Goal: Task Accomplishment & Management: Use online tool/utility

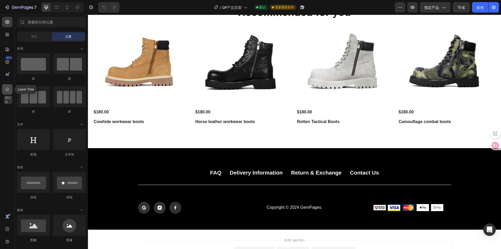
click at [7, 86] on div at bounding box center [7, 89] width 10 height 10
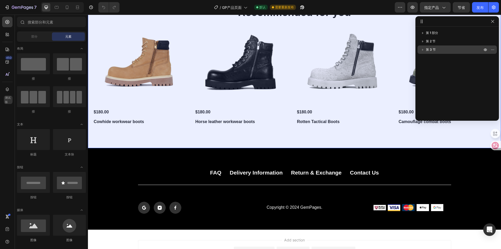
drag, startPoint x: 488, startPoint y: 40, endPoint x: 486, endPoint y: 46, distance: 6.1
click at [488, 40] on button "button" at bounding box center [486, 41] width 6 height 6
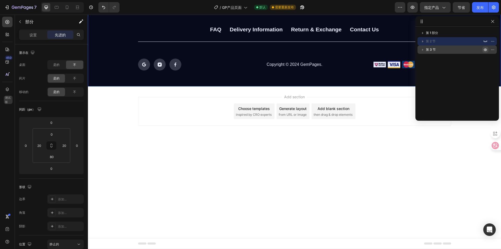
click at [486, 50] on icon "button" at bounding box center [485, 49] width 1 height 1
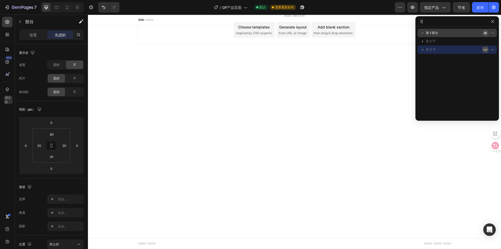
click at [486, 33] on icon "button" at bounding box center [486, 33] width 4 height 4
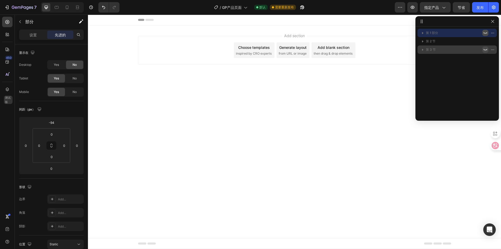
click at [486, 33] on icon "button" at bounding box center [486, 33] width 4 height 4
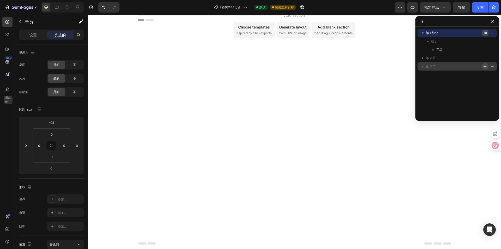
click at [485, 33] on icon "button" at bounding box center [486, 33] width 4 height 4
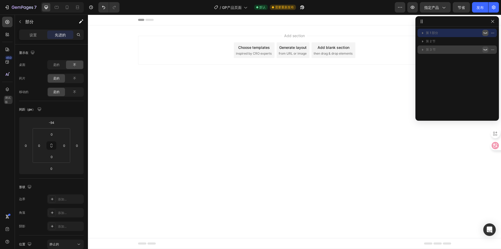
click at [485, 33] on icon "button" at bounding box center [486, 33] width 4 height 4
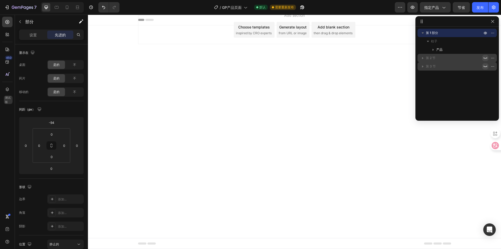
click at [485, 60] on icon "button" at bounding box center [486, 58] width 4 height 4
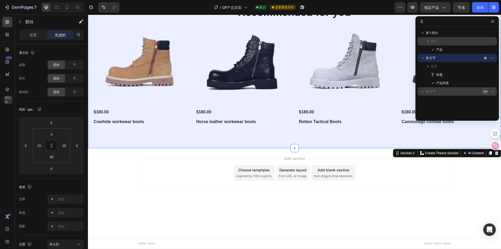
drag, startPoint x: 487, startPoint y: 59, endPoint x: 487, endPoint y: 40, distance: 18.8
click at [487, 59] on icon "button" at bounding box center [486, 58] width 4 height 4
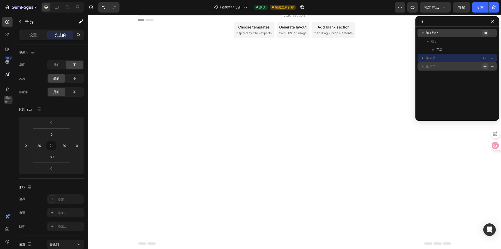
click at [486, 35] on icon "button" at bounding box center [486, 33] width 4 height 4
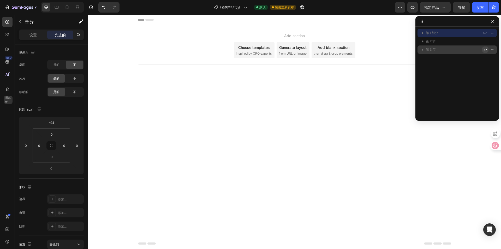
click at [487, 50] on icon "button" at bounding box center [486, 50] width 4 height 4
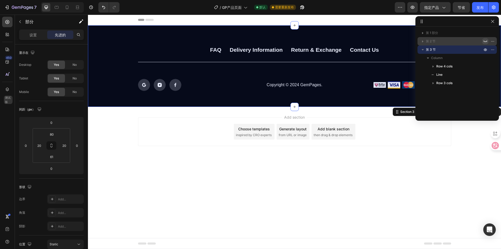
click at [485, 41] on icon "button" at bounding box center [486, 41] width 4 height 4
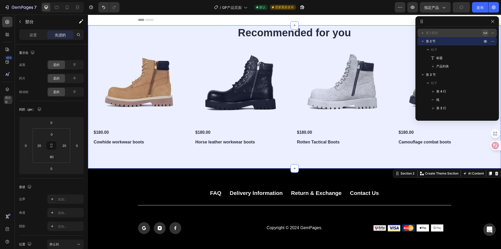
click at [485, 33] on icon "button" at bounding box center [486, 33] width 4 height 4
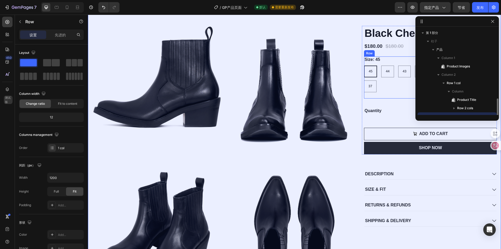
scroll to position [49, 0]
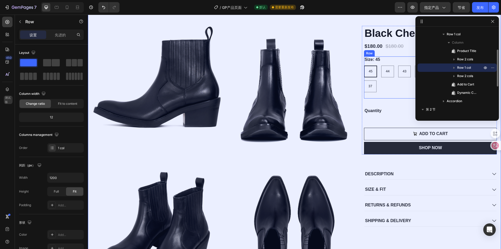
click at [382, 97] on div "Size: 45 45 45 45 44 44 44 43 43 43 42 42 42 41 41 41 40 40 40 39 39 39 38 38 3…" at bounding box center [430, 77] width 133 height 42
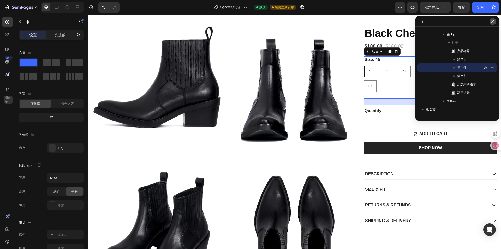
click at [492, 23] on icon "button" at bounding box center [493, 21] width 4 height 4
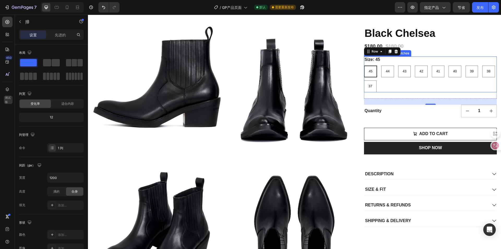
click at [401, 63] on div "Size: 45 45 45 45 44 44 44 43 43 43 42 42 42 41 41 41 40 40 40 39 39 39 38 38 3…" at bounding box center [430, 74] width 133 height 36
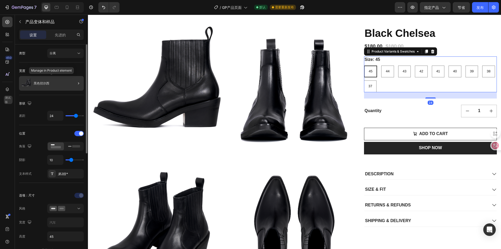
click at [50, 84] on div "黑色切尔西" at bounding box center [51, 83] width 65 height 15
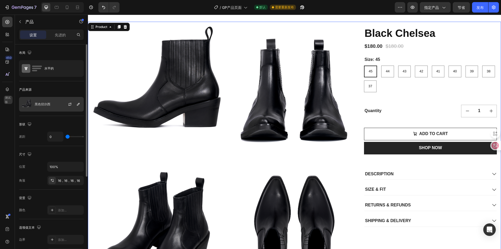
click at [55, 106] on div "黑色切尔西" at bounding box center [51, 104] width 65 height 15
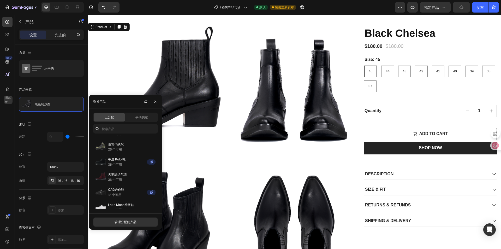
scroll to position [343, 0]
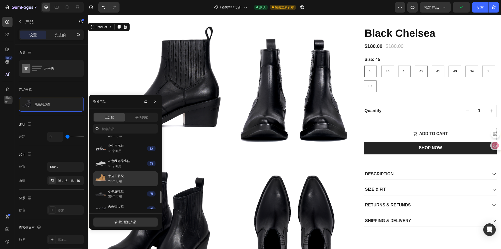
click at [122, 175] on font "牛皮工装靴" at bounding box center [116, 176] width 16 height 4
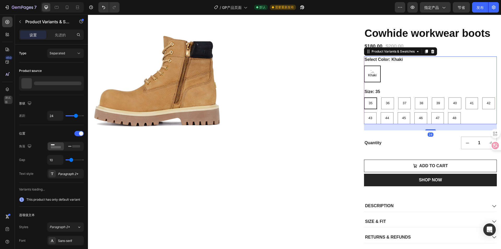
click at [384, 97] on div "Select Color: [PERSON_NAME] Size: 35 35 35 35 36 36 36 37 37 37 38 38 38 39 39 …" at bounding box center [430, 90] width 133 height 68
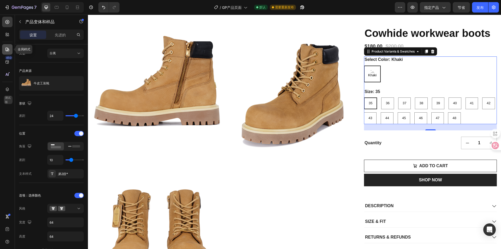
click at [7, 49] on icon at bounding box center [7, 49] width 5 height 5
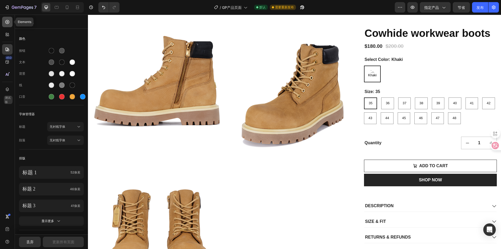
click at [9, 19] on div at bounding box center [7, 22] width 10 height 10
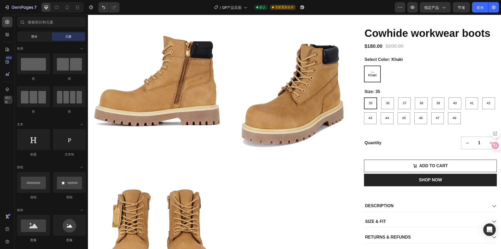
click at [31, 38] on div "部分" at bounding box center [34, 36] width 33 height 8
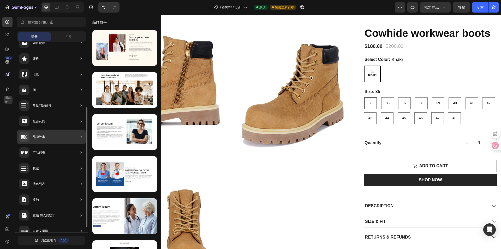
scroll to position [113, 0]
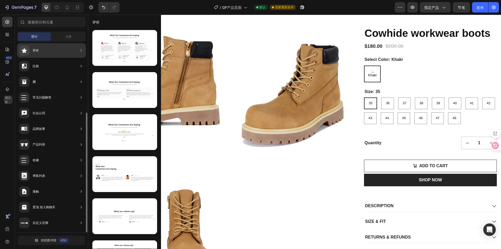
drag, startPoint x: 58, startPoint y: 145, endPoint x: 41, endPoint y: 68, distance: 78.7
click at [41, 68] on div "英雄部分 产品详情 品牌 可信徽章 保证 产品细分 如何使用 评价 比较 捆 常见问题解答 社会认同 品牌故事 产品列表 收藏 博客列表 接触 置顶 加入购物…" at bounding box center [51, 80] width 73 height 303
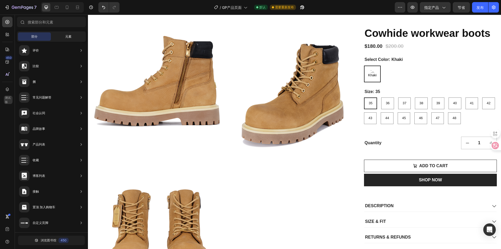
click at [64, 34] on div "元素" at bounding box center [68, 36] width 33 height 8
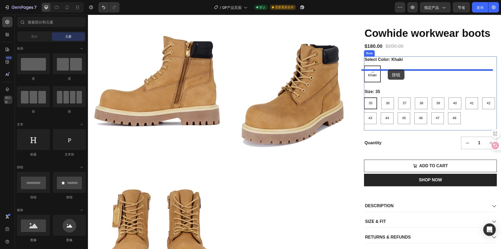
drag, startPoint x: 128, startPoint y: 200, endPoint x: 388, endPoint y: 69, distance: 290.9
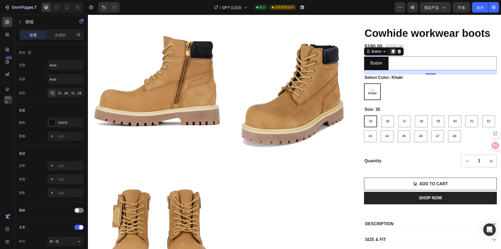
click at [392, 53] on icon at bounding box center [393, 52] width 3 height 4
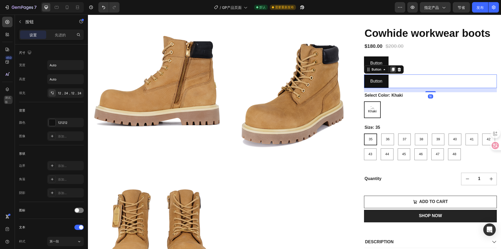
click at [391, 72] on icon at bounding box center [393, 69] width 4 height 4
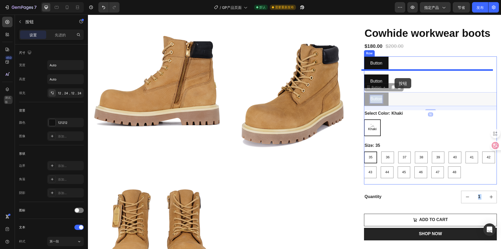
drag, startPoint x: 383, startPoint y: 110, endPoint x: 395, endPoint y: 78, distance: 33.8
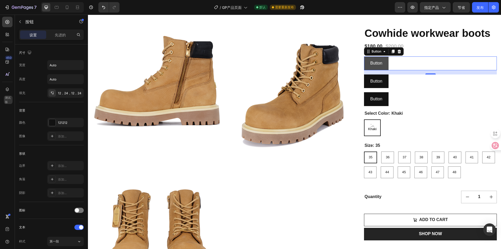
click at [385, 70] on button "Button" at bounding box center [376, 63] width 25 height 14
click at [59, 35] on font "先进的" at bounding box center [60, 35] width 11 height 4
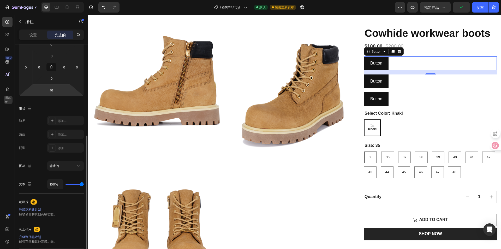
scroll to position [104, 0]
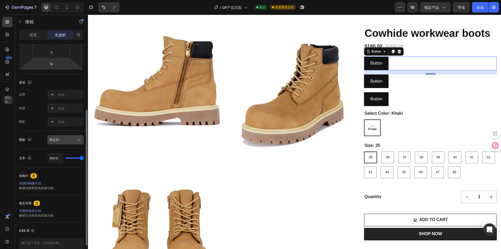
click at [59, 138] on div "静止的" at bounding box center [63, 139] width 27 height 5
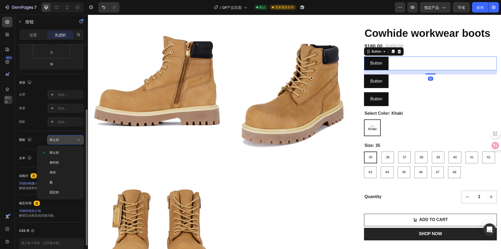
click at [59, 138] on div "静止的" at bounding box center [63, 139] width 27 height 5
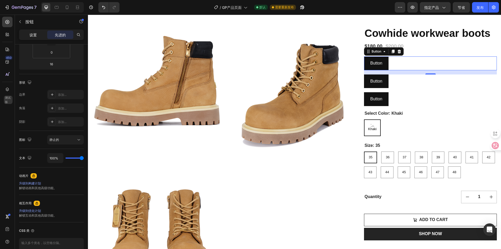
click at [34, 34] on font "设置" at bounding box center [33, 35] width 7 height 4
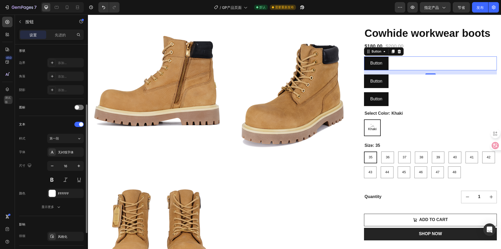
scroll to position [77, 0]
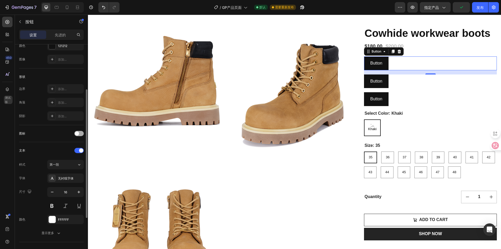
click at [79, 136] on div at bounding box center [78, 133] width 9 height 5
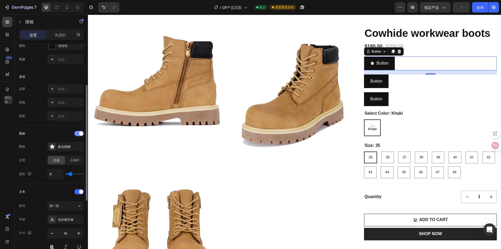
click at [79, 136] on div at bounding box center [78, 133] width 9 height 5
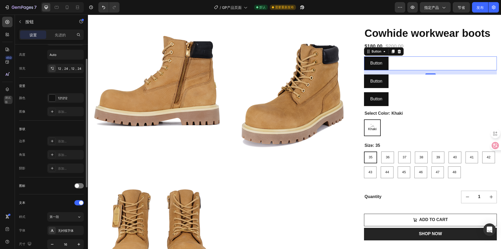
scroll to position [0, 0]
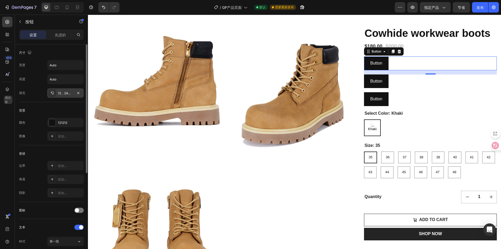
click at [58, 96] on div "12，24，12，24" at bounding box center [65, 92] width 37 height 9
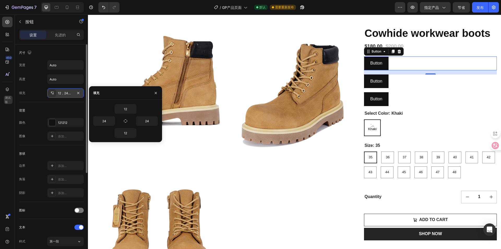
click at [58, 96] on div "12，24，12，24" at bounding box center [65, 92] width 37 height 9
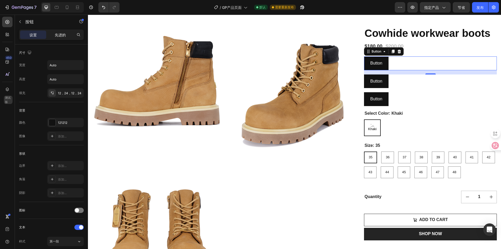
click at [62, 38] on div "先进的" at bounding box center [60, 35] width 26 height 8
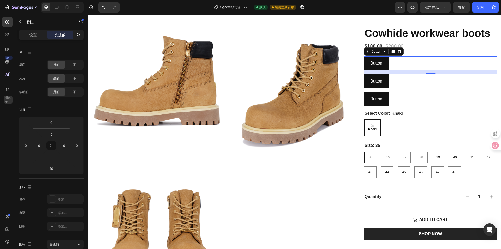
click at [393, 70] on div "Button Button 16" at bounding box center [430, 63] width 133 height 14
click at [398, 53] on icon at bounding box center [399, 52] width 3 height 4
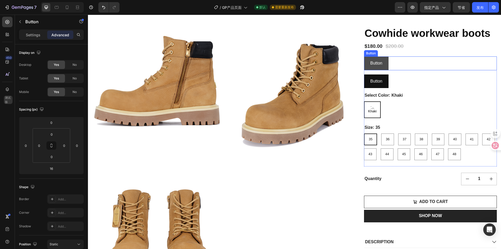
click at [387, 70] on button "Button" at bounding box center [376, 63] width 25 height 14
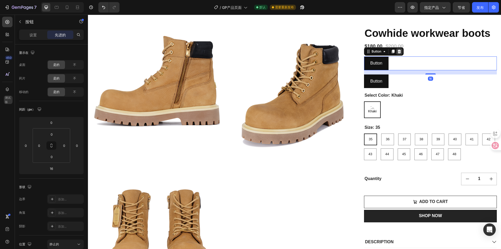
click at [397, 55] on div at bounding box center [399, 51] width 6 height 6
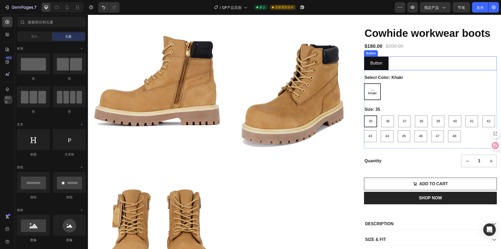
click at [391, 70] on div "Button Button" at bounding box center [430, 63] width 133 height 14
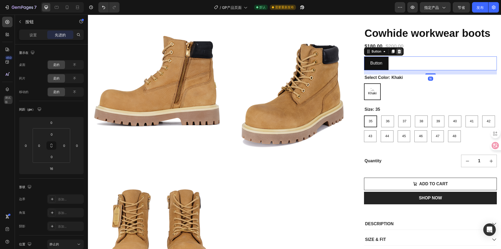
click at [398, 54] on icon at bounding box center [399, 51] width 4 height 4
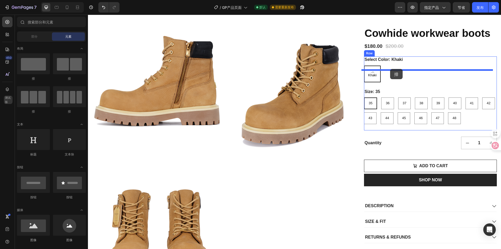
drag, startPoint x: 158, startPoint y: 81, endPoint x: 390, endPoint y: 69, distance: 231.6
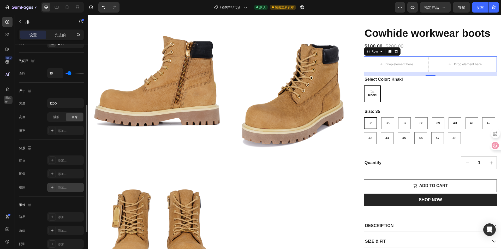
scroll to position [157, 0]
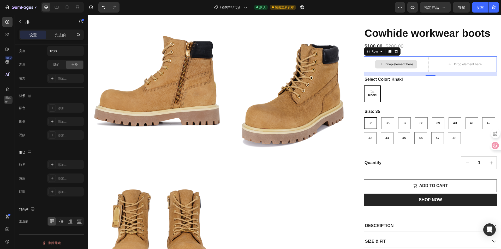
click at [370, 72] on div "Drop element here" at bounding box center [396, 64] width 64 height 16
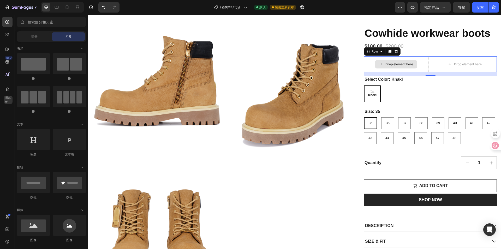
click at [386, 66] on div "Drop element here" at bounding box center [400, 64] width 28 height 4
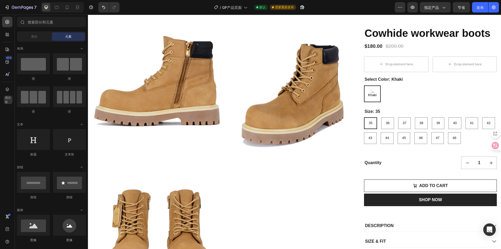
scroll to position [52, 0]
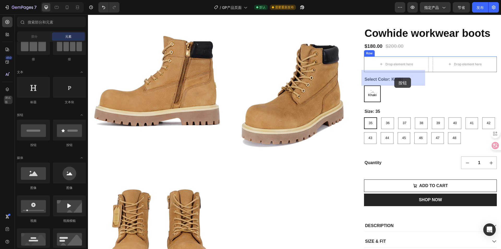
drag, startPoint x: 132, startPoint y: 148, endPoint x: 395, endPoint y: 78, distance: 271.7
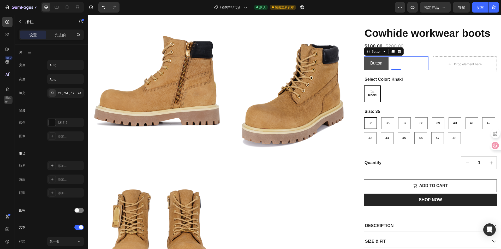
click at [382, 70] on button "Button" at bounding box center [376, 63] width 25 height 14
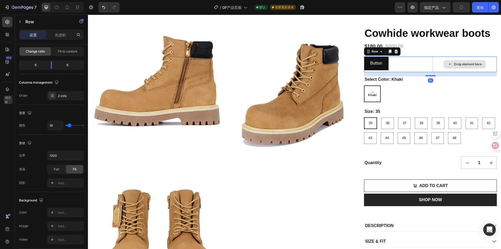
click at [433, 72] on div "Drop element here" at bounding box center [465, 64] width 64 height 16
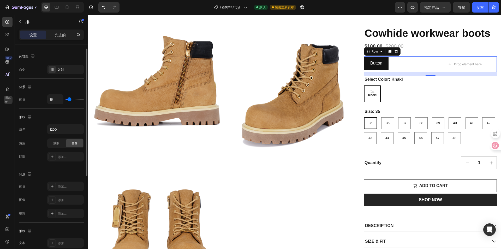
scroll to position [0, 0]
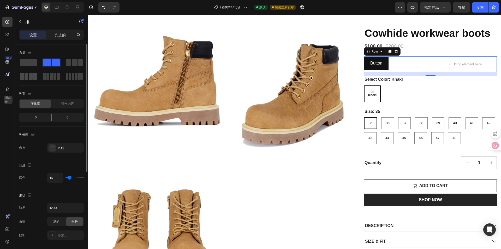
click at [36, 76] on span at bounding box center [35, 76] width 4 height 7
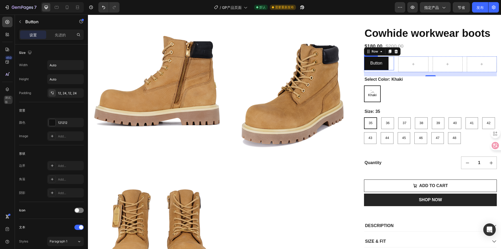
click at [390, 70] on div "Button Button" at bounding box center [379, 63] width 30 height 14
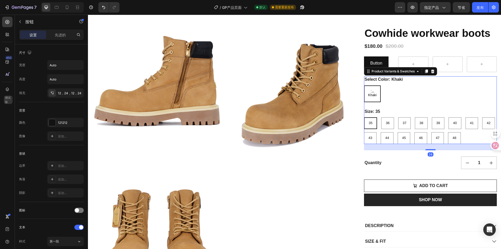
click at [436, 90] on div "Select Color: Khaki Khaki Khaki Khaki" at bounding box center [430, 89] width 133 height 26
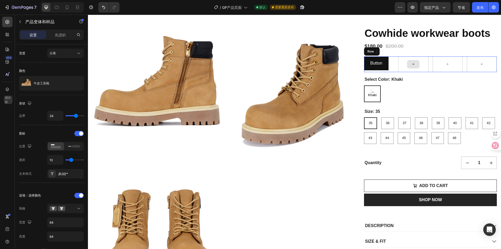
click at [425, 70] on div at bounding box center [413, 64] width 30 height 16
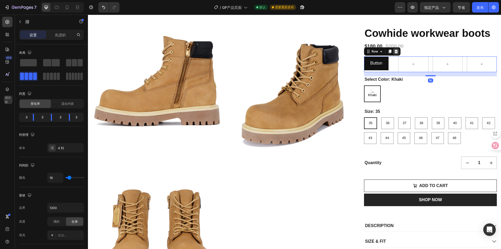
click at [395, 54] on icon at bounding box center [396, 51] width 4 height 4
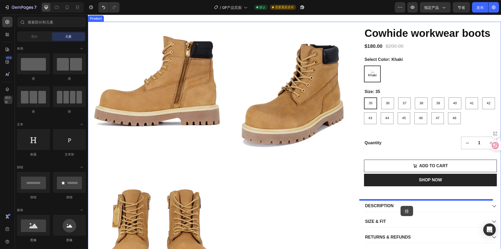
drag, startPoint x: 160, startPoint y: 107, endPoint x: 401, endPoint y: 206, distance: 259.9
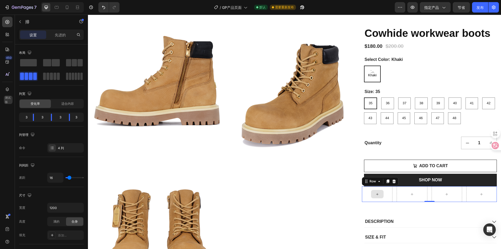
click at [381, 202] on div at bounding box center [377, 194] width 31 height 16
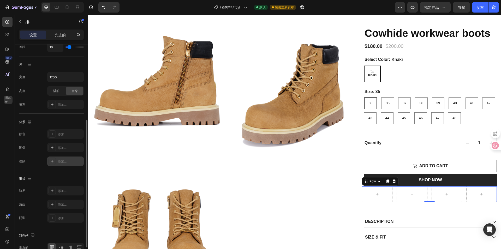
scroll to position [159, 0]
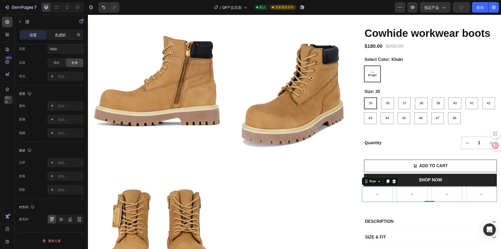
click at [56, 33] on font "先进的" at bounding box center [60, 35] width 11 height 4
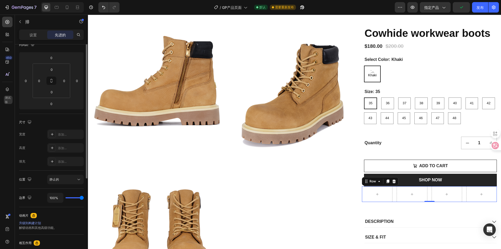
scroll to position [0, 0]
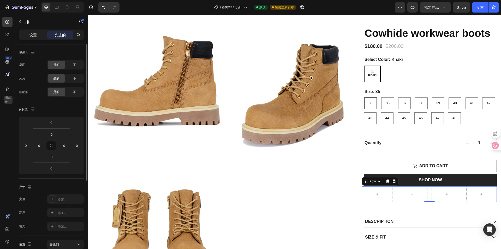
click at [40, 35] on div "设置" at bounding box center [33, 35] width 26 height 8
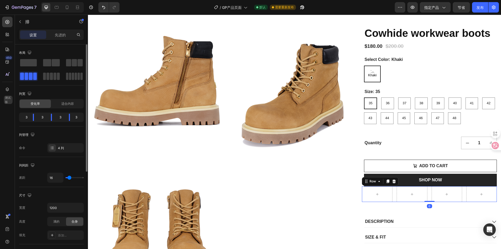
scroll to position [26, 0]
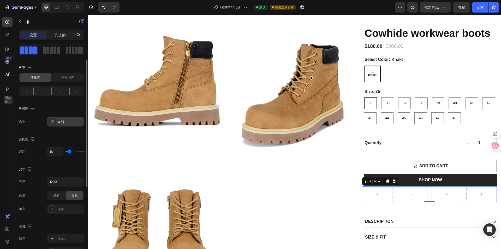
click at [62, 121] on font "4 列" at bounding box center [61, 122] width 6 height 4
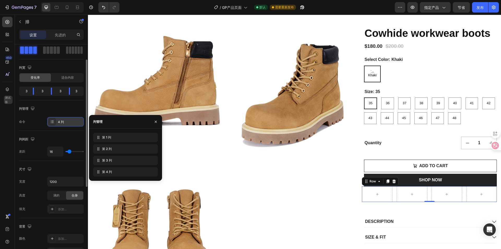
click at [62, 121] on font "4 列" at bounding box center [61, 122] width 6 height 4
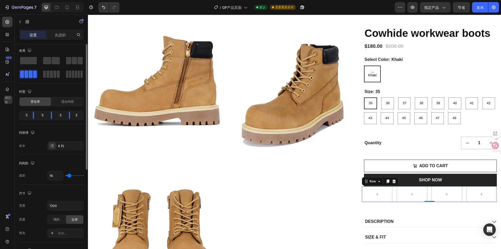
scroll to position [0, 0]
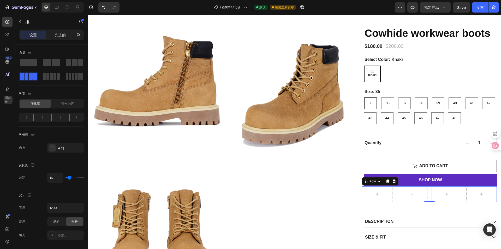
click at [393, 183] on icon at bounding box center [394, 181] width 3 height 4
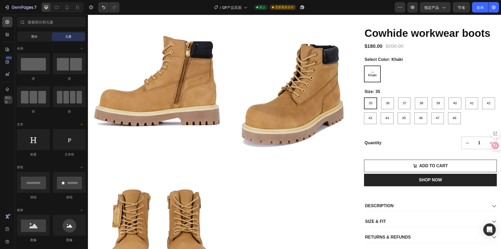
click at [33, 39] on div "部分" at bounding box center [34, 36] width 33 height 8
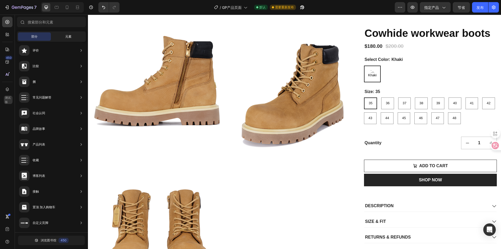
click at [60, 36] on div "元素" at bounding box center [68, 36] width 33 height 8
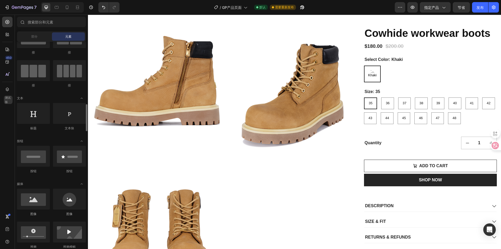
scroll to position [78, 0]
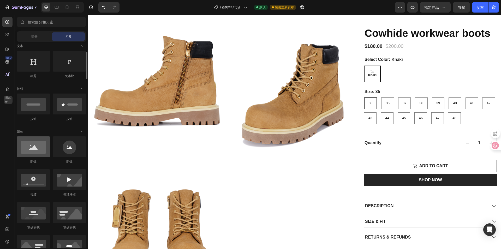
click at [35, 149] on div at bounding box center [33, 146] width 33 height 21
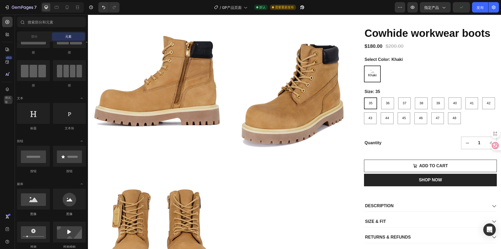
scroll to position [0, 0]
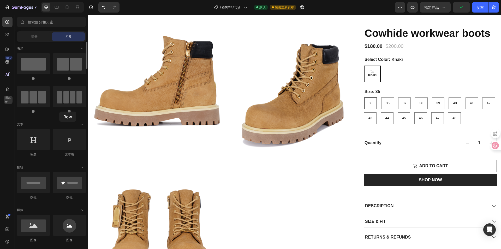
click at [59, 111] on div "排" at bounding box center [69, 111] width 33 height 5
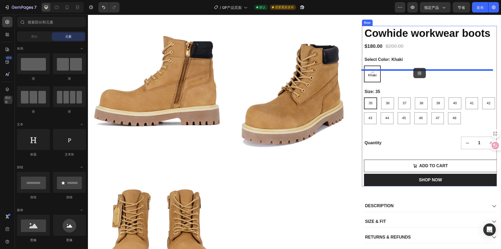
drag, startPoint x: 166, startPoint y: 123, endPoint x: 414, endPoint y: 68, distance: 253.8
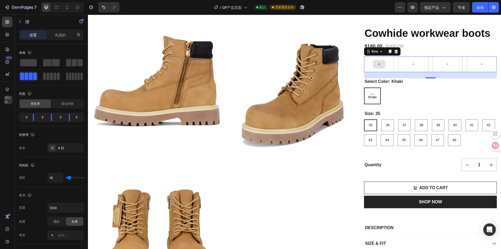
click at [386, 72] on div at bounding box center [379, 64] width 30 height 16
click at [368, 72] on div at bounding box center [379, 64] width 30 height 16
click at [370, 72] on div at bounding box center [379, 64] width 30 height 16
click at [373, 68] on div at bounding box center [379, 64] width 13 height 8
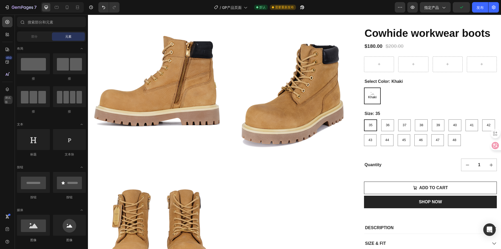
scroll to position [78, 0]
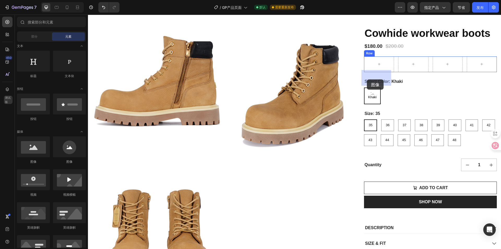
drag, startPoint x: 173, startPoint y: 156, endPoint x: 367, endPoint y: 79, distance: 208.7
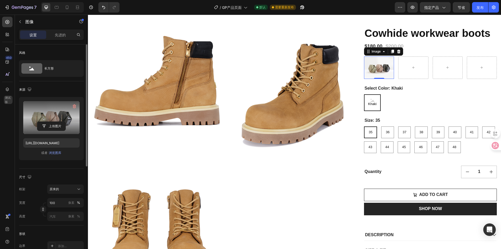
click at [60, 121] on label at bounding box center [51, 117] width 56 height 33
click at [60, 122] on input "file" at bounding box center [51, 126] width 28 height 9
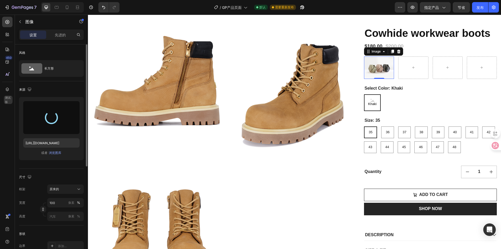
type input "[URL][DOMAIN_NAME]"
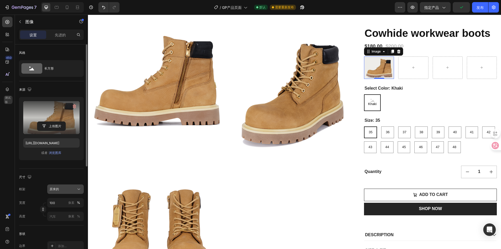
click at [54, 189] on font "原来的" at bounding box center [54, 189] width 9 height 4
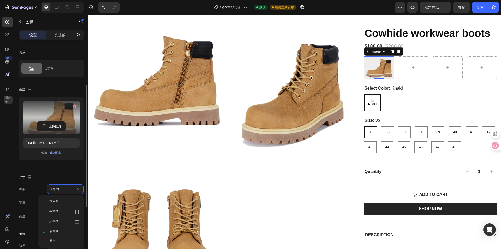
scroll to position [52, 0]
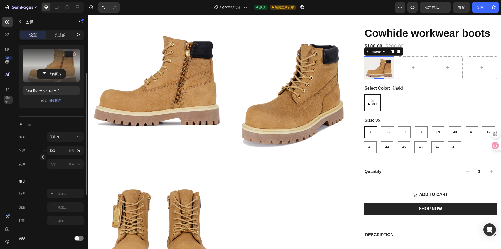
click at [58, 121] on div "尺寸" at bounding box center [51, 125] width 65 height 8
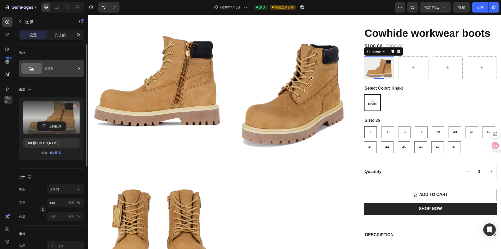
click at [60, 69] on div "长方形" at bounding box center [60, 68] width 32 height 12
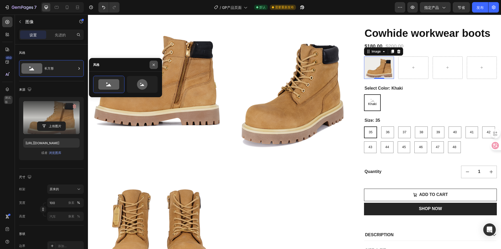
click at [157, 64] on button "button" at bounding box center [154, 65] width 8 height 8
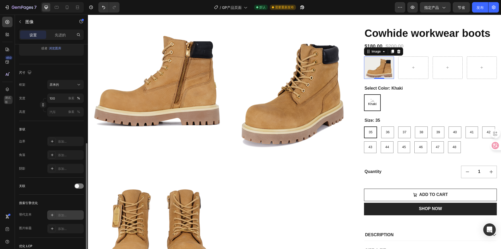
scroll to position [157, 0]
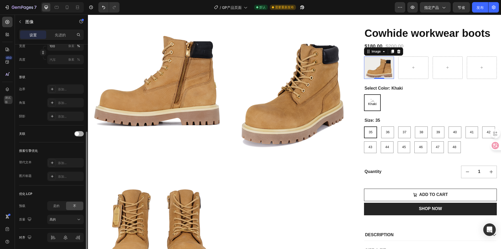
click at [79, 134] on div at bounding box center [78, 133] width 9 height 5
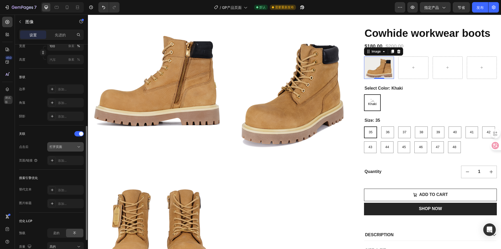
click at [54, 145] on font "打开页面" at bounding box center [56, 147] width 13 height 4
click at [64, 138] on div "关联" at bounding box center [51, 134] width 65 height 8
click at [64, 160] on font "添加..." at bounding box center [62, 160] width 9 height 4
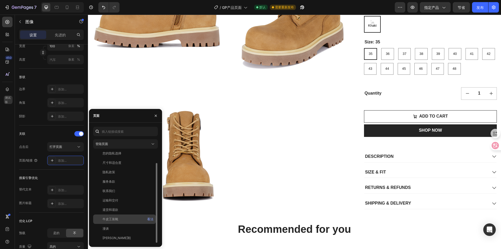
scroll to position [0, 0]
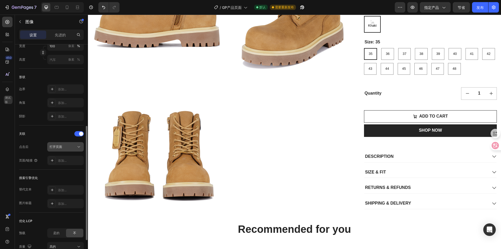
click at [69, 145] on div "打开页面" at bounding box center [63, 146] width 27 height 5
click at [69, 146] on div "打开页面" at bounding box center [63, 146] width 27 height 5
click at [72, 146] on div "打开页面" at bounding box center [63, 146] width 27 height 5
click at [62, 162] on font "添加..." at bounding box center [62, 160] width 9 height 4
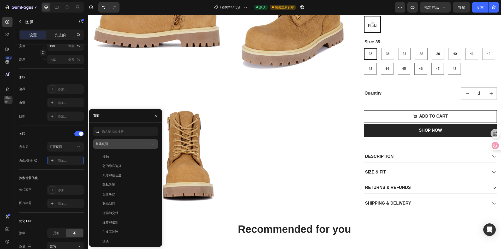
click at [118, 144] on div "登陆页面" at bounding box center [123, 144] width 55 height 5
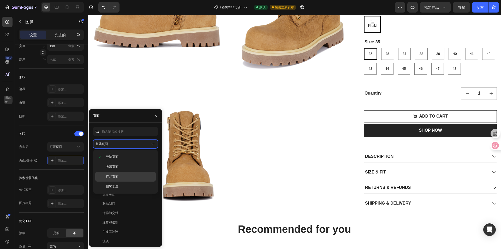
click at [124, 177] on p "产品页面" at bounding box center [130, 176] width 48 height 5
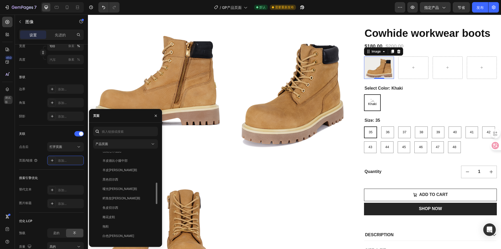
scroll to position [216, 0]
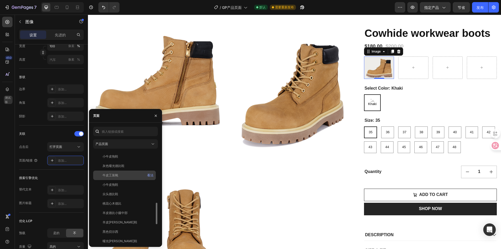
click at [122, 177] on div "牛皮工装靴" at bounding box center [124, 175] width 58 height 5
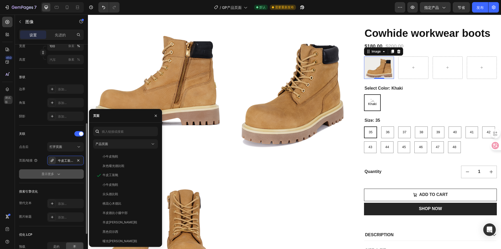
click at [51, 175] on font "显示更多" at bounding box center [48, 174] width 13 height 4
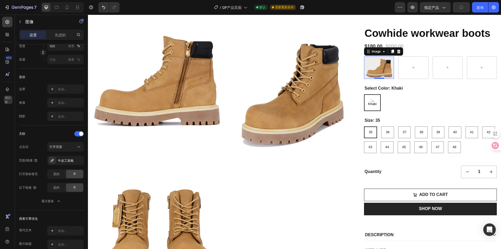
click at [384, 79] on img at bounding box center [379, 67] width 30 height 22
click at [382, 79] on img at bounding box center [379, 67] width 30 height 22
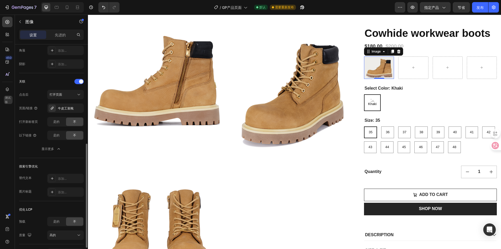
scroll to position [131, 0]
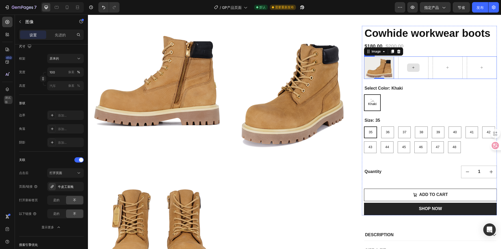
click at [413, 72] on div at bounding box center [413, 67] width 13 height 8
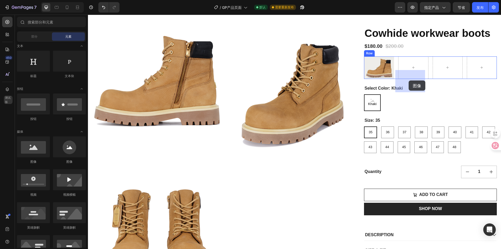
drag, startPoint x: 118, startPoint y: 160, endPoint x: 409, endPoint y: 80, distance: 301.3
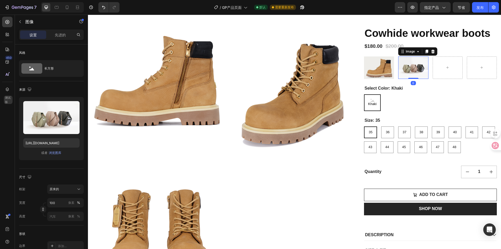
click at [406, 79] on img at bounding box center [413, 67] width 30 height 22
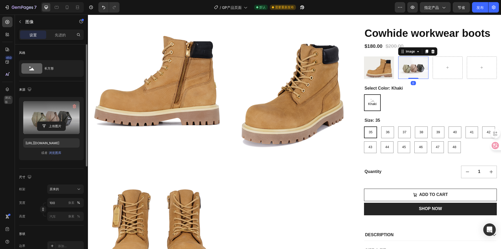
click at [48, 112] on label at bounding box center [51, 117] width 56 height 33
click at [48, 122] on input "file" at bounding box center [51, 126] width 28 height 9
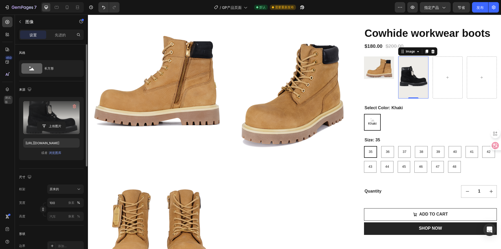
click at [405, 95] on img at bounding box center [413, 77] width 30 height 42
click at [50, 111] on label at bounding box center [51, 117] width 56 height 33
click at [50, 122] on input "file" at bounding box center [51, 126] width 28 height 9
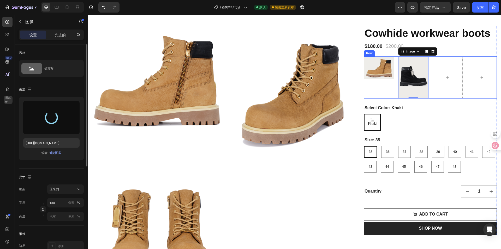
type input "[URL][DOMAIN_NAME]"
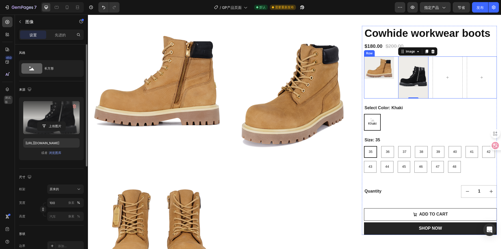
click at [382, 93] on div "Image" at bounding box center [379, 77] width 30 height 42
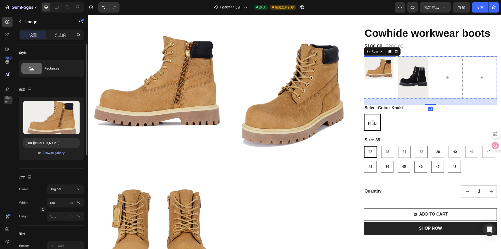
click at [383, 79] on img at bounding box center [379, 67] width 30 height 22
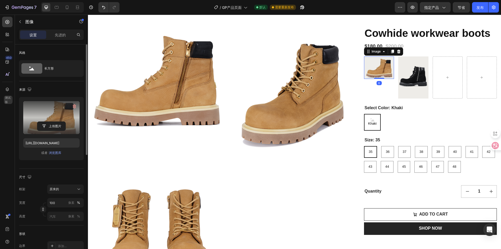
click at [54, 117] on label at bounding box center [51, 117] width 56 height 33
click at [54, 122] on input "file" at bounding box center [51, 126] width 28 height 9
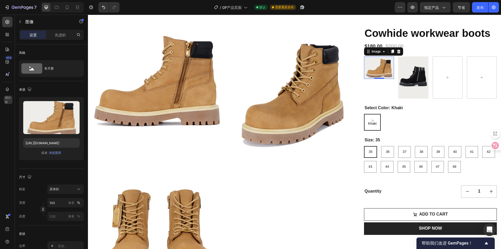
click at [378, 79] on img at bounding box center [379, 67] width 30 height 22
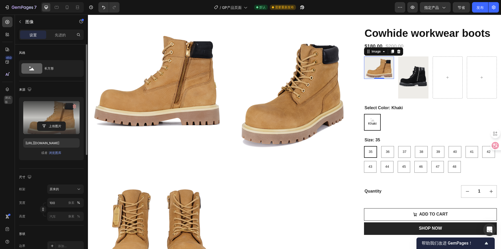
click at [60, 115] on label at bounding box center [51, 117] width 56 height 33
click at [60, 122] on input "file" at bounding box center [51, 126] width 28 height 9
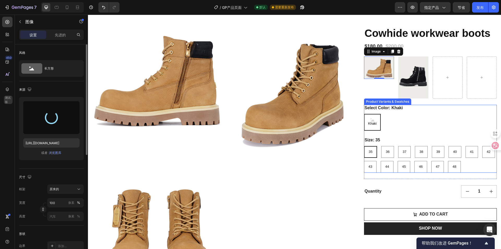
type input "[URL][DOMAIN_NAME]"
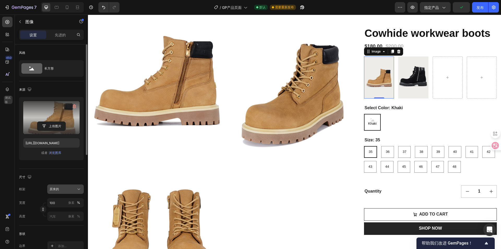
click at [65, 191] on div "原来的" at bounding box center [63, 189] width 26 height 5
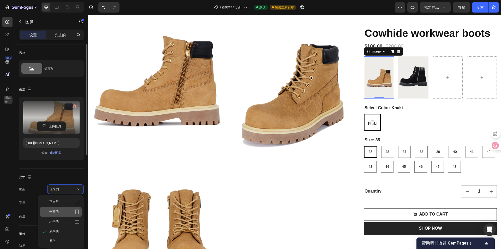
click at [60, 209] on div "垂直的" at bounding box center [64, 211] width 30 height 5
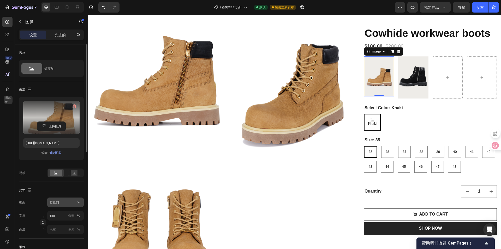
click at [66, 206] on button "垂直的" at bounding box center [65, 201] width 37 height 9
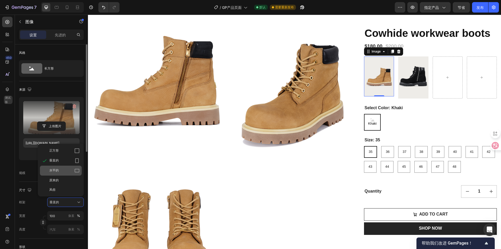
click at [61, 170] on div "水平的" at bounding box center [64, 170] width 30 height 5
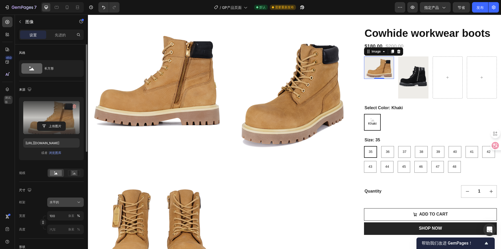
click at [66, 201] on div "水平的" at bounding box center [63, 202] width 26 height 5
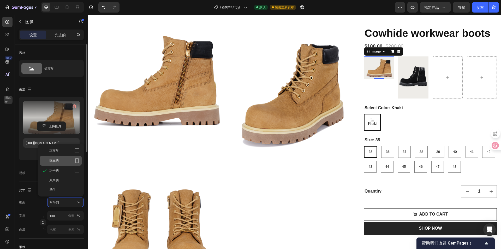
click at [62, 162] on div "垂直的" at bounding box center [64, 160] width 30 height 5
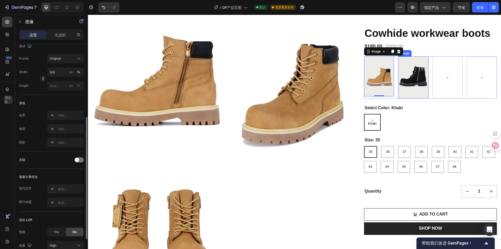
click at [415, 83] on img at bounding box center [413, 77] width 30 height 42
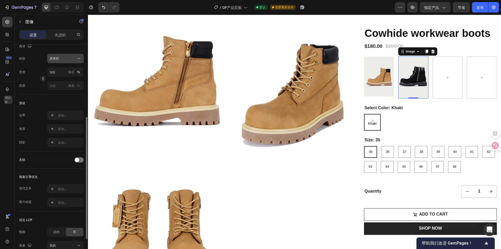
click at [64, 58] on div "原来的" at bounding box center [63, 58] width 26 height 5
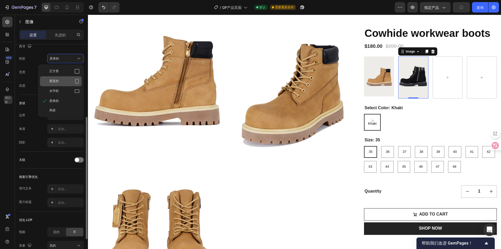
click at [60, 79] on div "垂直的" at bounding box center [64, 81] width 30 height 5
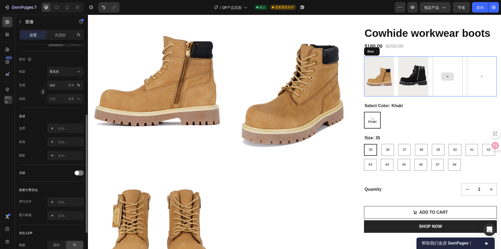
click at [438, 97] on div at bounding box center [448, 76] width 30 height 40
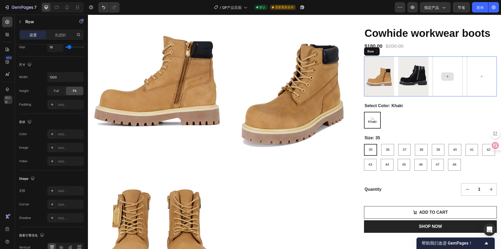
scroll to position [0, 0]
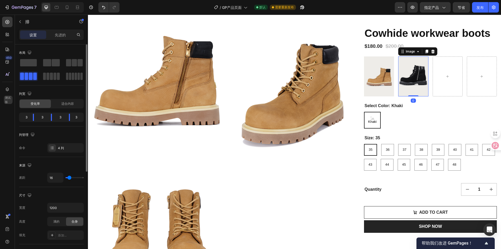
click at [402, 97] on img at bounding box center [413, 76] width 30 height 40
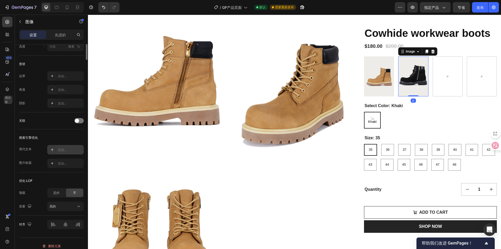
scroll to position [188, 0]
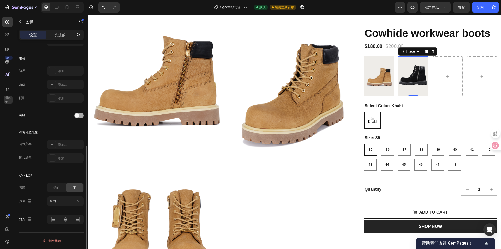
click at [75, 114] on span at bounding box center [77, 115] width 4 height 4
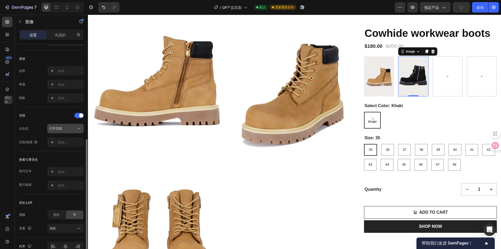
click at [57, 130] on font "打开页面" at bounding box center [56, 128] width 13 height 4
click at [61, 128] on font "打开页面" at bounding box center [56, 128] width 13 height 4
click at [63, 138] on div "添加..." at bounding box center [65, 141] width 37 height 9
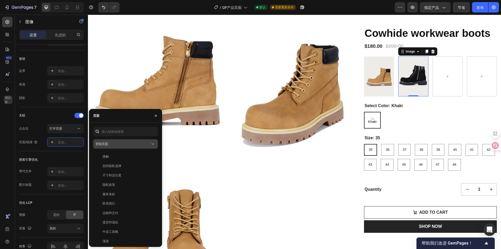
click at [126, 145] on div "登陆页面" at bounding box center [123, 144] width 55 height 5
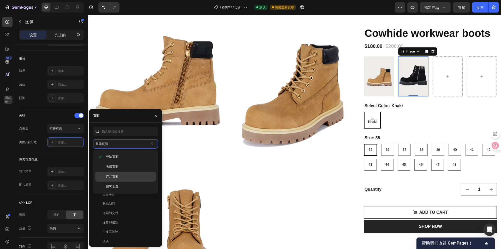
click at [117, 177] on font "产品页面" at bounding box center [112, 176] width 13 height 4
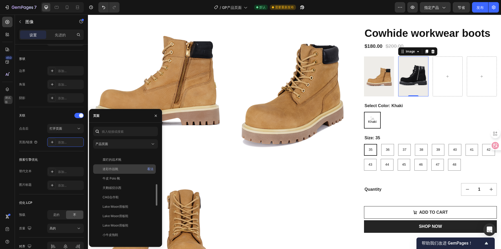
scroll to position [112, 0]
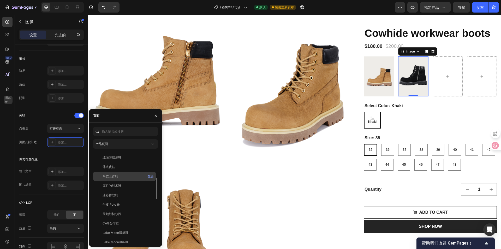
click at [124, 177] on div "马皮工作靴" at bounding box center [124, 176] width 58 height 5
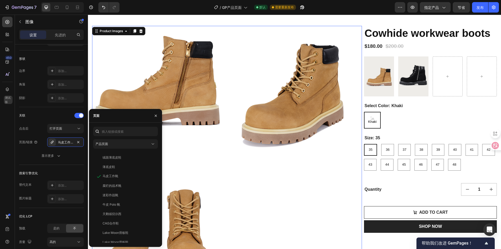
click at [265, 136] on img at bounding box center [295, 93] width 134 height 134
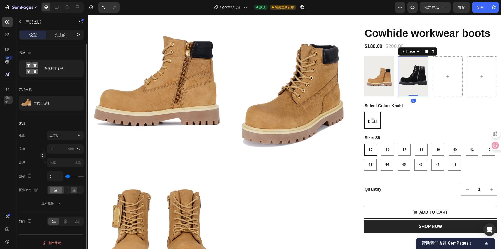
click at [405, 92] on img at bounding box center [413, 76] width 30 height 40
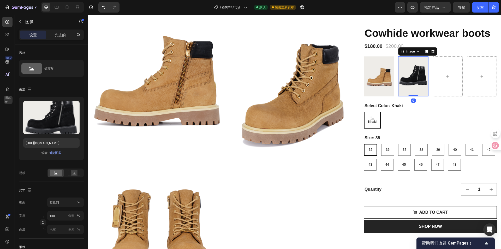
click at [405, 92] on img at bounding box center [413, 76] width 30 height 40
click at [411, 88] on img at bounding box center [413, 76] width 30 height 40
click at [412, 6] on icon "button" at bounding box center [413, 7] width 4 height 3
click at [302, 8] on icon "button" at bounding box center [302, 7] width 5 height 5
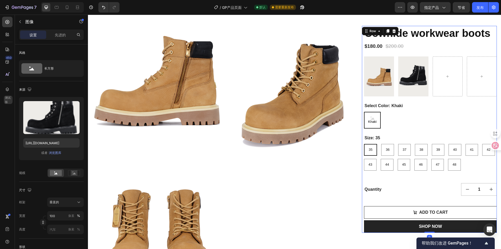
click at [427, 115] on div "Cowhide workwear boots Product Title $180.00 Product Price Product Price $200.0…" at bounding box center [430, 129] width 133 height 207
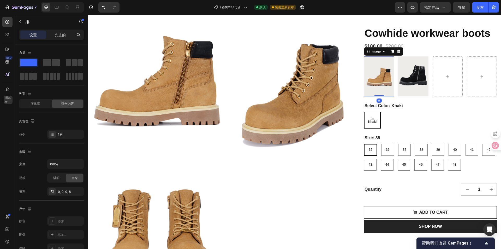
click at [381, 97] on img at bounding box center [379, 76] width 30 height 40
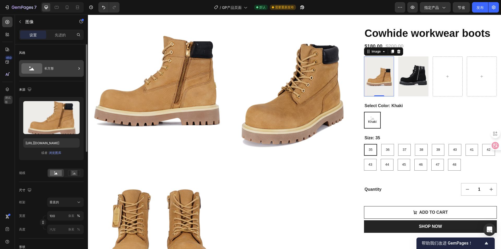
click at [52, 70] on font "长方形" at bounding box center [48, 68] width 9 height 4
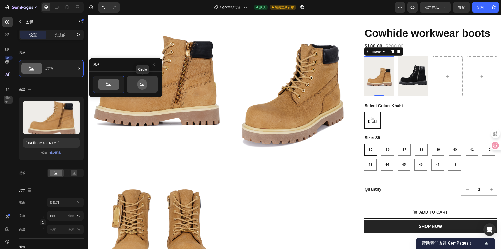
click at [136, 84] on icon at bounding box center [142, 84] width 25 height 10
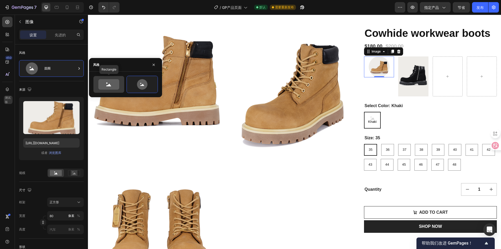
click at [102, 80] on icon at bounding box center [108, 84] width 21 height 10
type input "100"
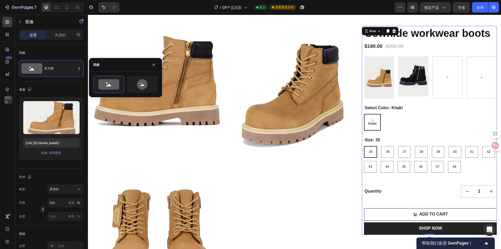
click at [413, 115] on div "Cowhide workwear boots Product Title $180.00 Product Price Product Price $200.0…" at bounding box center [430, 130] width 133 height 209
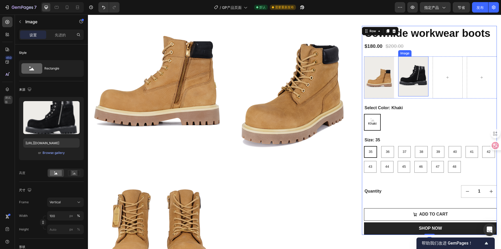
click at [411, 97] on img at bounding box center [413, 76] width 30 height 40
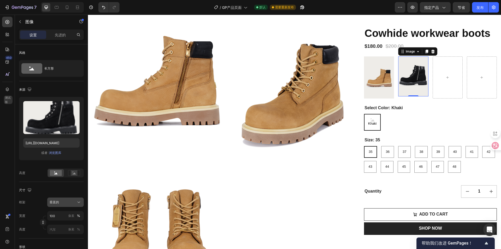
click at [65, 204] on div "垂直的" at bounding box center [63, 202] width 26 height 5
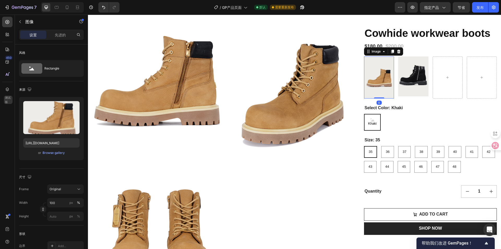
click at [386, 90] on img at bounding box center [379, 77] width 30 height 42
click at [71, 186] on button "原来的" at bounding box center [65, 188] width 37 height 9
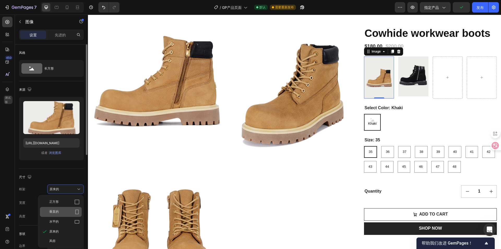
click at [63, 214] on div "垂直的" at bounding box center [61, 212] width 42 height 10
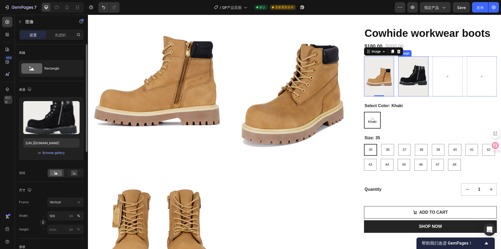
click at [410, 97] on img at bounding box center [413, 76] width 30 height 40
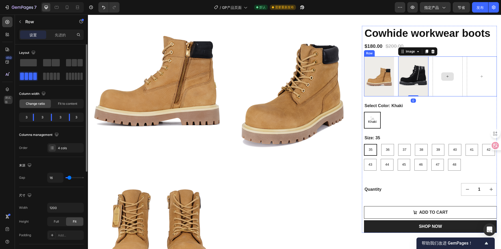
click at [438, 97] on div at bounding box center [448, 76] width 30 height 40
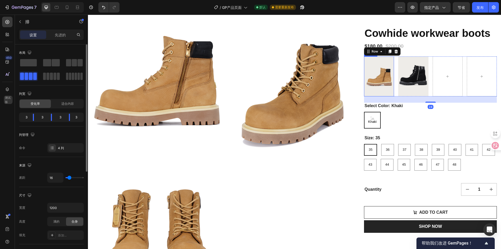
click at [375, 97] on img at bounding box center [379, 76] width 30 height 40
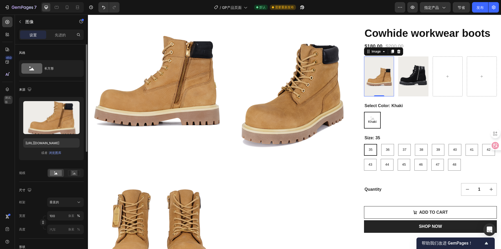
scroll to position [26, 0]
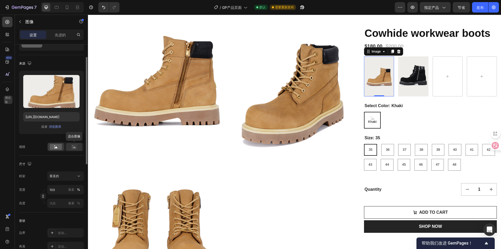
click at [69, 148] on icon at bounding box center [74, 147] width 12 height 6
click at [59, 144] on rect at bounding box center [56, 147] width 12 height 6
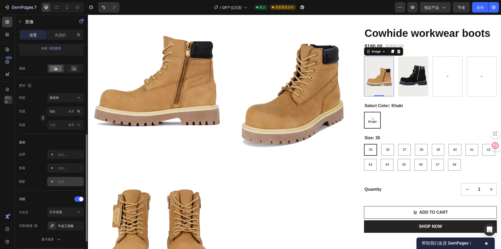
scroll to position [131, 0]
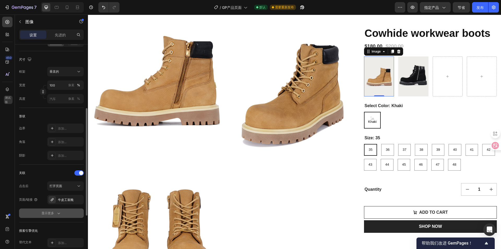
click at [47, 213] on font "显示更多" at bounding box center [48, 213] width 13 height 4
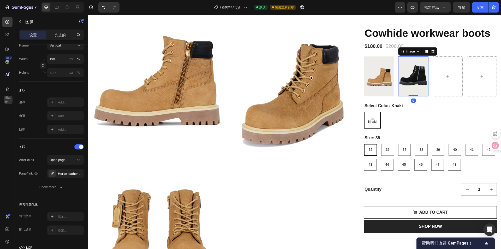
click at [399, 81] on img at bounding box center [413, 76] width 30 height 40
click at [410, 7] on icon "button" at bounding box center [412, 7] width 5 height 5
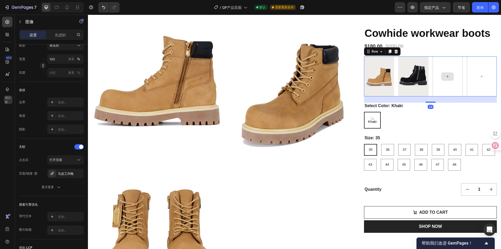
click at [445, 97] on div at bounding box center [448, 76] width 30 height 40
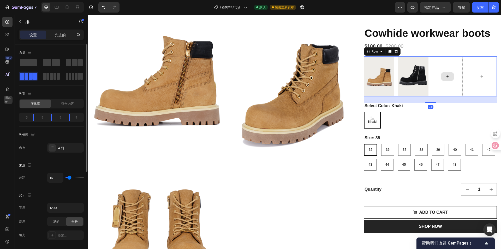
click at [445, 81] on div at bounding box center [448, 76] width 13 height 8
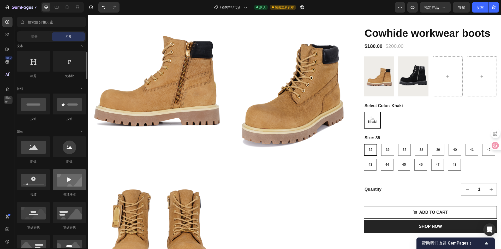
scroll to position [26, 0]
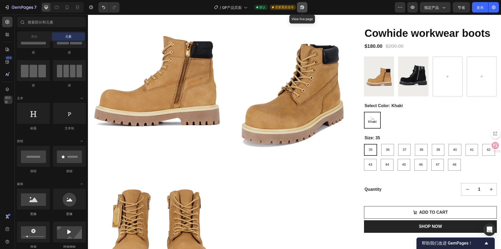
click at [303, 5] on icon "button" at bounding box center [302, 7] width 5 height 5
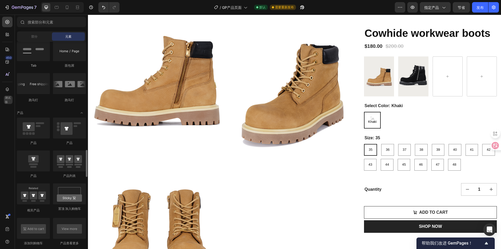
scroll to position [627, 0]
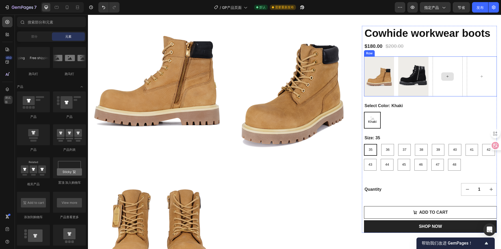
click at [442, 81] on div at bounding box center [448, 76] width 13 height 8
click at [446, 79] on icon at bounding box center [448, 76] width 4 height 4
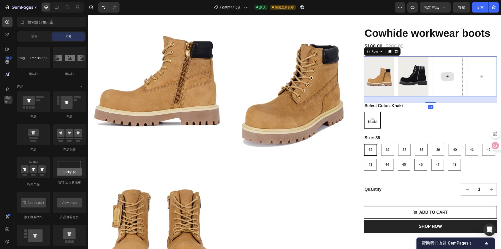
click at [433, 97] on div at bounding box center [448, 76] width 30 height 40
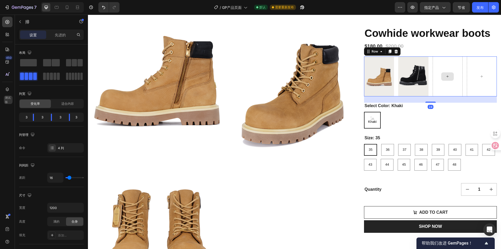
click at [449, 81] on div at bounding box center [448, 76] width 13 height 8
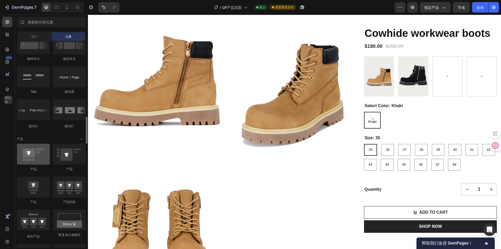
scroll to position [601, 0]
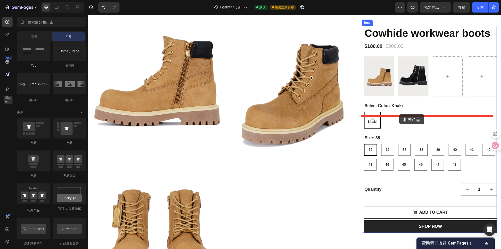
drag, startPoint x: 119, startPoint y: 210, endPoint x: 400, endPoint y: 114, distance: 296.6
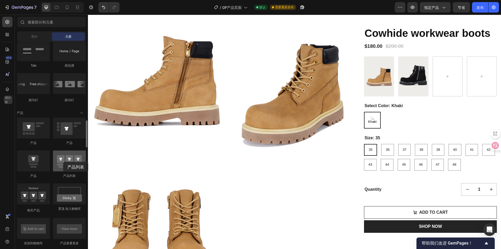
drag, startPoint x: 69, startPoint y: 168, endPoint x: 63, endPoint y: 162, distance: 8.9
click at [63, 162] on div at bounding box center [69, 160] width 33 height 21
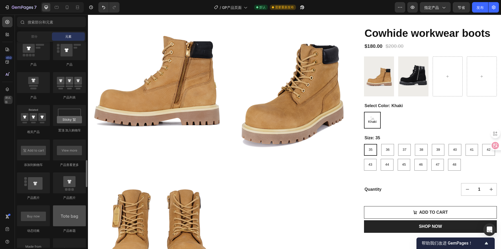
scroll to position [705, 0]
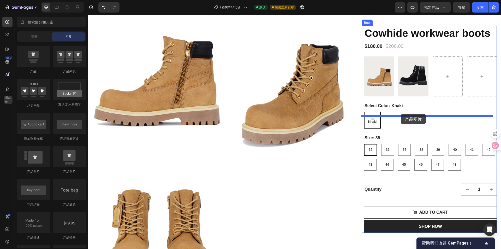
drag, startPoint x: 149, startPoint y: 174, endPoint x: 401, endPoint y: 114, distance: 258.8
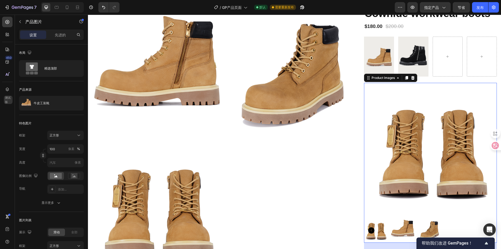
scroll to position [0, 0]
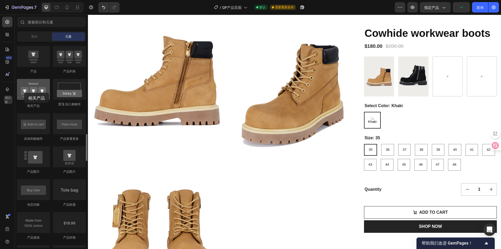
drag, startPoint x: 70, startPoint y: 93, endPoint x: 24, endPoint y: 93, distance: 46.0
click at [24, 93] on div at bounding box center [33, 89] width 33 height 21
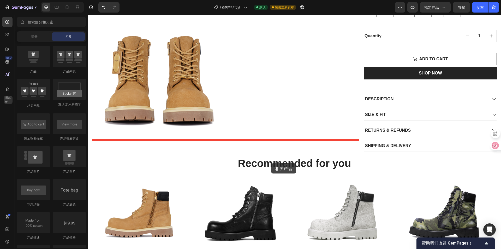
scroll to position [138, 0]
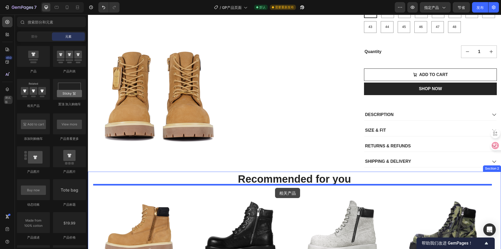
drag, startPoint x: 125, startPoint y: 113, endPoint x: 275, endPoint y: 188, distance: 168.2
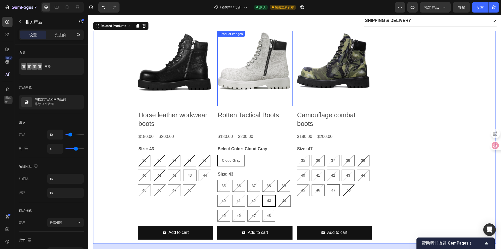
scroll to position [242, 0]
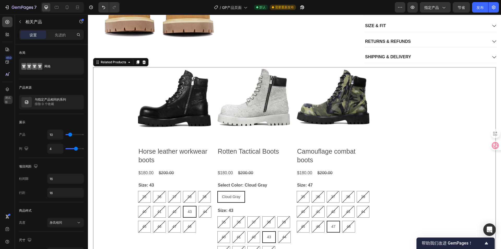
click at [107, 126] on div "Product Images Horse leather workwear boots Product Title $180.00 Product Price…" at bounding box center [294, 173] width 403 height 213
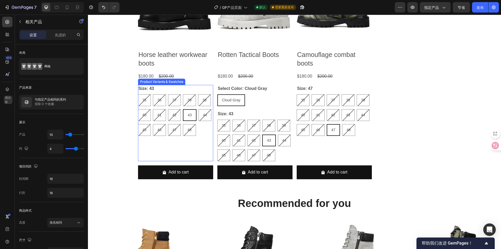
scroll to position [366, 0]
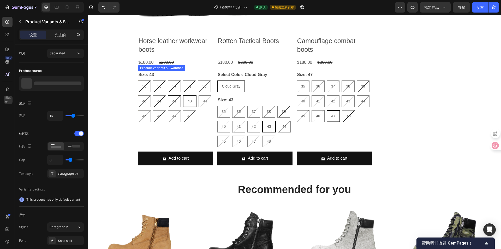
click at [173, 101] on div "42" at bounding box center [174, 101] width 13 height 12
click at [168, 95] on input "42 42 42" at bounding box center [168, 95] width 0 height 0
radio input "true"
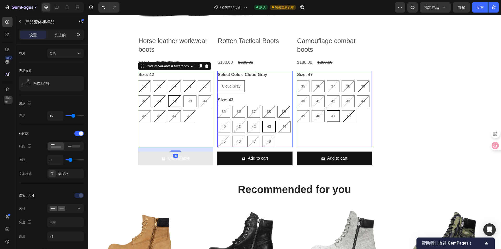
click at [173, 117] on span "47" at bounding box center [175, 116] width 4 height 4
click at [168, 110] on input "47 47 47" at bounding box center [168, 110] width 0 height 0
radio input "true"
click at [189, 130] on div "Size: 47 35 35 35 36 36 36 37 37 37 39 39 39 38 38 38 40 40 40 41 41 41 42 42 4…" at bounding box center [175, 109] width 75 height 76
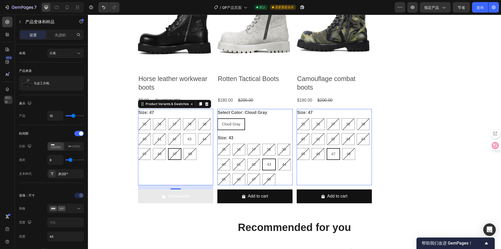
scroll to position [287, 0]
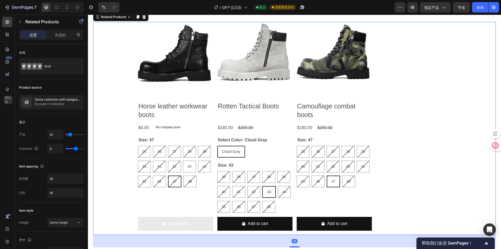
click at [382, 102] on div "Product Images Horse leather workwear boots Product Title $0.00 Product Price P…" at bounding box center [294, 128] width 313 height 213
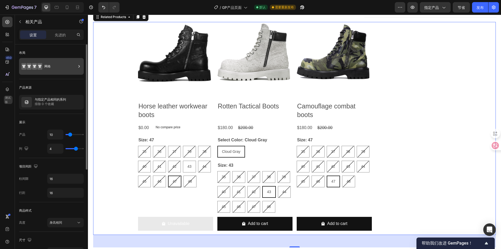
click at [47, 68] on font "网格" at bounding box center [47, 66] width 6 height 4
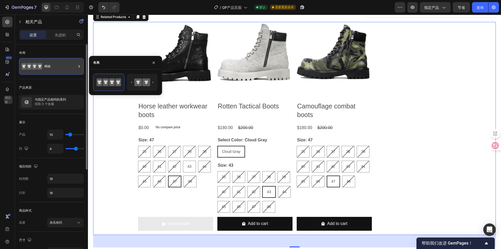
click at [50, 67] on font "网格" at bounding box center [47, 66] width 6 height 4
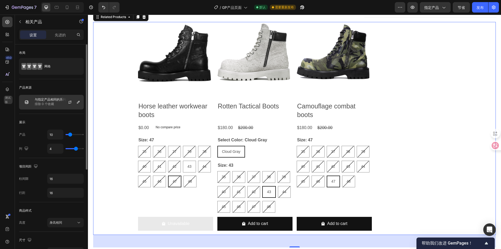
click at [39, 101] on font "与指定产品相同的系列" at bounding box center [50, 99] width 31 height 4
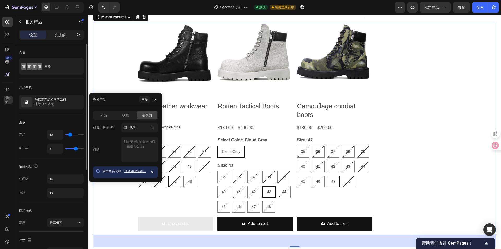
click at [60, 114] on div "产品来源 与指定产品相同的系列 排除 0 个收藏" at bounding box center [51, 96] width 65 height 35
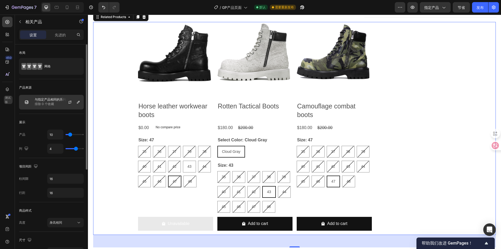
click at [55, 107] on div "与指定产品相同的系列 排除 0 个收藏" at bounding box center [51, 102] width 65 height 15
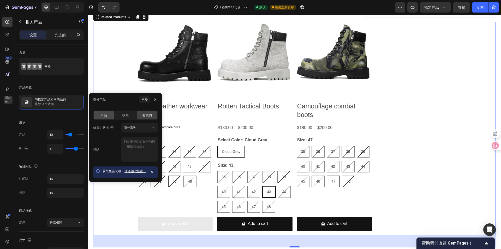
click at [104, 115] on font "产品" at bounding box center [104, 115] width 6 height 4
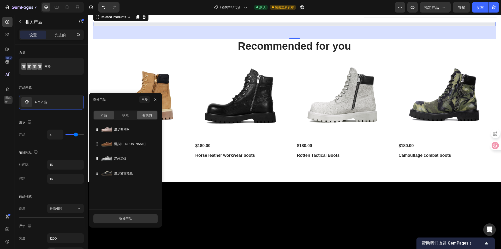
click at [140, 115] on div "有关的" at bounding box center [147, 115] width 21 height 8
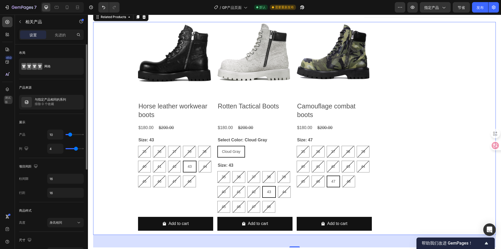
click at [51, 123] on div "展示" at bounding box center [51, 122] width 65 height 8
type input "9"
type input "8"
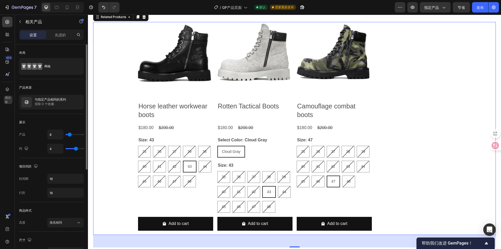
type input "7"
type input "6"
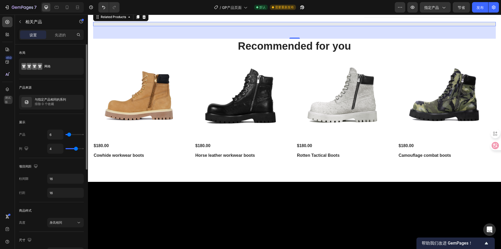
type input "5"
type input "4"
click at [68, 135] on input "range" at bounding box center [75, 134] width 18 height 1
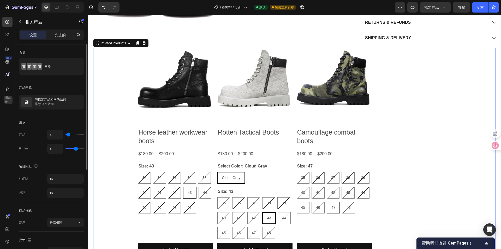
scroll to position [52, 0]
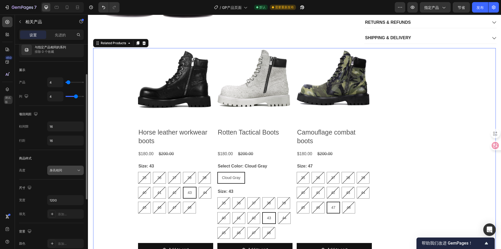
click at [64, 172] on div "身高相同" at bounding box center [63, 170] width 27 height 5
click at [66, 171] on div "身高相同" at bounding box center [63, 170] width 27 height 5
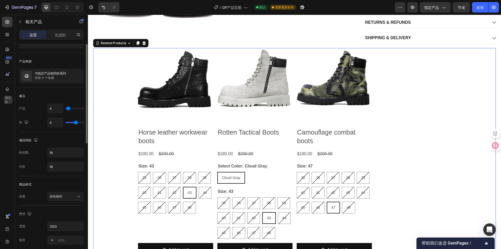
scroll to position [0, 0]
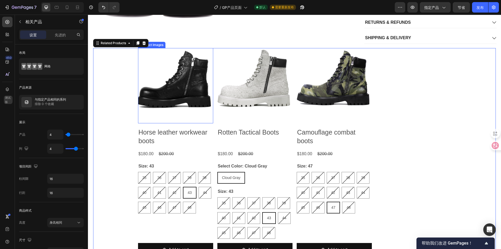
click at [199, 72] on img at bounding box center [175, 85] width 75 height 75
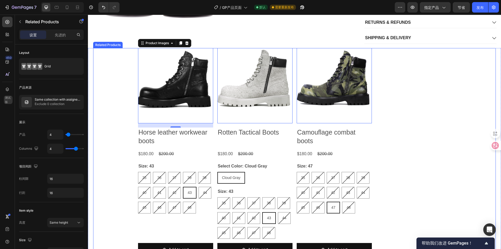
click at [116, 108] on div "Product Images 16 Horse leather workwear boots Product Title $180.00 Product Pr…" at bounding box center [294, 154] width 403 height 213
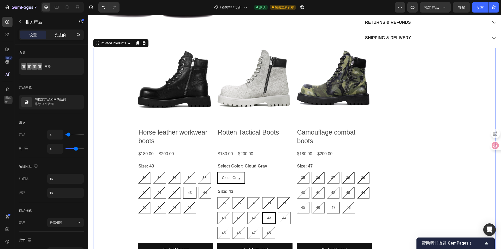
click at [63, 38] on div "先进的" at bounding box center [60, 35] width 26 height 8
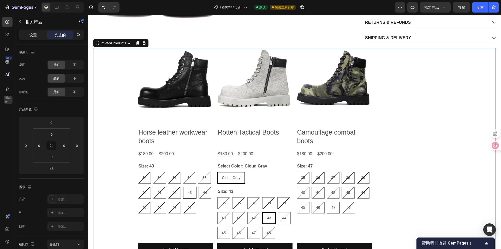
click at [30, 37] on p "设置" at bounding box center [33, 34] width 7 height 5
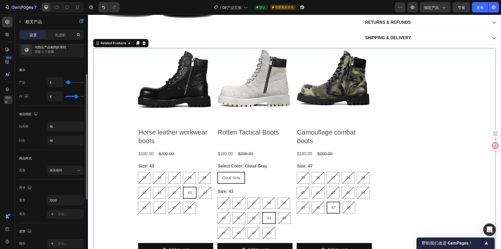
scroll to position [104, 0]
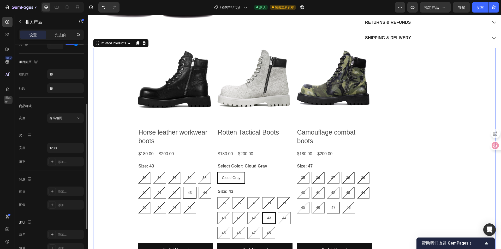
click at [58, 139] on div "尺寸" at bounding box center [51, 135] width 65 height 8
click at [63, 148] on input "1200" at bounding box center [66, 147] width 36 height 9
click at [75, 146] on button "button" at bounding box center [78, 147] width 9 height 9
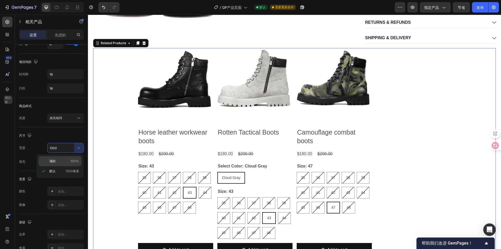
click at [59, 163] on div "满的 100%" at bounding box center [60, 161] width 43 height 10
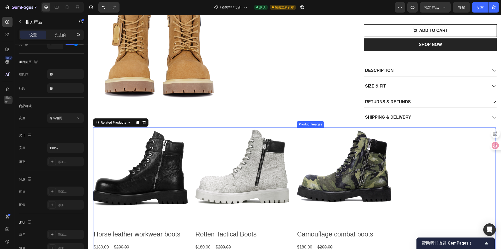
scroll to position [157, 0]
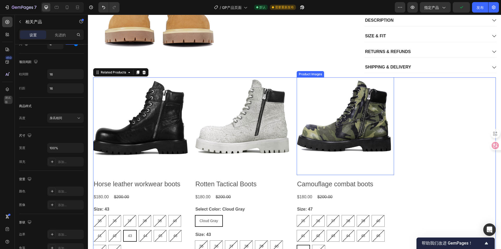
scroll to position [235, 0]
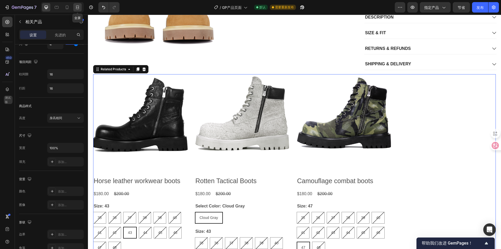
click at [76, 8] on icon at bounding box center [77, 7] width 5 height 5
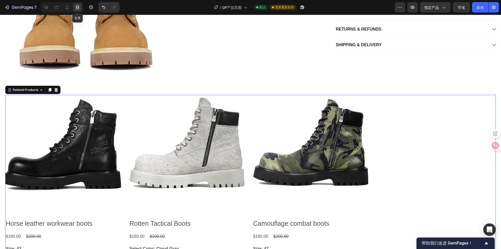
scroll to position [264, 0]
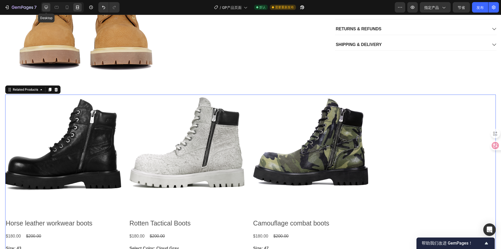
click at [46, 8] on icon at bounding box center [46, 7] width 3 height 3
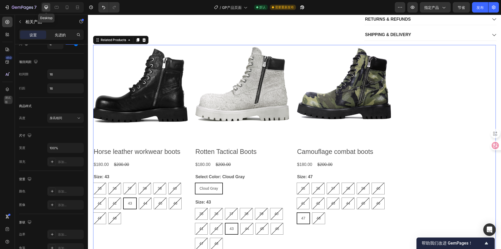
scroll to position [235, 0]
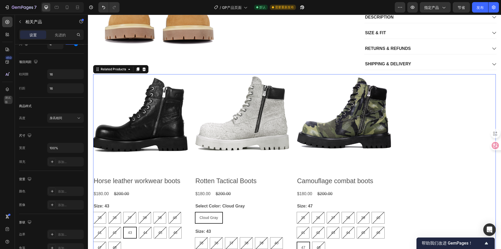
click at [447, 142] on div "Product Images Horse leather workwear boots Product Title $180.00 Product Price…" at bounding box center [294, 187] width 403 height 227
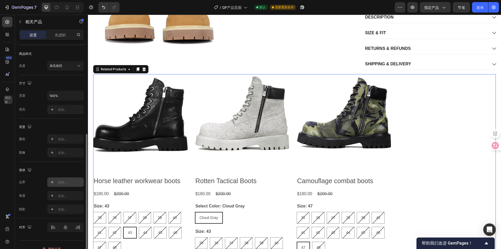
scroll to position [165, 0]
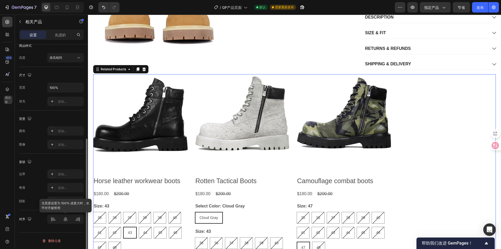
click at [65, 222] on div at bounding box center [65, 218] width 37 height 9
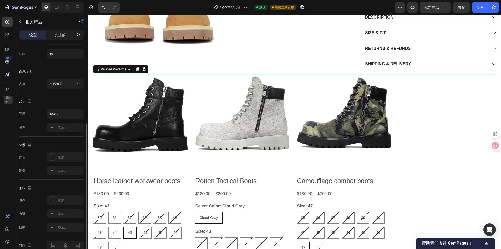
scroll to position [86, 0]
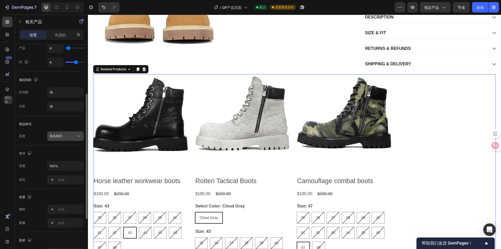
click at [65, 133] on button "身高相同" at bounding box center [65, 135] width 37 height 9
click at [64, 135] on div "身高相同" at bounding box center [63, 136] width 27 height 5
click at [57, 172] on div "宽度 100% 填充 添加..." at bounding box center [51, 173] width 65 height 24
click at [56, 169] on input "100%" at bounding box center [66, 165] width 36 height 9
click at [72, 167] on input "100%" at bounding box center [66, 165] width 36 height 9
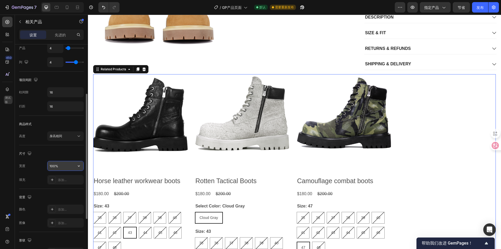
click at [76, 166] on icon "button" at bounding box center [78, 165] width 5 height 5
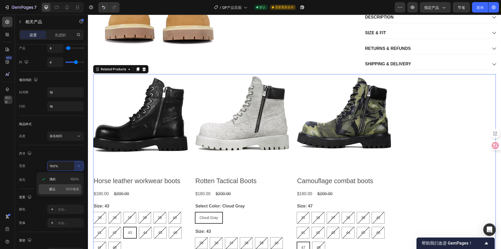
click at [64, 186] on div "默认 1200像素" at bounding box center [60, 189] width 43 height 10
type input "1200"
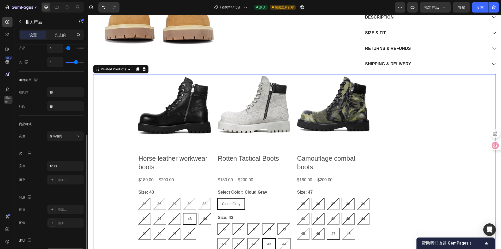
scroll to position [165, 0]
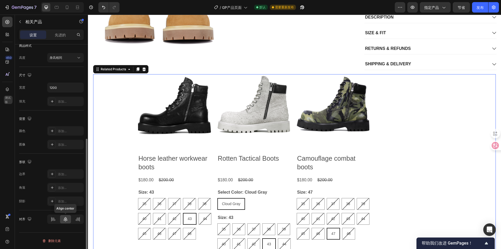
click at [66, 219] on icon at bounding box center [65, 218] width 5 height 5
click at [55, 220] on icon at bounding box center [54, 219] width 4 height 1
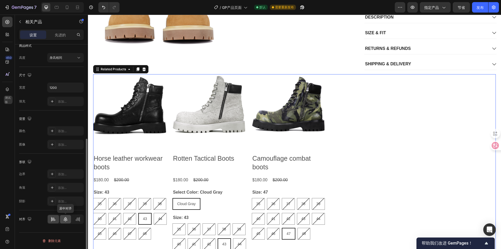
click at [63, 221] on icon at bounding box center [65, 218] width 5 height 5
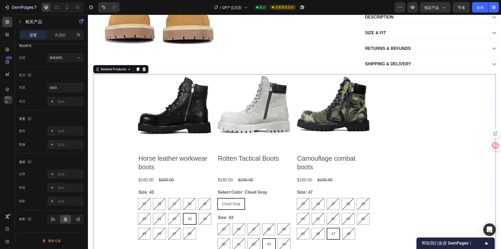
click at [408, 134] on div "Product Images Horse leather workwear boots Product Title $180.00 Product Price…" at bounding box center [294, 180] width 313 height 213
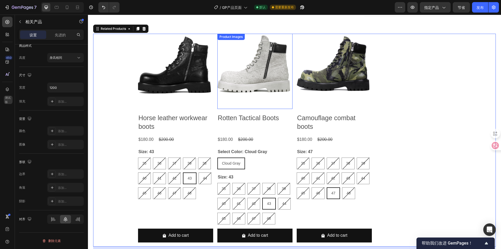
scroll to position [287, 0]
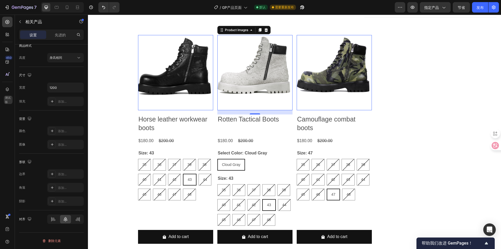
click at [258, 78] on img at bounding box center [255, 72] width 75 height 75
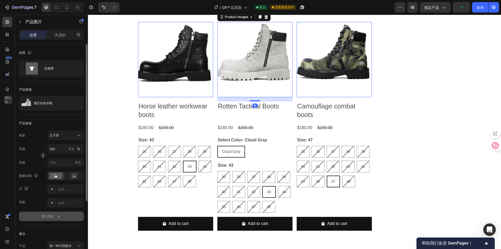
scroll to position [78, 0]
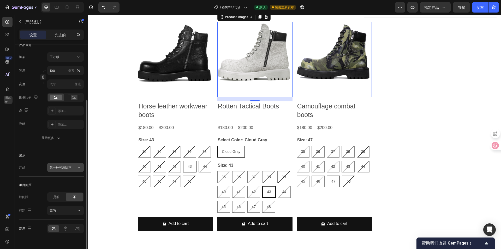
click at [74, 168] on div "第一种可用版本" at bounding box center [63, 167] width 27 height 5
click at [74, 167] on div "第一种可用版本" at bounding box center [63, 167] width 27 height 5
click at [52, 198] on div "是的" at bounding box center [56, 197] width 17 height 8
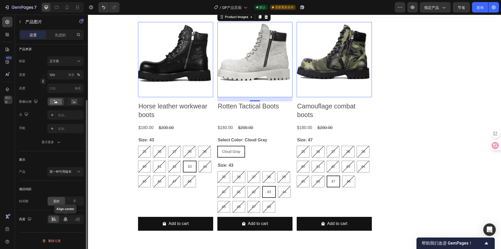
click at [69, 218] on div at bounding box center [65, 218] width 11 height 7
click at [72, 198] on div "不" at bounding box center [74, 201] width 17 height 8
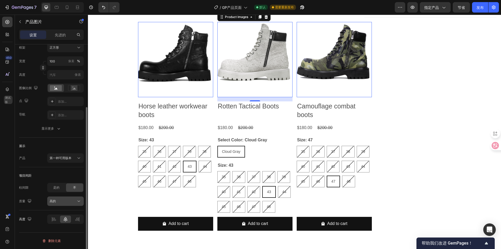
click at [58, 202] on div "高的" at bounding box center [63, 201] width 27 height 5
click at [69, 202] on div "高的" at bounding box center [63, 201] width 27 height 5
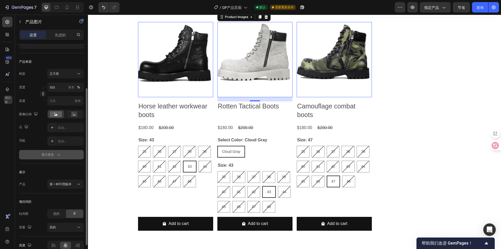
click at [55, 158] on button "显示更多" at bounding box center [51, 154] width 65 height 9
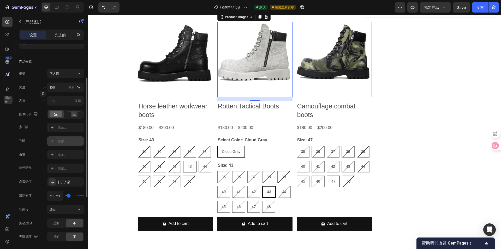
scroll to position [36, 0]
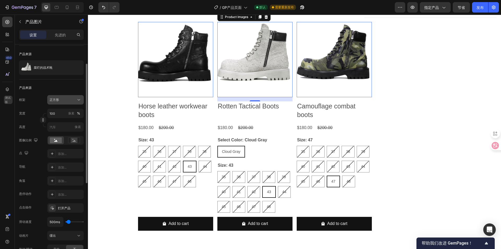
click at [57, 100] on font "正方形" at bounding box center [54, 100] width 9 height 4
click at [66, 99] on div "正方形" at bounding box center [63, 99] width 26 height 5
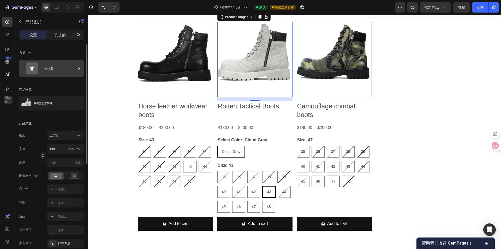
click at [52, 72] on div "仅推荐" at bounding box center [60, 68] width 32 height 12
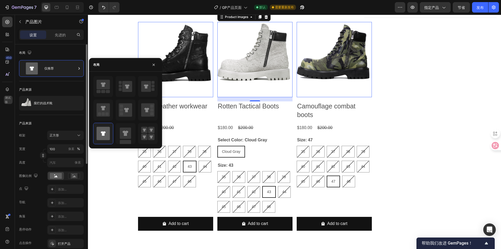
click at [67, 54] on div "布局" at bounding box center [51, 53] width 65 height 8
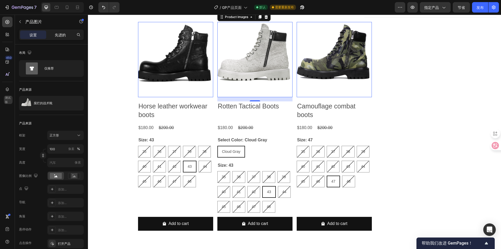
click at [56, 37] on font "先进的" at bounding box center [60, 35] width 11 height 4
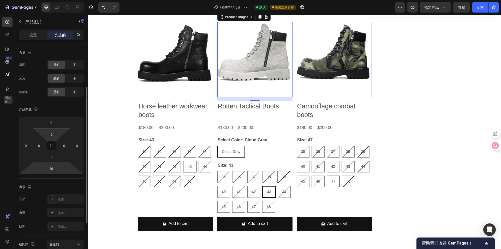
scroll to position [52, 0]
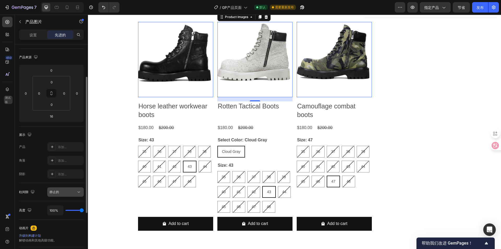
click at [63, 193] on div "静止的" at bounding box center [63, 192] width 27 height 5
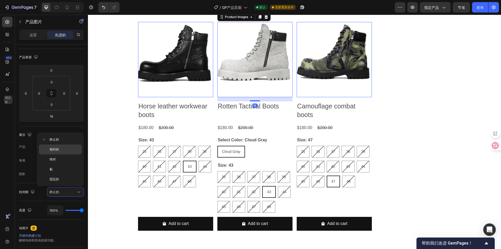
click at [70, 150] on p "相对的" at bounding box center [65, 149] width 30 height 5
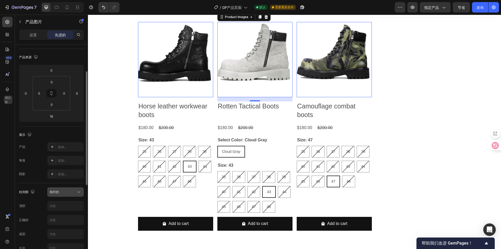
click at [67, 195] on button "相对的" at bounding box center [65, 191] width 37 height 9
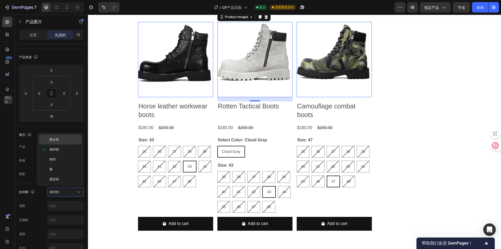
click at [59, 141] on span "静止的" at bounding box center [54, 139] width 9 height 5
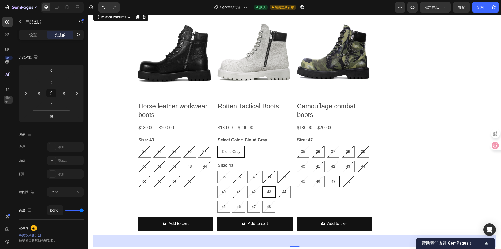
click at [121, 143] on div "Product Images Horse leather workwear boots Product Title $180.00 Product Price…" at bounding box center [294, 128] width 403 height 213
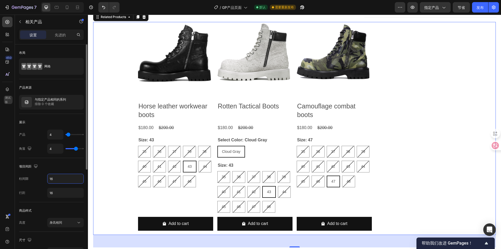
click at [75, 180] on input "16" at bounding box center [66, 178] width 36 height 9
type input "6"
type input "26"
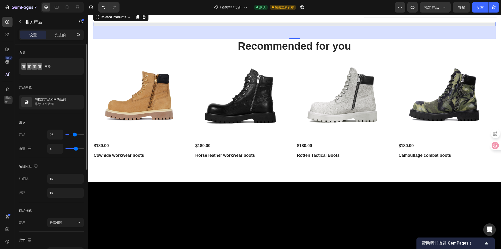
type input "36"
type input "42"
type input "45"
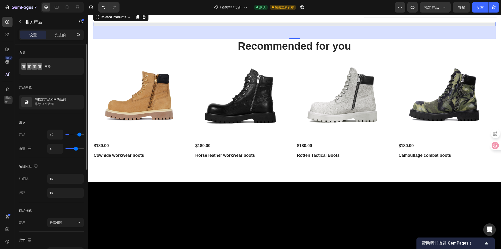
type input "45"
type input "47"
type input "49"
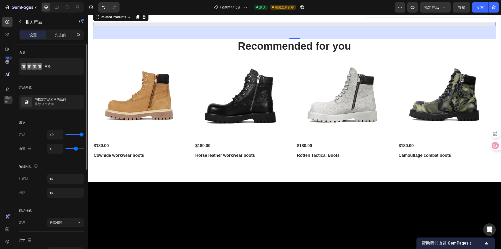
type input "50"
drag, startPoint x: 69, startPoint y: 133, endPoint x: 85, endPoint y: 134, distance: 15.9
type input "50"
click at [84, 134] on input "range" at bounding box center [75, 134] width 18 height 1
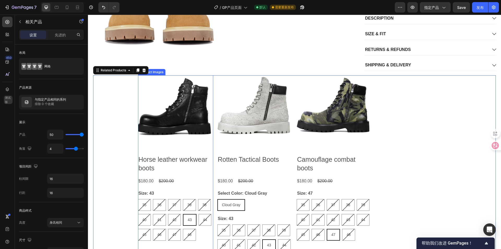
scroll to position [235, 0]
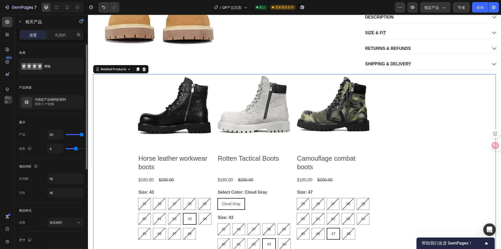
type input "44"
type input "1"
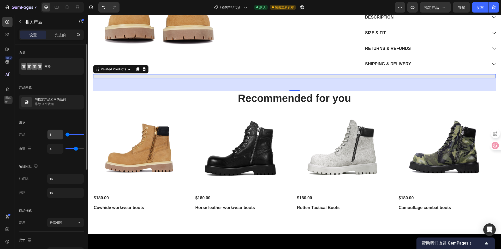
drag, startPoint x: 82, startPoint y: 134, endPoint x: 47, endPoint y: 134, distance: 35.0
type input "1"
click at [66, 134] on input "range" at bounding box center [75, 134] width 18 height 1
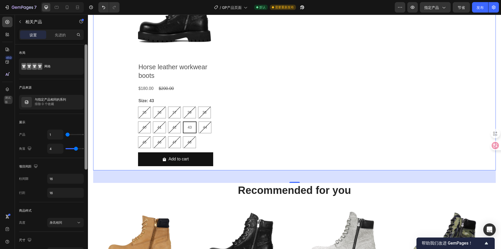
scroll to position [313, 0]
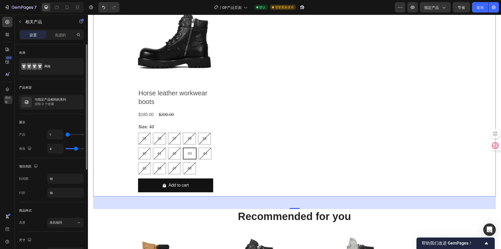
type input "8"
type input "11"
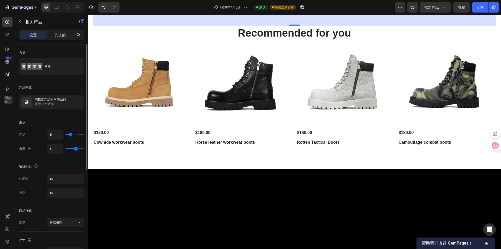
type input "8"
type input "6"
type input "5"
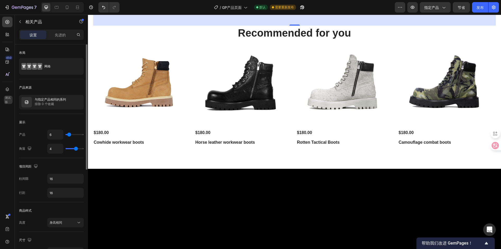
type input "5"
type input "1"
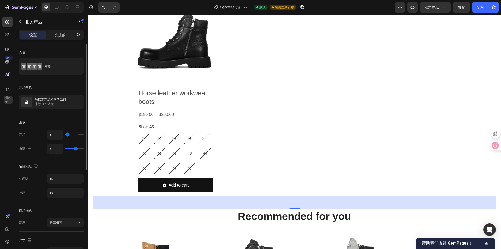
type input "2"
type input "3"
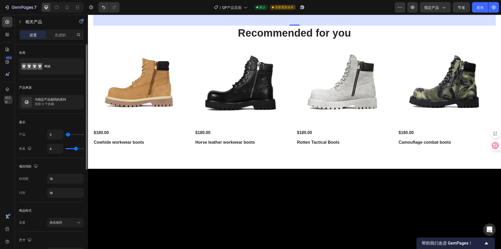
type input "4"
type input "6"
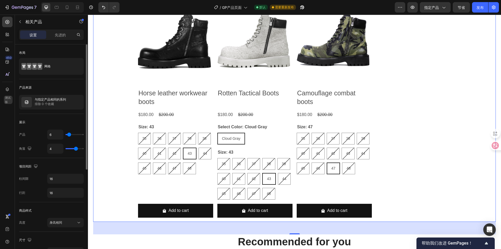
type input "4"
type input "3"
type input "4"
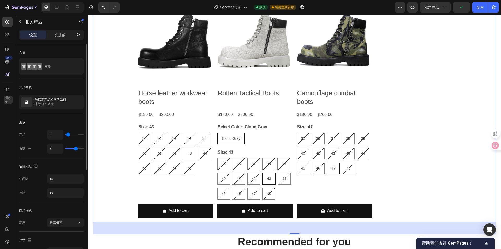
type input "4"
type input "5"
type input "6"
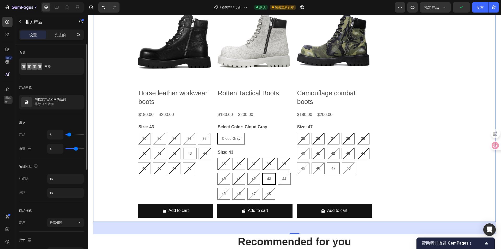
type input "5"
type input "4"
click at [68, 134] on input "range" at bounding box center [75, 134] width 18 height 1
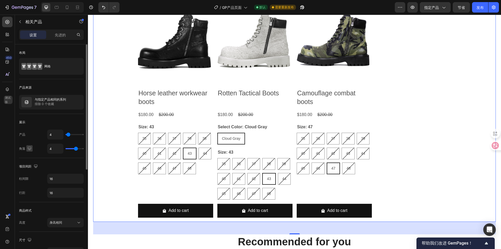
click at [27, 149] on icon "button" at bounding box center [29, 148] width 5 height 5
type input "5"
type input "6"
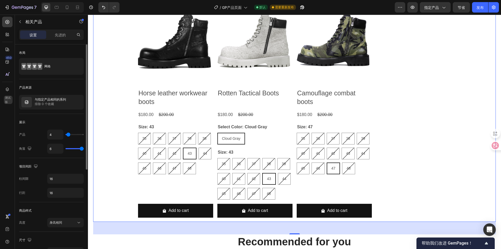
drag, startPoint x: 89, startPoint y: 148, endPoint x: 2, endPoint y: 133, distance: 87.6
type input "6"
click at [84, 148] on input "range" at bounding box center [75, 148] width 18 height 1
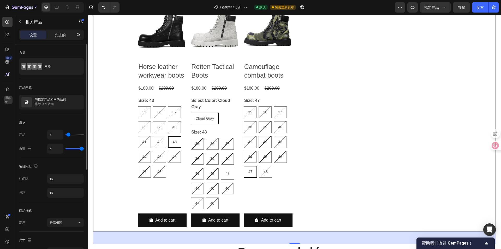
click at [83, 148] on div "布局 网格 产品来源 与指定产品相同的系列 排除 0 个收藏 展示 产品 4 角落 6 项目间距 柱间隙 16 行距 16 商品样式 高度 身高相同 尺寸 宽…" at bounding box center [51, 236] width 73 height 384
type input "5"
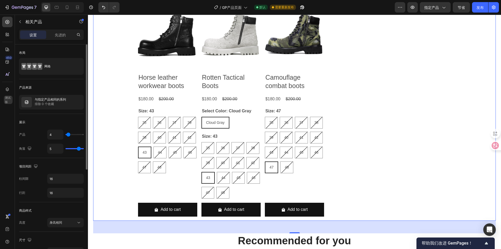
type input "3"
type input "2"
type input "1"
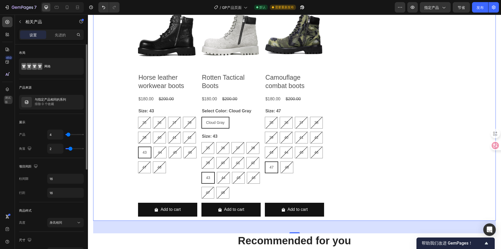
type input "1"
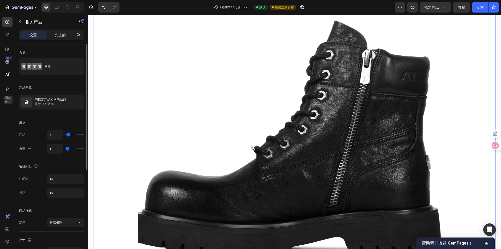
type input "2"
type input "3"
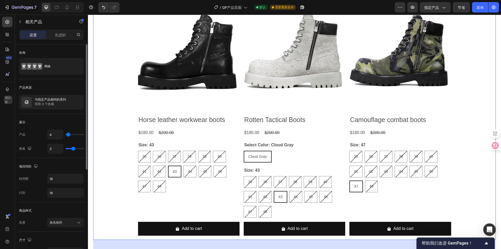
drag, startPoint x: 81, startPoint y: 148, endPoint x: 73, endPoint y: 148, distance: 7.8
type input "3"
click at [73, 148] on input "range" at bounding box center [75, 148] width 18 height 1
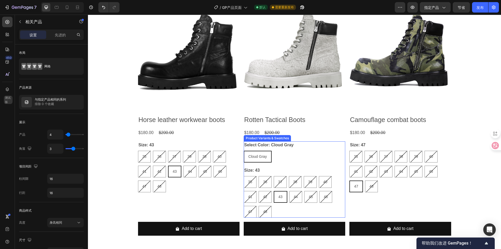
scroll to position [209, 0]
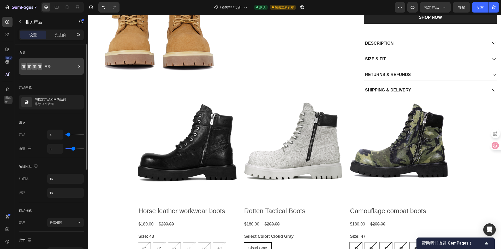
click at [57, 64] on div "网格" at bounding box center [60, 66] width 32 height 12
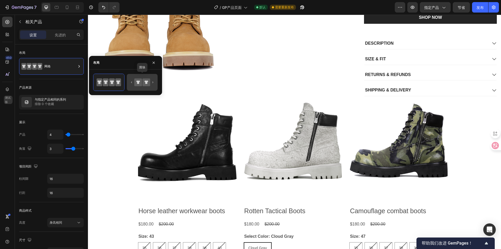
click at [144, 82] on icon at bounding box center [147, 82] width 8 height 8
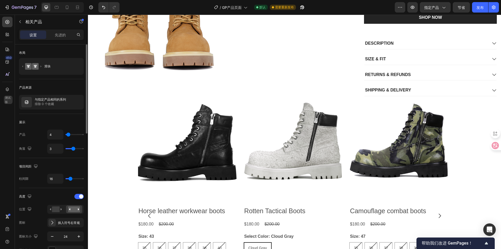
click at [61, 81] on div "产品来源 与指定产品相同的系列 排除 0 个收藏" at bounding box center [51, 96] width 65 height 35
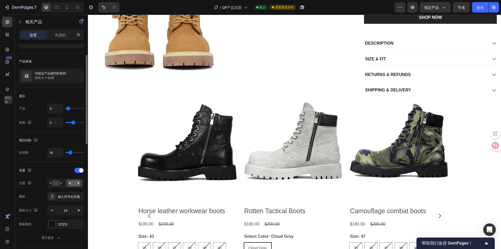
type input "2"
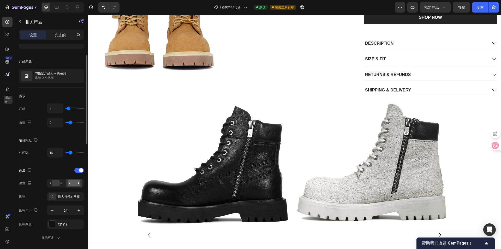
type input "2"
click at [71, 122] on input "range" at bounding box center [75, 122] width 18 height 1
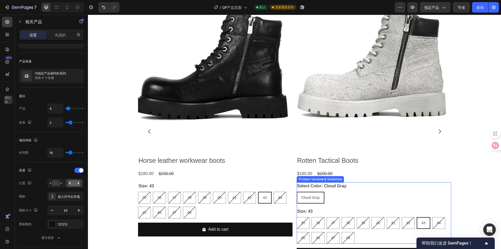
scroll to position [313, 0]
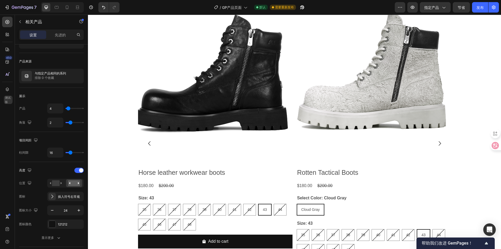
click at [437, 141] on icon "Carousel Next Arrow" at bounding box center [440, 143] width 6 height 6
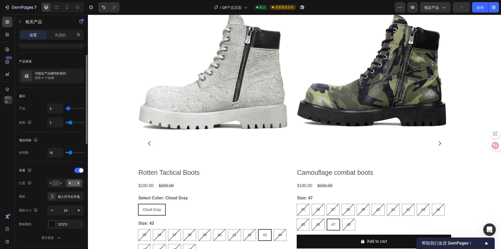
type input "3"
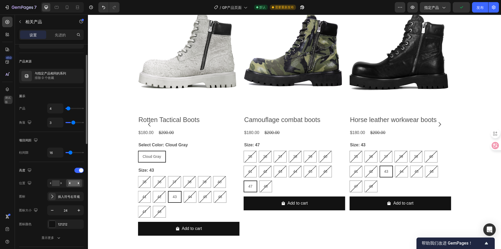
scroll to position [294, 0]
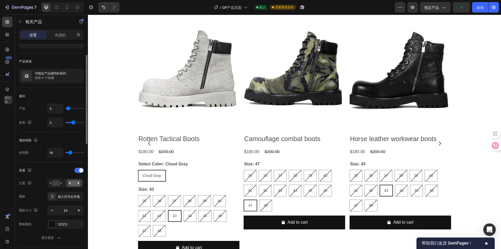
type input "3"
click at [73, 122] on input "range" at bounding box center [75, 122] width 18 height 1
click at [30, 124] on icon "button" at bounding box center [29, 122] width 5 height 5
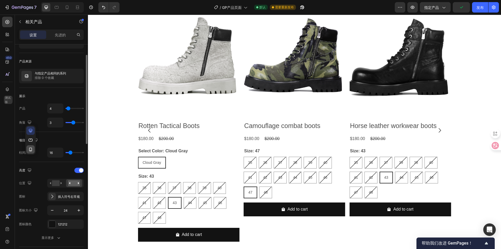
click at [28, 147] on button "button" at bounding box center [30, 149] width 8 height 8
type input "100%"
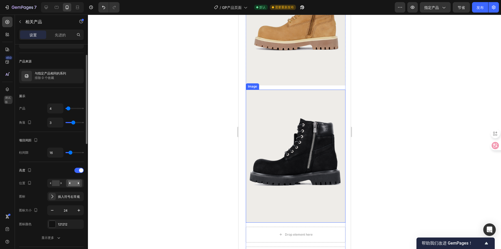
scroll to position [209, 0]
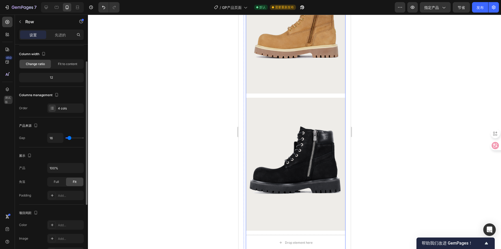
click at [298, 95] on div "Image Image Drop element here Drop element here Row" at bounding box center [296, 115] width 100 height 310
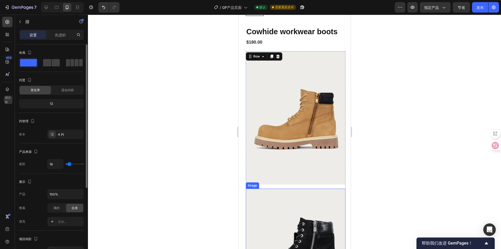
scroll to position [104, 0]
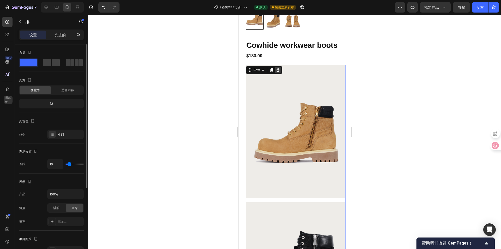
click at [279, 72] on icon at bounding box center [278, 70] width 4 height 4
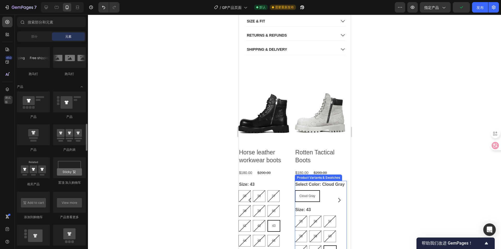
scroll to position [313, 0]
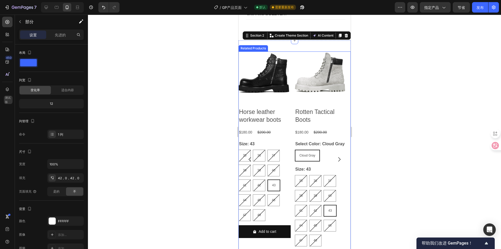
scroll to position [366, 0]
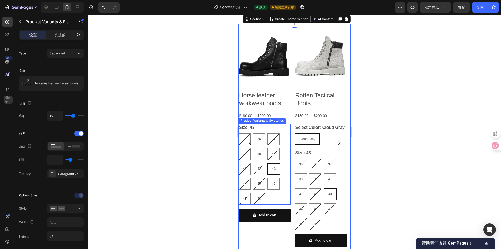
click at [265, 135] on div "Size: 43 35 35 35 36 36 36 37 37 37 39 39 39 38 38 38 40 40 40 41 41 41 42 42 4…" at bounding box center [264, 164] width 52 height 81
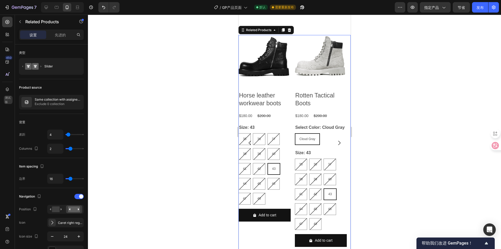
click at [336, 146] on icon "Carousel Next Arrow" at bounding box center [339, 143] width 6 height 6
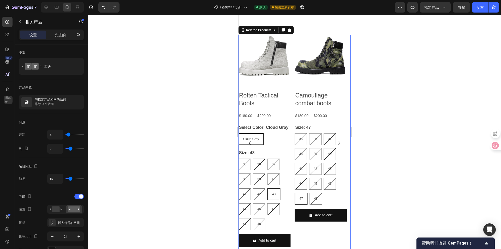
click at [247, 146] on icon "Carousel Back Arrow" at bounding box center [250, 143] width 6 height 6
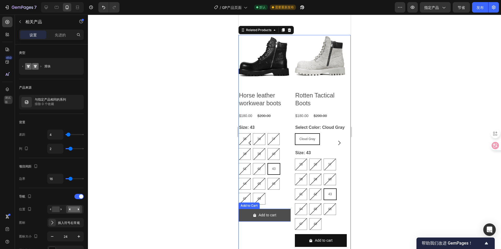
click at [261, 221] on button "Add to cart" at bounding box center [264, 215] width 52 height 13
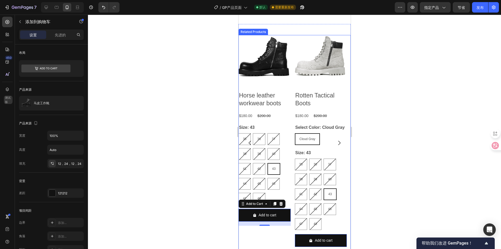
click at [275, 238] on div "Product Images Horse leather workwear boots Product Title $180.00 Product Price…" at bounding box center [264, 143] width 52 height 216
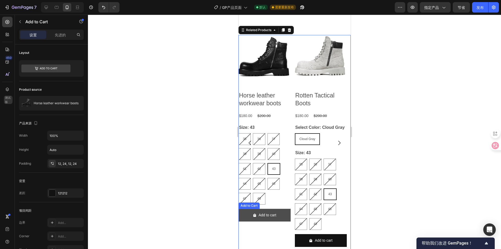
click at [253, 217] on span "Add to cart" at bounding box center [255, 215] width 4 height 7
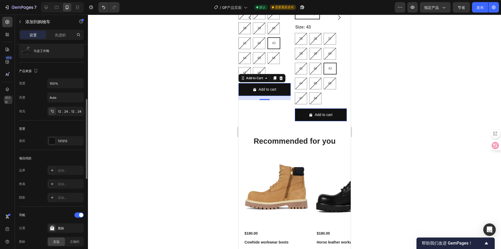
scroll to position [104, 0]
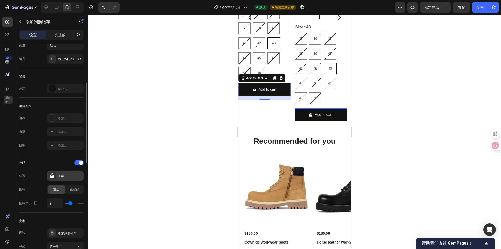
click at [60, 176] on font "图标" at bounding box center [61, 176] width 6 height 4
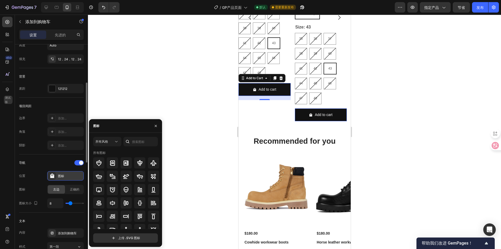
click at [60, 176] on font "图标" at bounding box center [61, 176] width 6 height 4
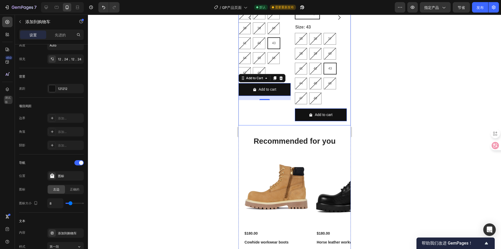
click at [273, 116] on div "Product Images Horse leather workwear boots Product Title $180.00 Product Price…" at bounding box center [264, 17] width 52 height 216
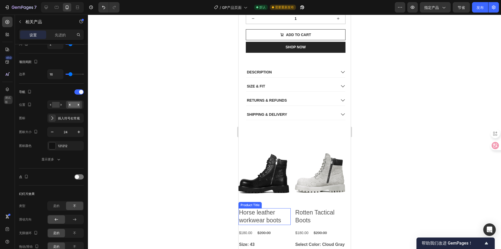
scroll to position [235, 0]
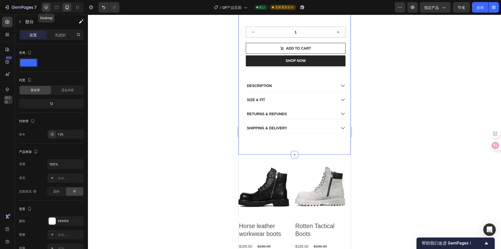
click at [45, 7] on icon at bounding box center [46, 7] width 3 height 3
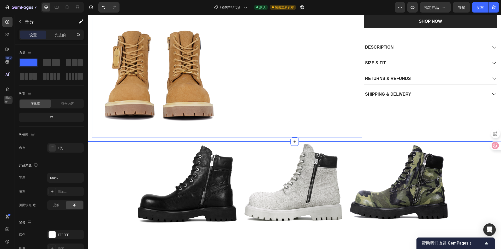
scroll to position [183, 0]
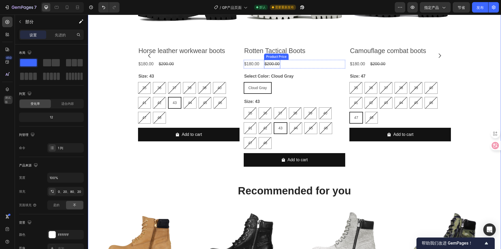
scroll to position [366, 0]
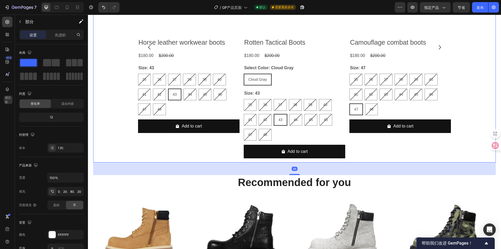
click at [212, 142] on div "Product Images Horse leather workwear boots Product Title $180.00 Product Price…" at bounding box center [189, 47] width 102 height 231
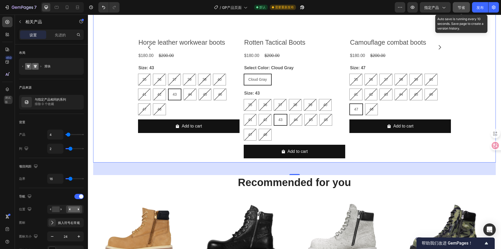
click at [463, 6] on font "节省" at bounding box center [461, 7] width 7 height 4
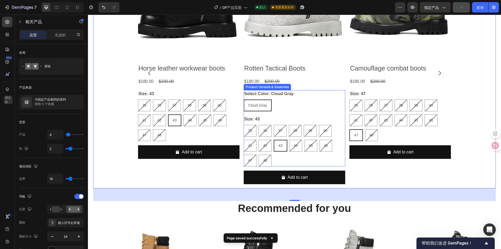
scroll to position [261, 0]
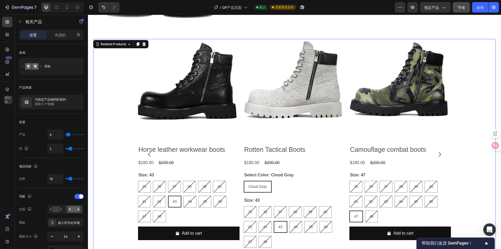
click at [437, 152] on icon "Carousel Next Arrow" at bounding box center [440, 154] width 6 height 6
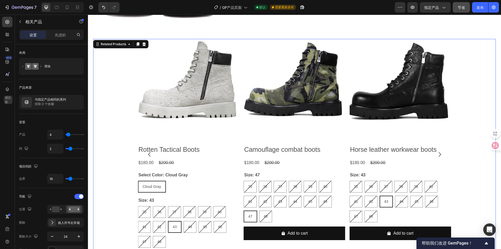
click at [440, 153] on icon "Carousel Next Arrow" at bounding box center [440, 154] width 6 height 6
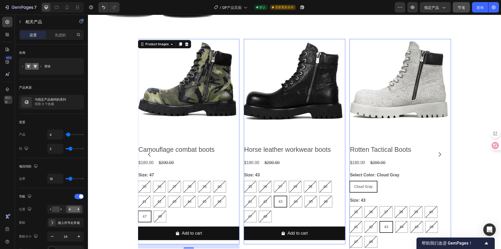
click at [173, 94] on img at bounding box center [189, 90] width 102 height 102
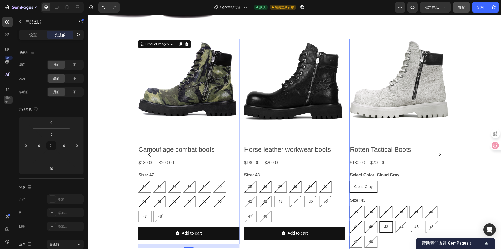
click at [173, 94] on img at bounding box center [189, 90] width 102 height 102
click at [198, 91] on img at bounding box center [189, 90] width 102 height 102
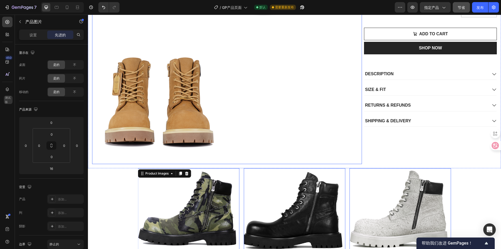
scroll to position [131, 0]
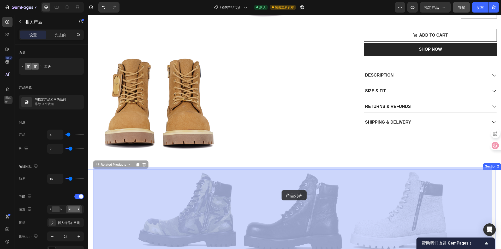
drag, startPoint x: 344, startPoint y: 172, endPoint x: 283, endPoint y: 186, distance: 63.1
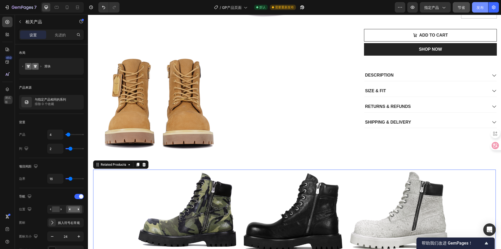
click at [473, 9] on button "发布" at bounding box center [480, 7] width 16 height 10
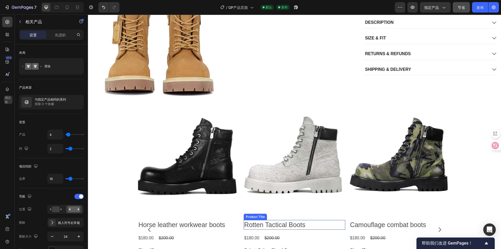
scroll to position [183, 0]
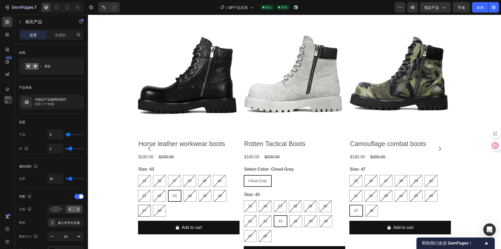
scroll to position [287, 0]
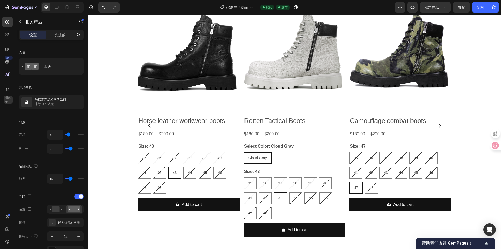
click at [173, 226] on div "Product Images Horse leather workwear boots Product Title $180.00 Product Price…" at bounding box center [189, 125] width 102 height 231
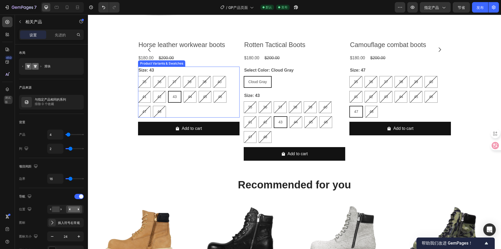
scroll to position [366, 0]
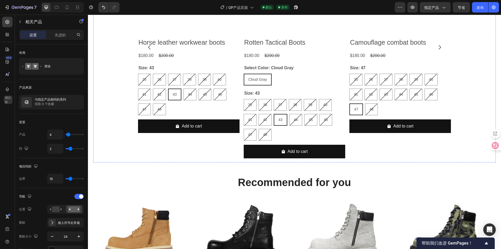
click at [270, 161] on div "Add to cart Add to Cart" at bounding box center [295, 154] width 102 height 18
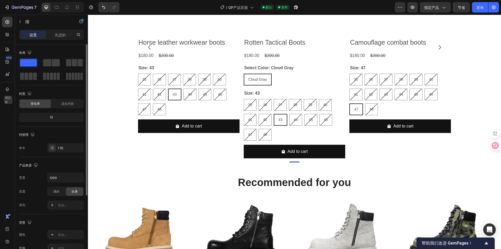
scroll to position [26, 0]
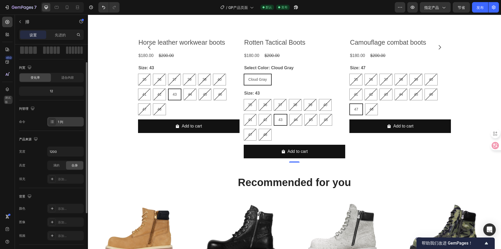
click at [71, 120] on div "1 列" at bounding box center [70, 122] width 25 height 5
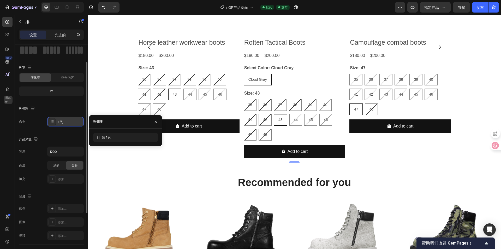
click at [71, 120] on div "1 列" at bounding box center [70, 122] width 25 height 5
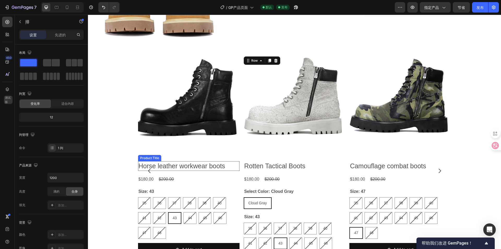
scroll to position [235, 0]
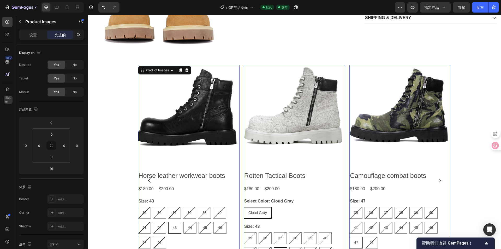
click at [168, 108] on img at bounding box center [189, 116] width 102 height 102
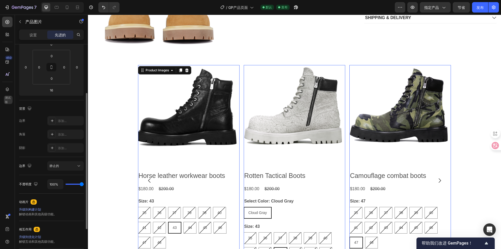
scroll to position [0, 0]
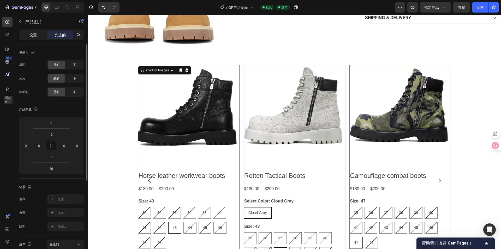
click at [41, 34] on div "设置" at bounding box center [33, 35] width 26 height 8
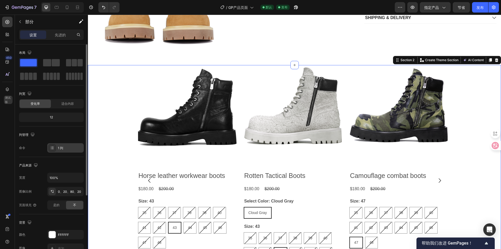
click at [56, 147] on div at bounding box center [52, 147] width 7 height 7
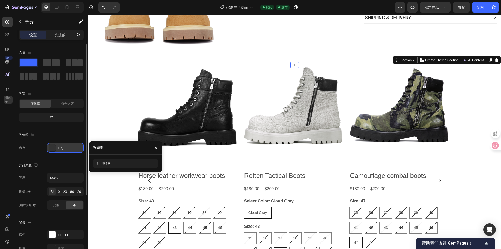
click at [56, 147] on div at bounding box center [52, 147] width 7 height 7
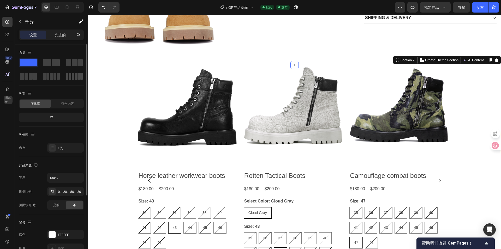
click at [69, 75] on span at bounding box center [70, 76] width 2 height 7
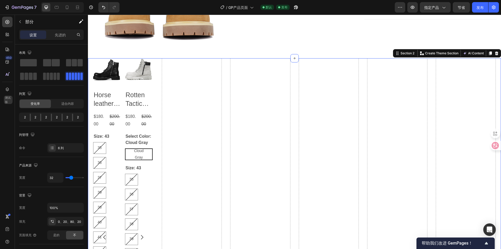
scroll to position [235, 0]
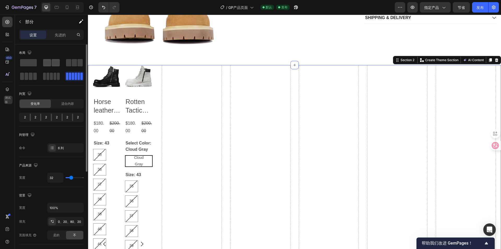
click at [48, 65] on span at bounding box center [47, 62] width 8 height 7
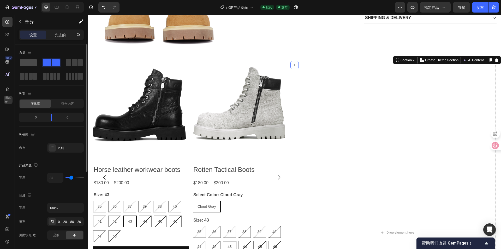
click at [32, 62] on span at bounding box center [28, 62] width 17 height 7
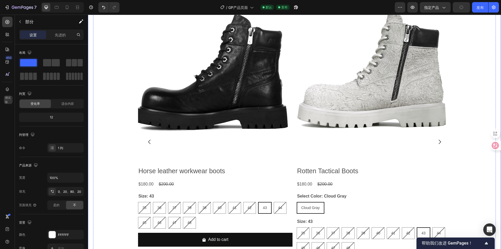
scroll to position [287, 0]
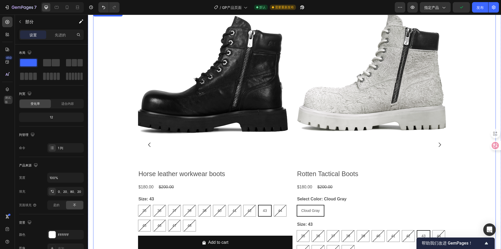
click at [437, 144] on icon "Carousel Next Arrow" at bounding box center [440, 145] width 6 height 6
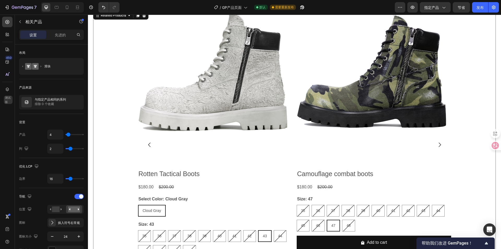
click at [110, 171] on div "Product Images Horse leather workwear boots Product Title $180.00 Product Price…" at bounding box center [294, 144] width 403 height 269
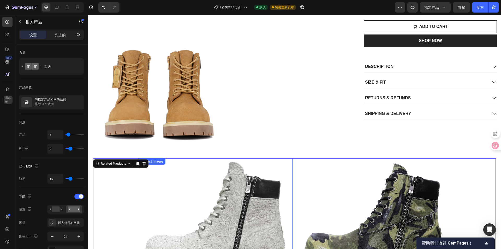
scroll to position [131, 0]
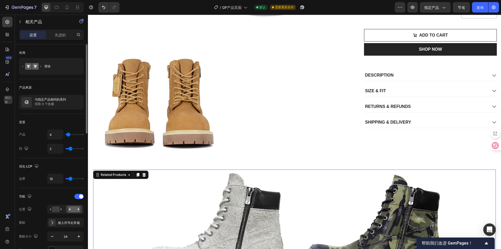
type input "31"
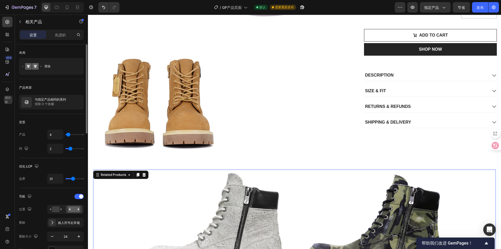
type input "39"
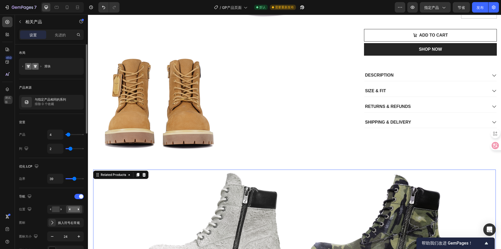
type input "44"
type input "49"
type input "53"
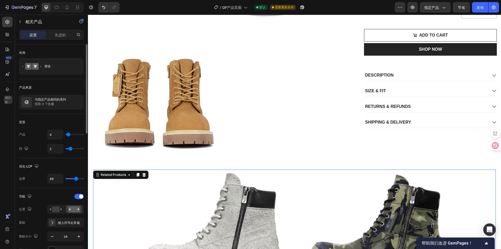
type input "53"
type input "59"
type input "62"
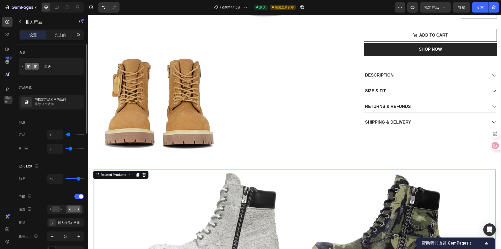
type input "64"
type input "67"
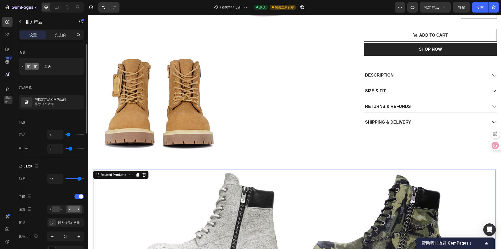
type input "77"
type input "80"
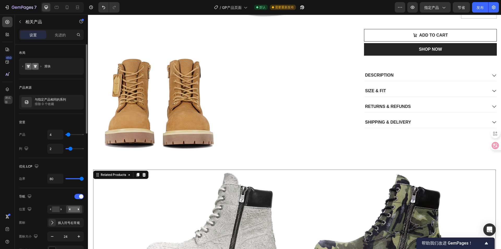
drag, startPoint x: 71, startPoint y: 180, endPoint x: 19, endPoint y: 156, distance: 56.8
type input "80"
click at [84, 178] on input "range" at bounding box center [75, 178] width 18 height 1
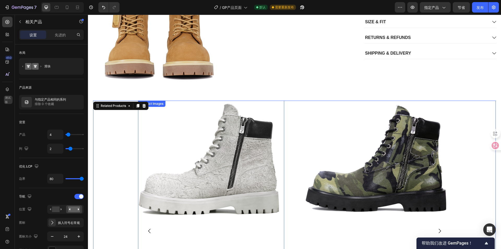
scroll to position [183, 0]
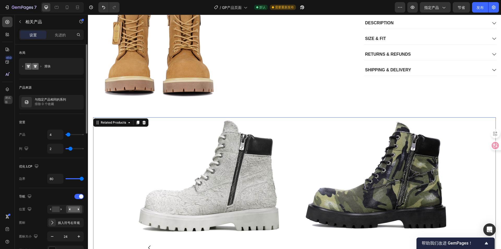
type input "0"
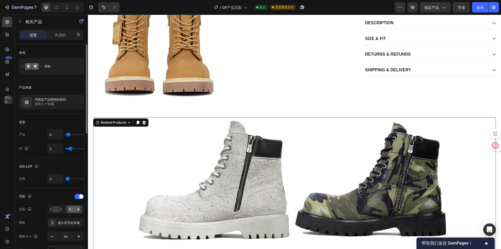
type input "30"
type input "43"
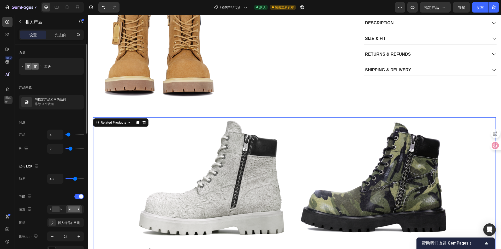
type input "37"
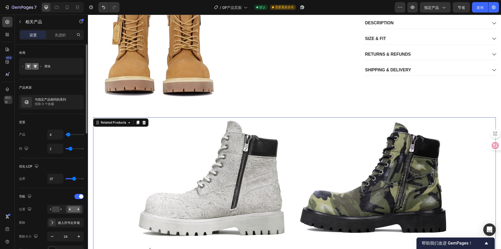
type input "36"
type input "27"
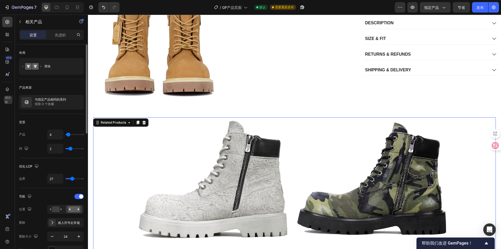
type input "16"
type input "15"
type input "12"
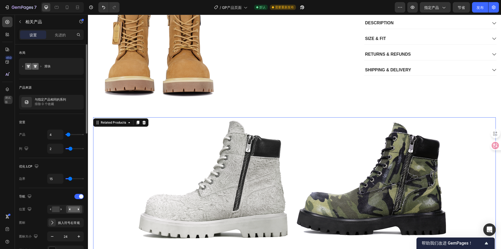
type input "12"
type input "6"
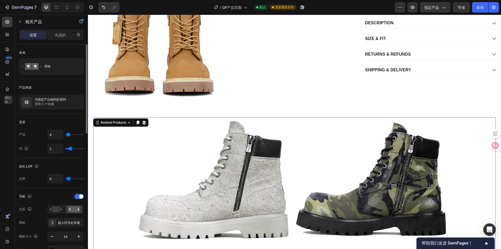
type input "7"
type input "10"
drag, startPoint x: 63, startPoint y: 181, endPoint x: 69, endPoint y: 178, distance: 7.1
type input "10"
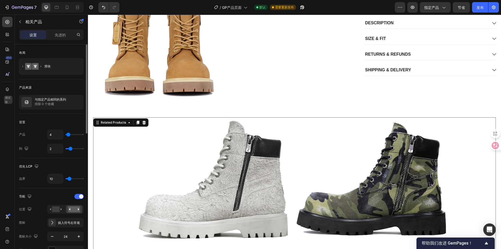
click at [69, 178] on input "range" at bounding box center [75, 178] width 18 height 1
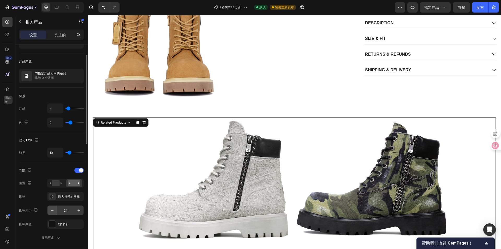
scroll to position [52, 0]
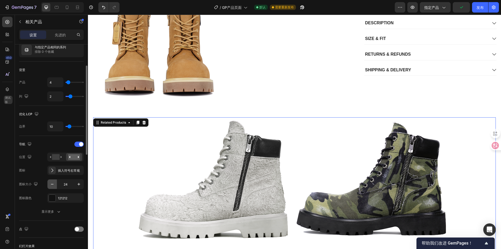
click at [54, 185] on icon "button" at bounding box center [52, 183] width 5 height 5
click at [77, 184] on icon "button" at bounding box center [78, 183] width 5 height 5
type input "24"
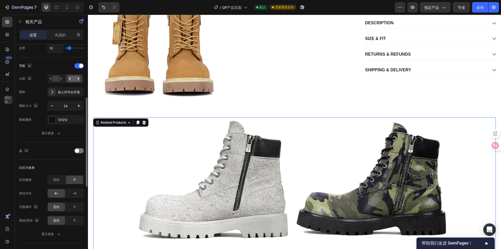
scroll to position [0, 0]
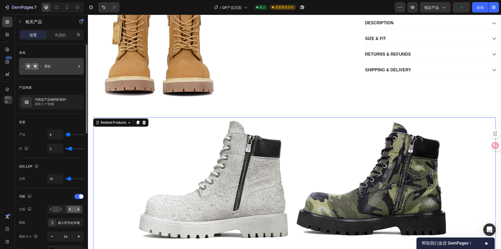
click at [51, 67] on div "滑块" at bounding box center [60, 66] width 32 height 12
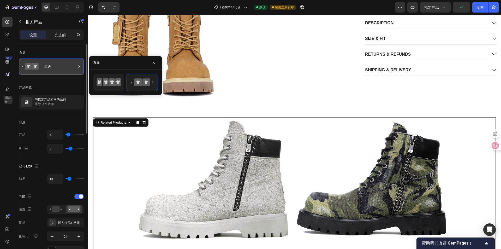
click at [51, 67] on div "滑块" at bounding box center [60, 66] width 32 height 12
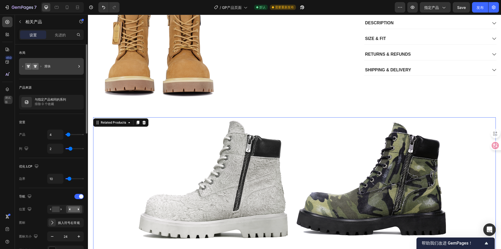
click at [51, 67] on div "滑块" at bounding box center [60, 66] width 32 height 12
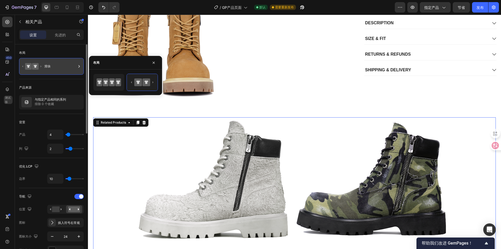
click at [51, 67] on div "滑块" at bounding box center [60, 66] width 32 height 12
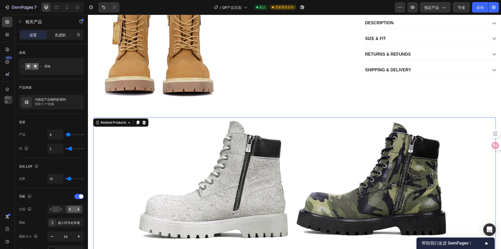
click at [64, 35] on font "先进的" at bounding box center [60, 35] width 11 height 4
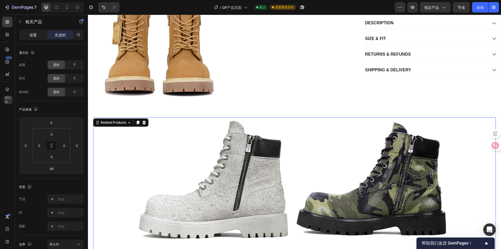
click at [29, 32] on div "设置" at bounding box center [33, 35] width 26 height 8
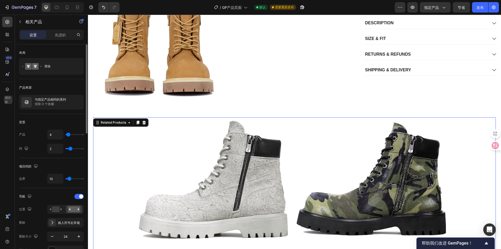
type input "3"
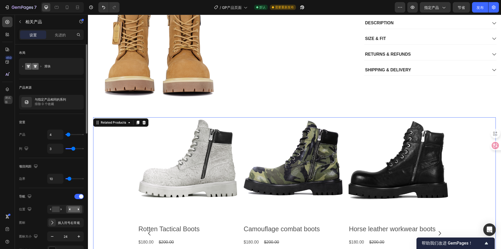
type input "4"
type input "5"
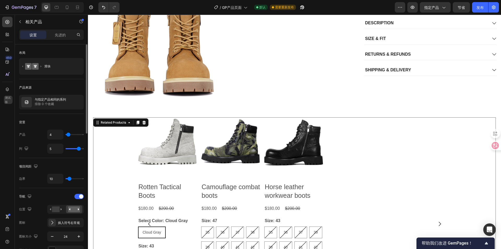
type input "6"
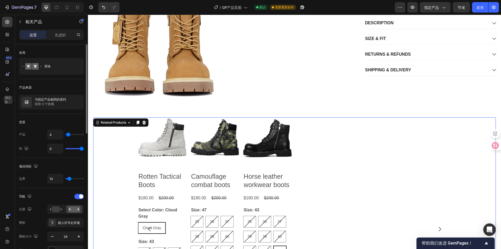
drag, startPoint x: 72, startPoint y: 148, endPoint x: 85, endPoint y: 145, distance: 13.3
type input "6"
click at [84, 148] on input "range" at bounding box center [75, 148] width 18 height 1
click at [79, 5] on icon at bounding box center [77, 7] width 5 height 5
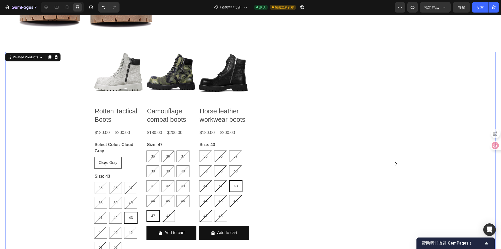
scroll to position [316, 0]
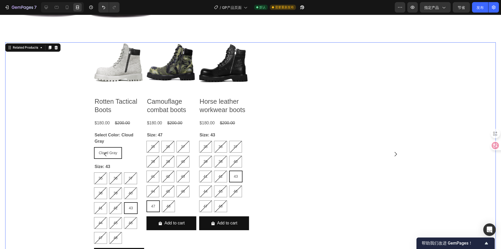
click at [266, 167] on div "Product Images Horse leather workwear boots Product Title $180.00 Product Price…" at bounding box center [250, 154] width 313 height 224
click at [79, 10] on div at bounding box center [77, 7] width 8 height 8
click at [44, 8] on icon at bounding box center [46, 7] width 5 height 5
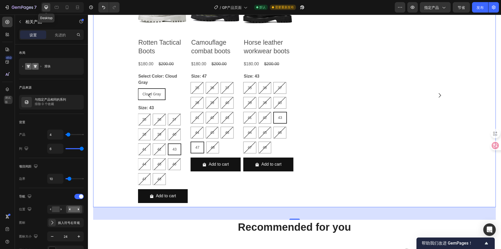
scroll to position [291, 0]
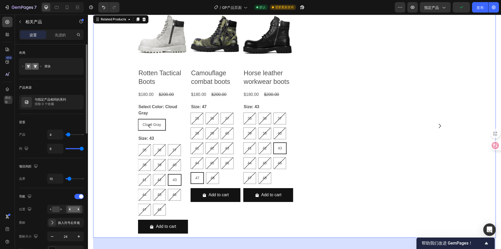
type input "15"
type input "21"
type input "31"
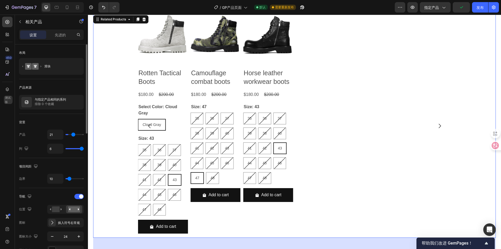
type input "31"
type input "39"
type input "50"
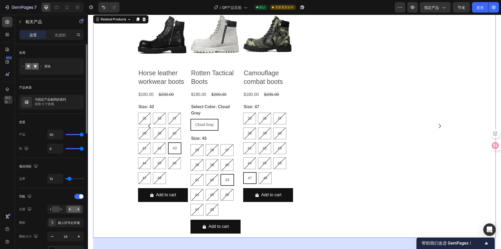
drag, startPoint x: 69, startPoint y: 134, endPoint x: 30, endPoint y: 103, distance: 50.5
type input "50"
click at [84, 134] on input "range" at bounding box center [75, 134] width 18 height 1
type input "14"
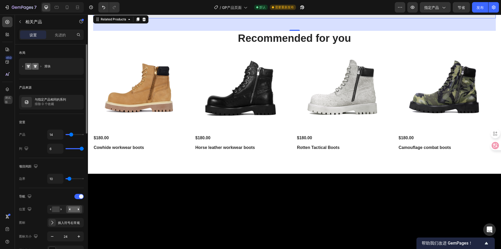
type input "13"
type input "8"
type input "7"
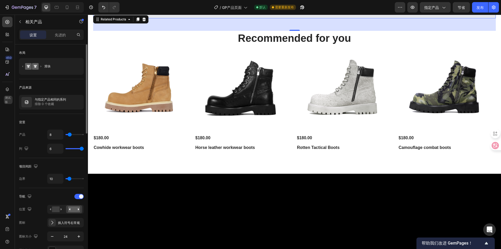
type input "7"
type input "8"
type input "14"
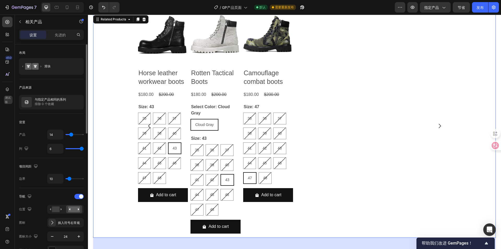
type input "11"
type input "8"
type input "7"
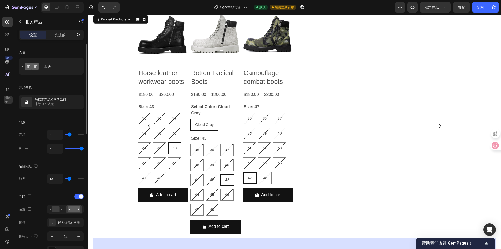
type input "7"
type input "6"
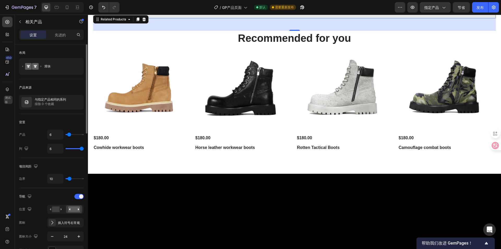
type input "5"
type input "4"
drag, startPoint x: 80, startPoint y: 134, endPoint x: 68, endPoint y: 134, distance: 11.5
type input "4"
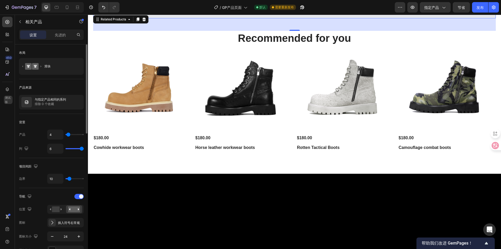
click at [68, 134] on input "range" at bounding box center [75, 134] width 18 height 1
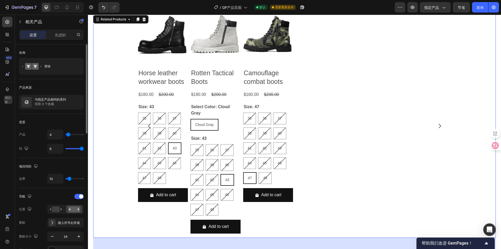
type input "64"
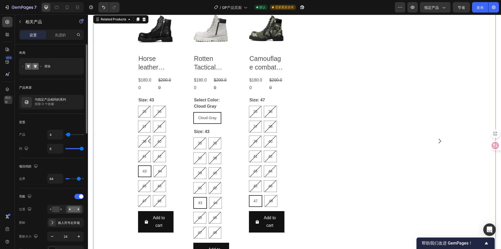
type input "76"
type input "80"
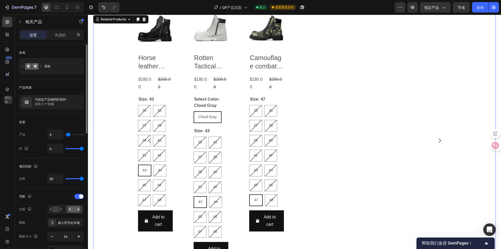
type input "50"
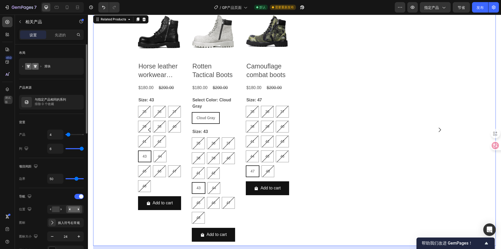
type input "41"
type input "37"
type input "33"
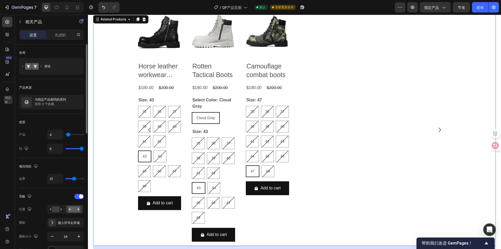
type input "33"
type input "22"
type input "18"
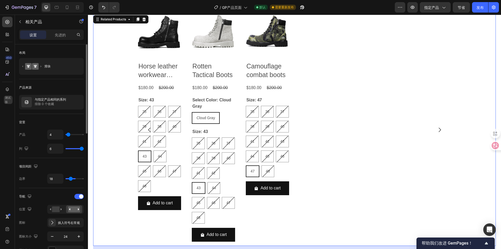
type input "13"
type input "12"
type input "9"
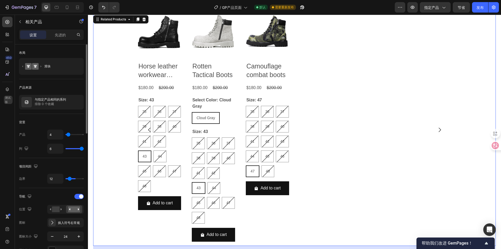
type input "9"
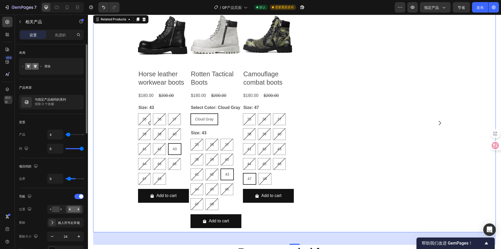
type input "6"
type input "4"
type input "1"
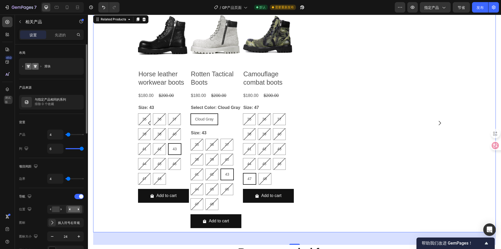
type input "1"
type input "0"
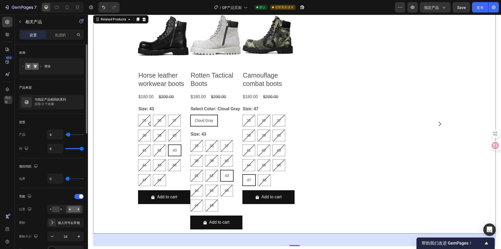
type input "30"
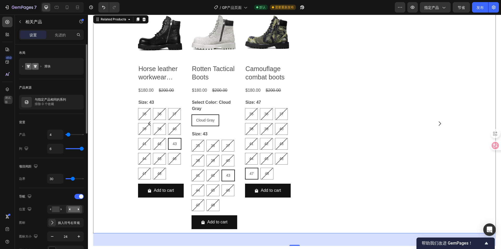
type input "28"
type input "18"
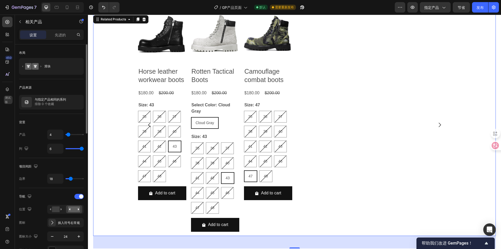
drag, startPoint x: 71, startPoint y: 179, endPoint x: 71, endPoint y: 173, distance: 5.8
type input "18"
click at [71, 178] on input "range" at bounding box center [75, 178] width 18 height 1
type input "47"
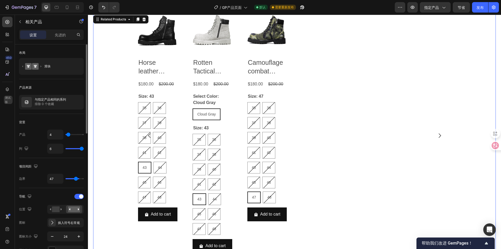
type input "58"
type input "68"
type input "77"
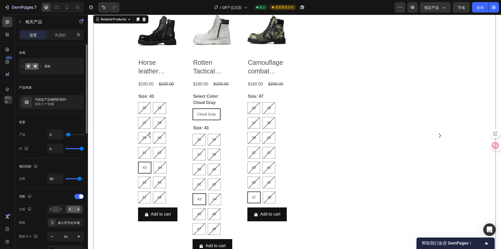
type input "77"
type input "80"
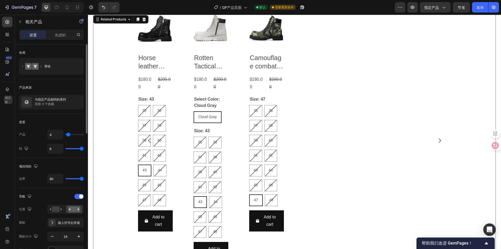
type input "21"
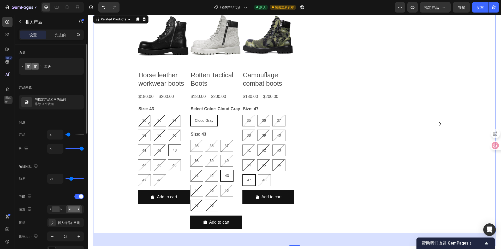
type input "1"
type input "0"
drag, startPoint x: 70, startPoint y: 179, endPoint x: 74, endPoint y: 157, distance: 21.8
type input "0"
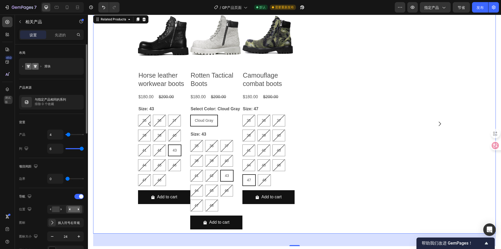
click at [66, 178] on input "range" at bounding box center [75, 178] width 18 height 1
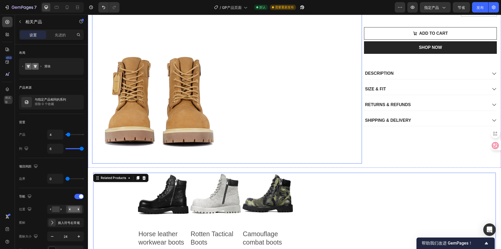
scroll to position [108, 0]
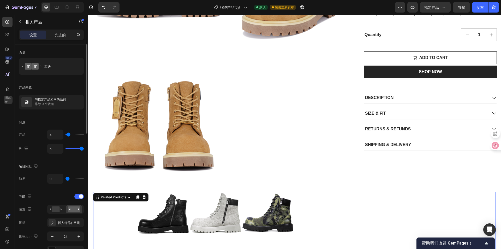
drag, startPoint x: 69, startPoint y: 180, endPoint x: 77, endPoint y: 180, distance: 8.4
click at [77, 180] on div "0" at bounding box center [65, 179] width 37 height 10
type input "28"
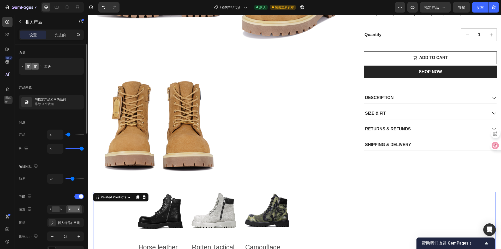
type input "30"
type input "28"
type input "21"
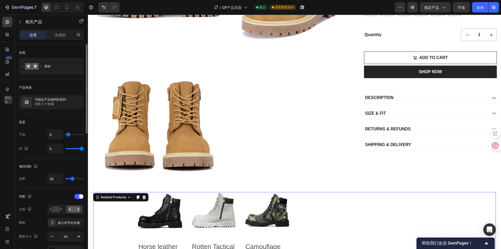
type input "21"
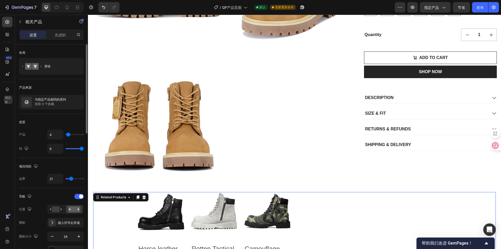
type input "22"
type input "31"
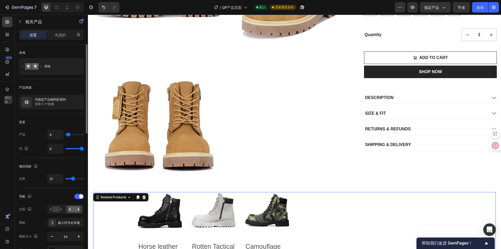
type input "30"
type input "18"
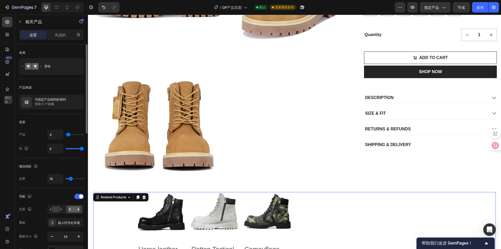
type input "21"
type input "27"
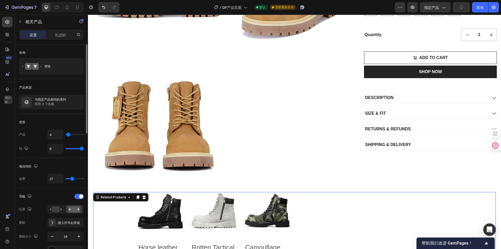
type input "22"
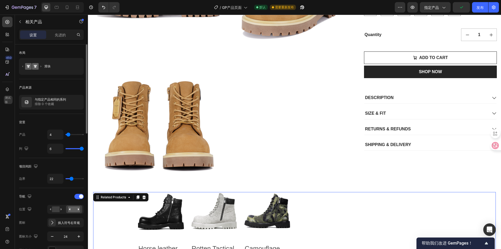
drag, startPoint x: 69, startPoint y: 177, endPoint x: 72, endPoint y: 177, distance: 2.9
type input "22"
click at [72, 178] on input "range" at bounding box center [75, 178] width 18 height 1
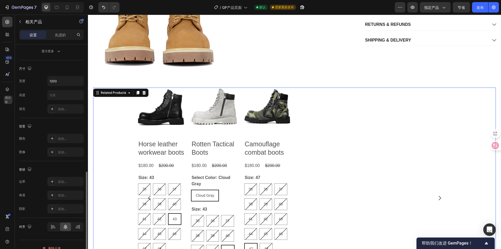
scroll to position [261, 0]
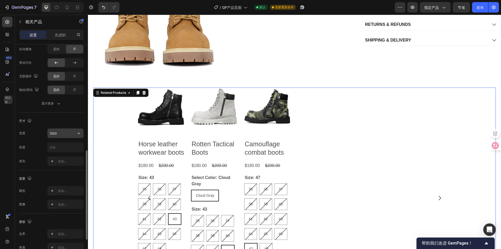
click at [65, 134] on input "1200" at bounding box center [66, 132] width 36 height 9
click at [79, 136] on button "button" at bounding box center [78, 132] width 9 height 9
click at [64, 146] on p "满的 100%" at bounding box center [64, 146] width 30 height 5
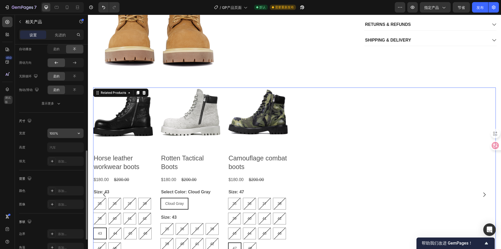
click at [80, 134] on icon "button" at bounding box center [78, 133] width 5 height 5
click at [64, 155] on p "默认 1200像素" at bounding box center [64, 156] width 30 height 5
type input "1200"
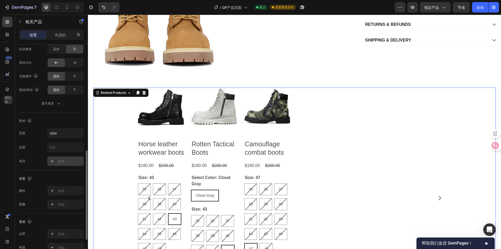
click at [58, 163] on div "添加..." at bounding box center [65, 160] width 37 height 9
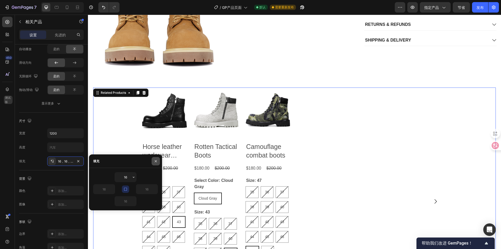
click at [153, 161] on button "button" at bounding box center [156, 161] width 8 height 8
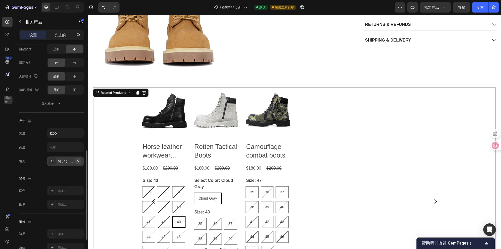
click at [80, 161] on icon "button" at bounding box center [78, 161] width 4 height 4
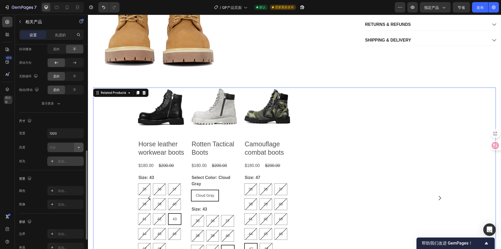
click at [79, 147] on icon "button" at bounding box center [78, 147] width 5 height 5
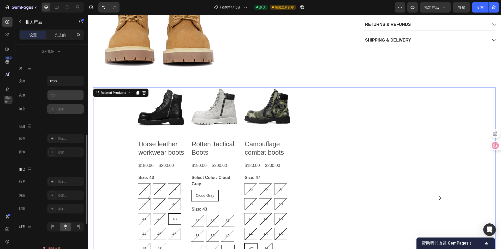
scroll to position [321, 0]
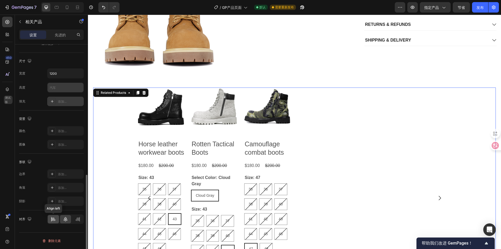
click at [54, 220] on icon at bounding box center [54, 219] width 4 height 1
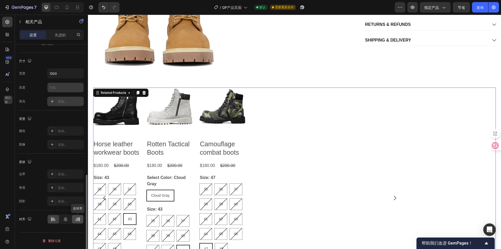
click at [76, 220] on icon at bounding box center [78, 219] width 4 height 1
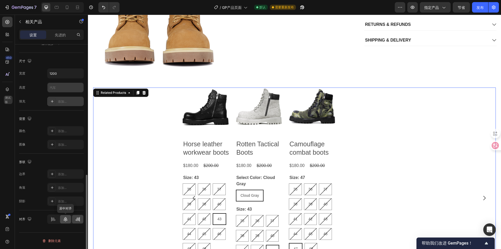
click at [60, 216] on div at bounding box center [65, 219] width 11 height 8
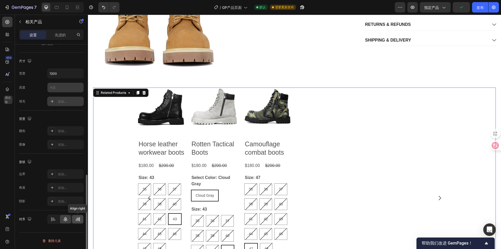
click at [78, 219] on icon at bounding box center [78, 218] width 3 height 1
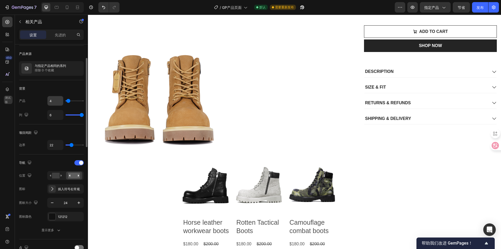
scroll to position [0, 0]
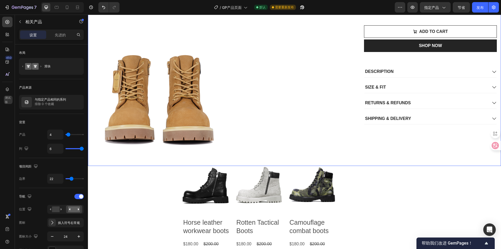
click at [364, 157] on div "Cowhide workwear boots Product Title $180.00 Product Price Product Price $200.0…" at bounding box center [429, 27] width 135 height 270
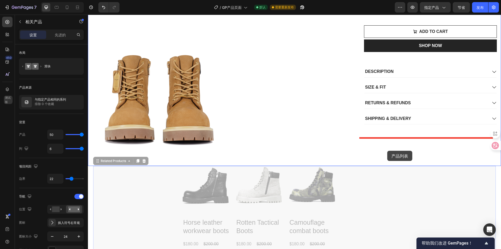
drag, startPoint x: 168, startPoint y: 170, endPoint x: 387, endPoint y: 151, distance: 219.9
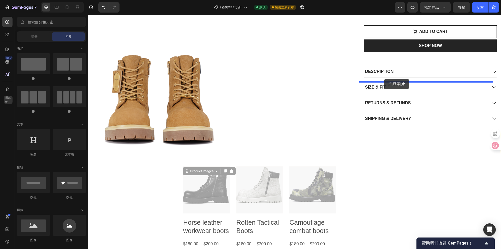
drag, startPoint x: 198, startPoint y: 197, endPoint x: 384, endPoint y: 79, distance: 220.1
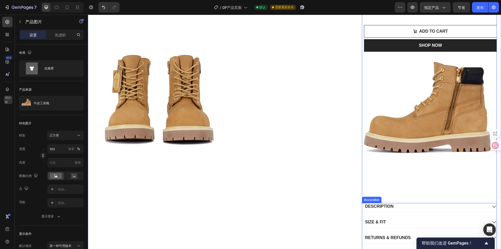
scroll to position [134, 0]
click at [401, 126] on img at bounding box center [429, 119] width 135 height 135
click at [437, 136] on img at bounding box center [429, 119] width 135 height 135
click at [419, 168] on img at bounding box center [429, 119] width 135 height 135
click at [419, 133] on img at bounding box center [429, 119] width 135 height 135
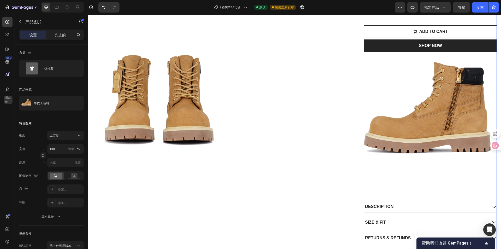
click at [419, 133] on img at bounding box center [429, 119] width 135 height 135
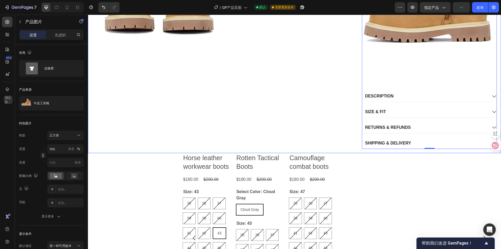
scroll to position [186, 0]
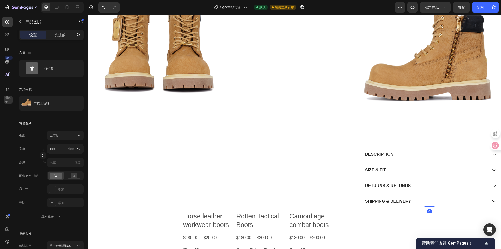
click at [460, 90] on img at bounding box center [429, 67] width 135 height 135
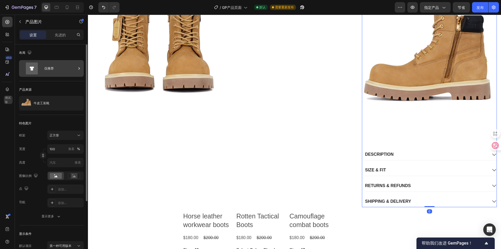
click at [33, 66] on icon at bounding box center [32, 68] width 12 height 12
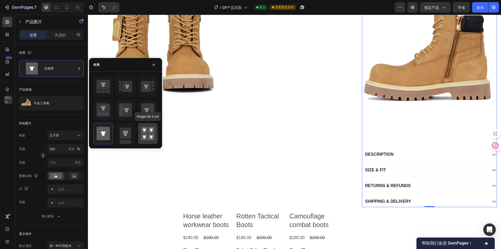
click at [144, 136] on icon at bounding box center [144, 137] width 3 height 3
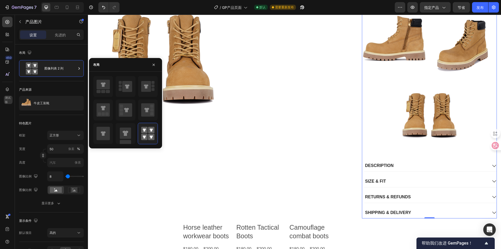
scroll to position [108, 0]
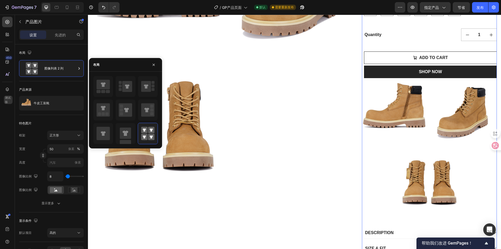
type input "100"
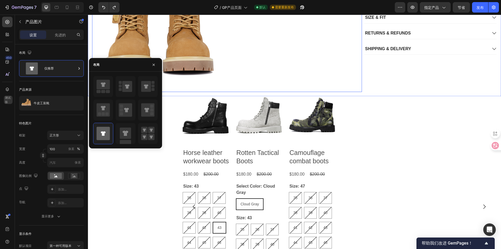
scroll to position [186, 0]
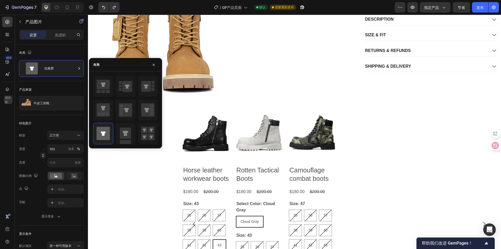
click at [215, 139] on img at bounding box center [207, 138] width 48 height 48
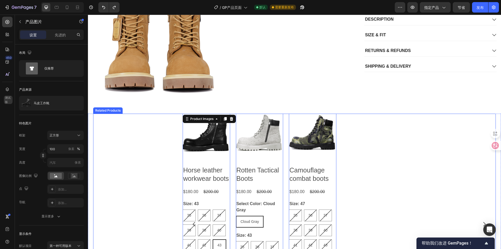
click at [230, 133] on div "Product Images 16 Horse leather workwear boots Product Title $180.00 Product Pr…" at bounding box center [339, 224] width 313 height 221
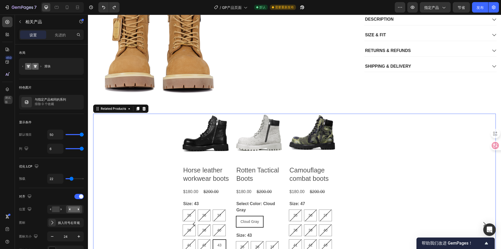
click at [167, 139] on div "Product Images Horse leather workwear boots Product Title $180.00 Product Price…" at bounding box center [294, 224] width 403 height 221
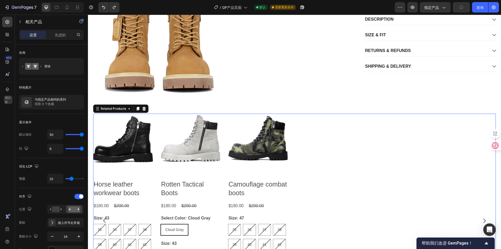
type input "1200"
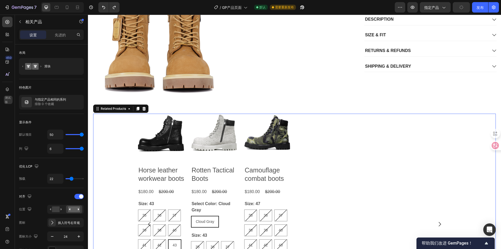
type input "0"
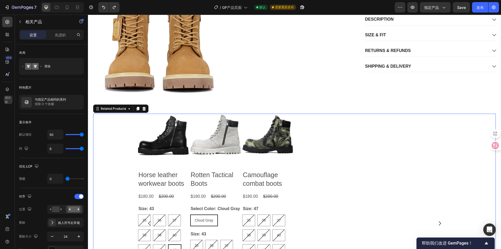
type input "18"
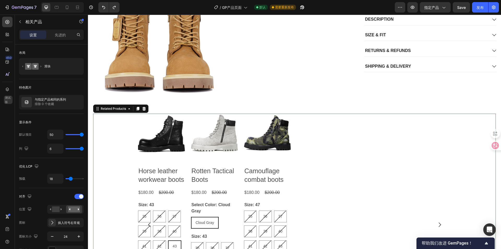
type input "10"
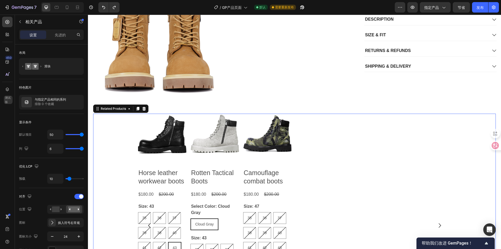
type input "4"
type input "2"
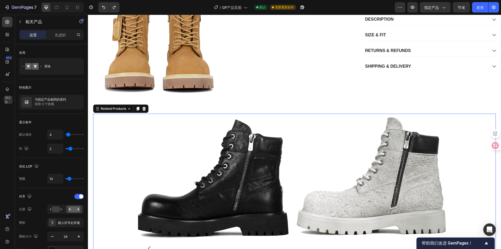
click at [122, 131] on div "Product Images Horse leather workwear boots Product Title $180.00 Product Price…" at bounding box center [294, 248] width 403 height 269
type input "3"
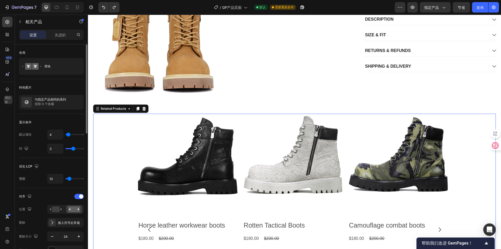
drag, startPoint x: 70, startPoint y: 148, endPoint x: 75, endPoint y: 132, distance: 16.3
type input "3"
click at [73, 148] on input "range" at bounding box center [75, 148] width 18 height 1
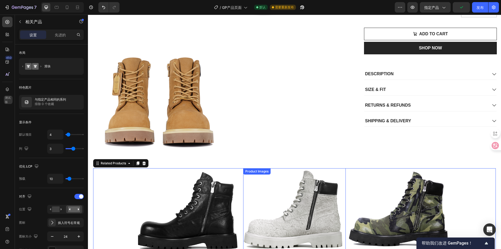
scroll to position [134, 0]
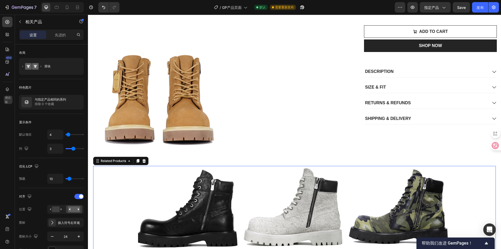
click at [7, 90] on icon at bounding box center [7, 89] width 3 height 4
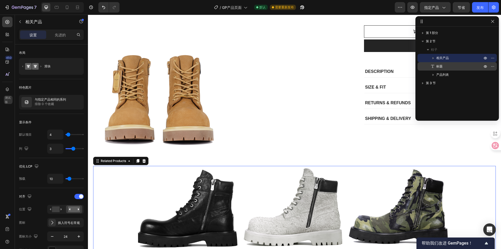
click at [435, 66] on icon at bounding box center [432, 66] width 5 height 5
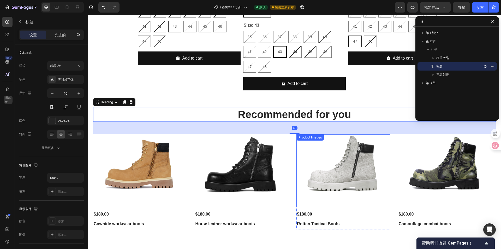
scroll to position [404, 0]
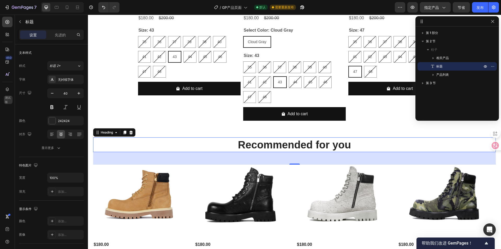
click at [293, 147] on h2 "Recommended for you" at bounding box center [294, 144] width 403 height 15
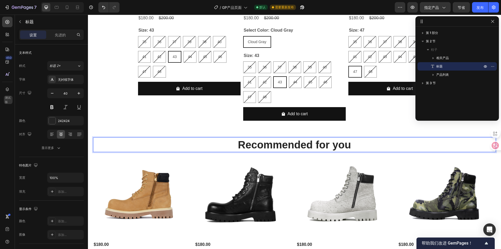
click at [364, 146] on p "Recommended for you" at bounding box center [295, 145] width 402 height 14
click at [259, 138] on p "Recommended for you" at bounding box center [295, 145] width 402 height 14
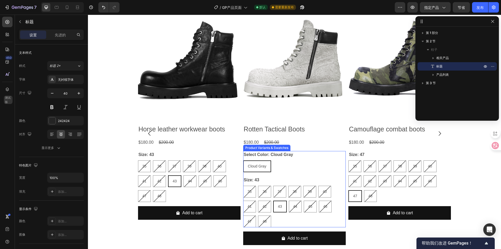
scroll to position [169, 0]
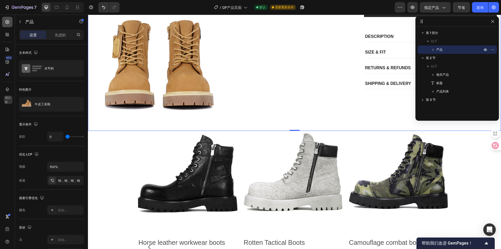
click at [7, 24] on icon at bounding box center [7, 21] width 5 height 5
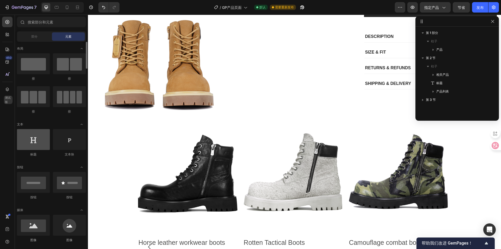
scroll to position [26, 0]
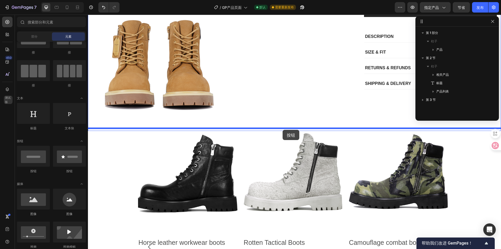
drag, startPoint x: 100, startPoint y: 139, endPoint x: 283, endPoint y: 130, distance: 183.3
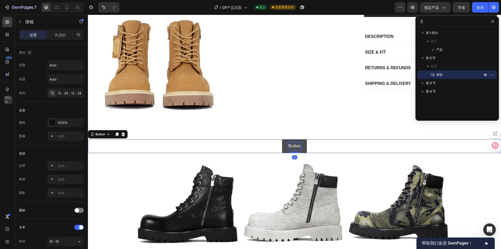
click at [289, 143] on p "Button" at bounding box center [295, 146] width 12 height 8
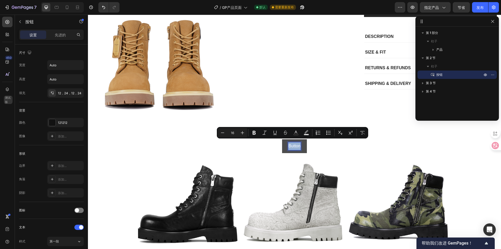
drag, startPoint x: 286, startPoint y: 143, endPoint x: 302, endPoint y: 141, distance: 16.0
click at [302, 141] on button "Button" at bounding box center [294, 146] width 25 height 14
click at [289, 144] on p "Button" at bounding box center [295, 146] width 12 height 8
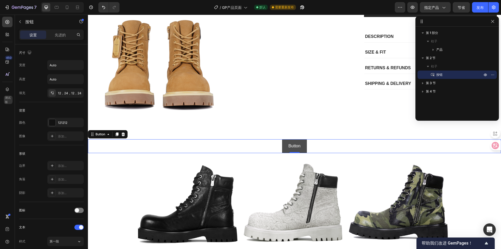
click at [286, 144] on button "Button" at bounding box center [294, 146] width 25 height 14
click at [289, 144] on p "Button" at bounding box center [295, 146] width 12 height 8
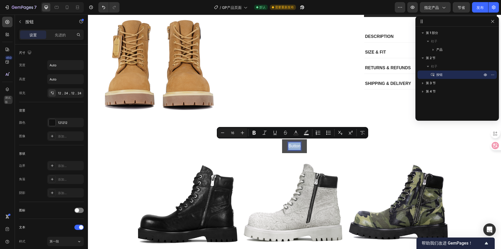
drag, startPoint x: 286, startPoint y: 144, endPoint x: 306, endPoint y: 144, distance: 19.1
click at [306, 144] on button "Button" at bounding box center [294, 146] width 25 height 14
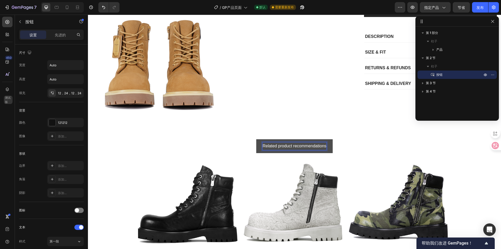
click at [256, 149] on button "Related product recommendations" at bounding box center [294, 146] width 77 height 14
click at [256, 148] on button "Related product recommendations" at bounding box center [294, 146] width 77 height 14
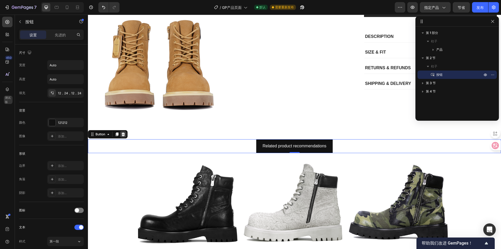
click at [122, 132] on icon at bounding box center [123, 134] width 4 height 4
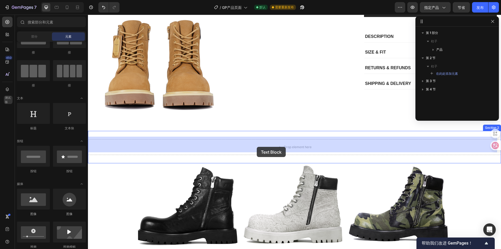
drag, startPoint x: 167, startPoint y: 133, endPoint x: 258, endPoint y: 146, distance: 92.1
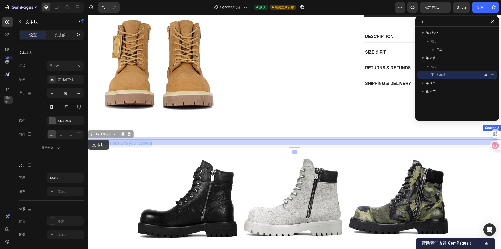
drag, startPoint x: 178, startPoint y: 140, endPoint x: 88, endPoint y: 139, distance: 89.6
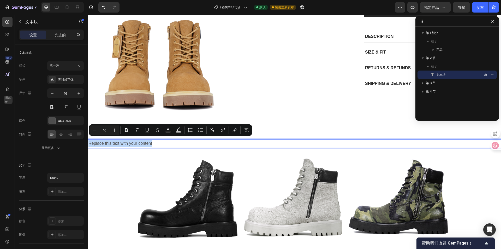
drag, startPoint x: 163, startPoint y: 140, endPoint x: 89, endPoint y: 141, distance: 74.7
drag, startPoint x: 178, startPoint y: 143, endPoint x: 89, endPoint y: 143, distance: 89.0
click at [89, 143] on p "Related product recommendations" at bounding box center [295, 144] width 412 height 8
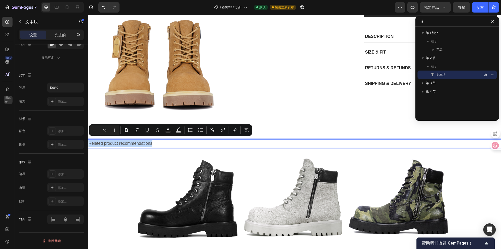
click at [184, 142] on p "Related product recommendations" at bounding box center [295, 144] width 412 height 8
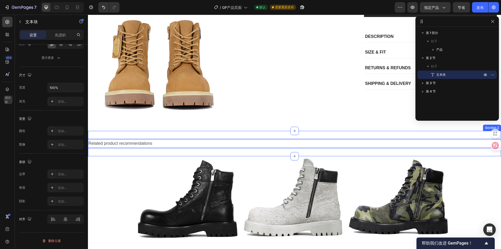
click at [188, 145] on div "Related product recommendations Text Block 0 Section 2" at bounding box center [294, 143] width 413 height 25
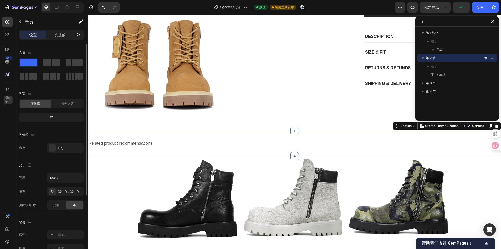
scroll to position [99, 0]
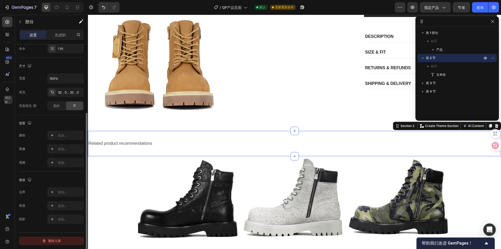
click at [54, 241] on font "删除元素" at bounding box center [54, 241] width 13 height 4
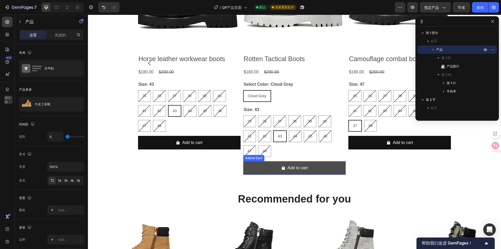
scroll to position [352, 0]
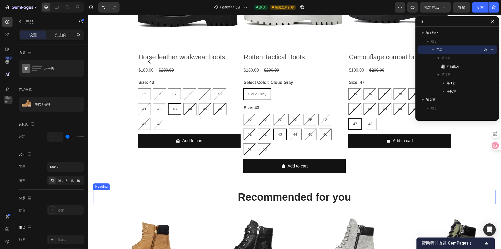
click at [264, 195] on p "Recommended for you" at bounding box center [295, 197] width 402 height 14
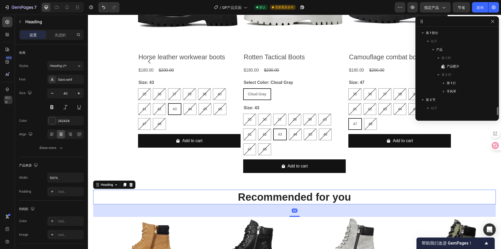
scroll to position [48, 0]
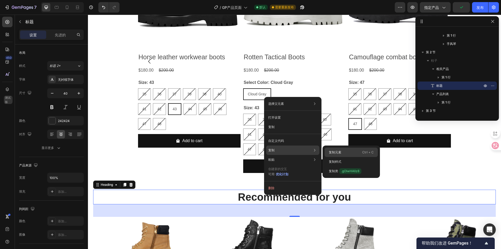
drag, startPoint x: 346, startPoint y: 152, endPoint x: 247, endPoint y: 133, distance: 100.6
click at [346, 152] on div "复制元素 Ctrl + C" at bounding box center [351, 152] width 53 height 9
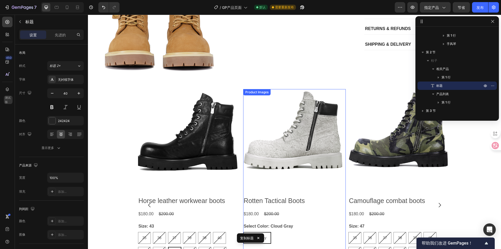
scroll to position [195, 0]
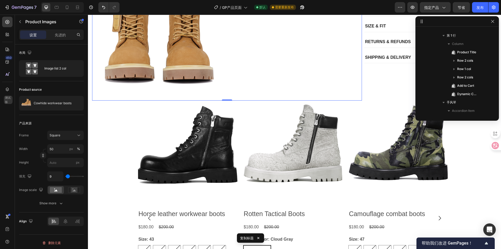
scroll to position [0, 0]
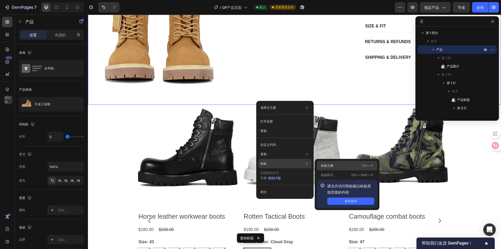
click at [329, 164] on font "粘贴元素" at bounding box center [327, 165] width 13 height 4
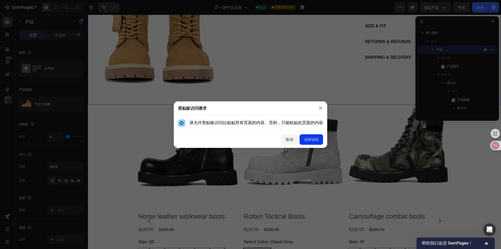
click at [309, 139] on font "允许访问" at bounding box center [311, 139] width 15 height 4
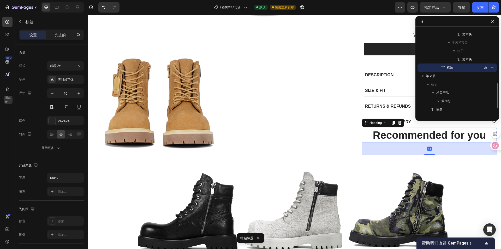
scroll to position [117, 0]
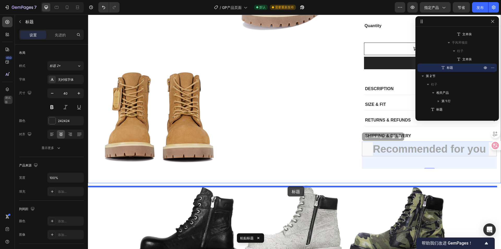
drag, startPoint x: 425, startPoint y: 161, endPoint x: 288, endPoint y: 186, distance: 139.9
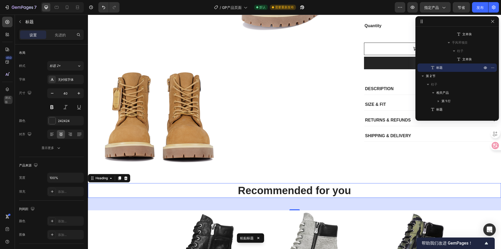
click at [326, 190] on h2 "Recommended for you" at bounding box center [294, 190] width 413 height 15
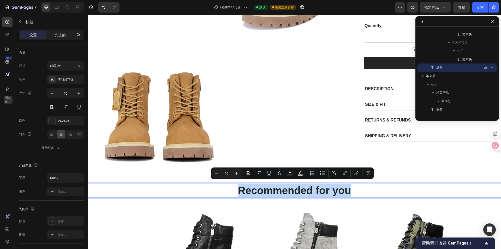
drag, startPoint x: 354, startPoint y: 190, endPoint x: 231, endPoint y: 189, distance: 123.5
click at [231, 189] on p "Recommended for you" at bounding box center [295, 191] width 412 height 14
click at [361, 187] on p "Recommended for you" at bounding box center [295, 191] width 412 height 14
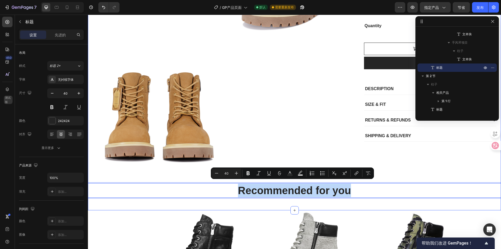
drag, startPoint x: 351, startPoint y: 190, endPoint x: 225, endPoint y: 196, distance: 126.3
click at [225, 196] on div "Product Images Cowhide workwear boots Product Title $180.00 Product Price Produ…" at bounding box center [294, 47] width 413 height 326
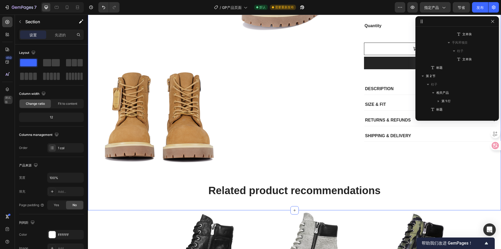
scroll to position [0, 0]
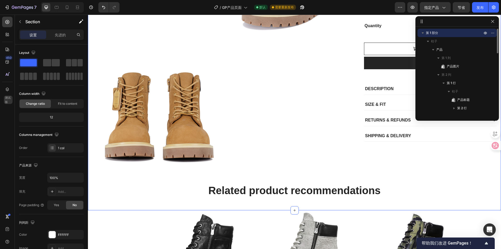
click at [233, 201] on div "Product Images Cowhide workwear boots Product Title $180.00 Product Price Produ…" at bounding box center [294, 47] width 413 height 326
click at [242, 194] on p "Related product recommendations" at bounding box center [295, 191] width 412 height 14
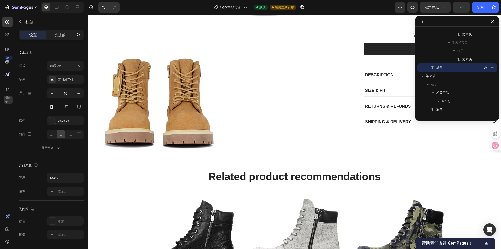
scroll to position [131, 0]
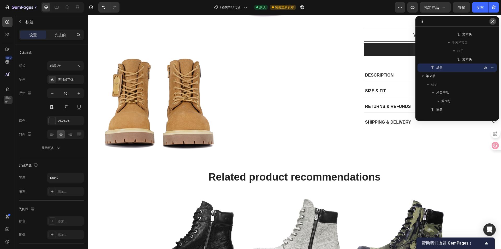
drag, startPoint x: 493, startPoint y: 22, endPoint x: 374, endPoint y: 26, distance: 118.4
click at [493, 22] on icon "button" at bounding box center [492, 21] width 3 height 3
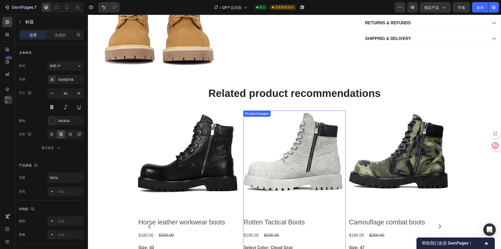
scroll to position [209, 0]
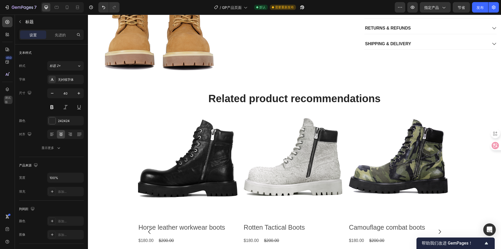
click at [287, 96] on h2 "Related product recommendations" at bounding box center [294, 98] width 413 height 15
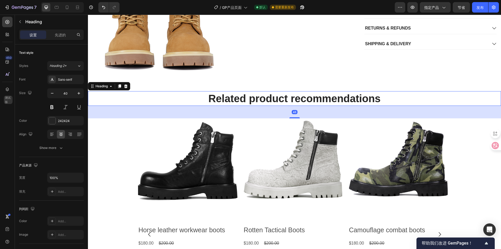
click at [250, 102] on p "Related product recommendations" at bounding box center [295, 99] width 412 height 14
click at [207, 106] on div "48" at bounding box center [294, 112] width 413 height 13
click at [56, 36] on font "先进的" at bounding box center [60, 35] width 11 height 4
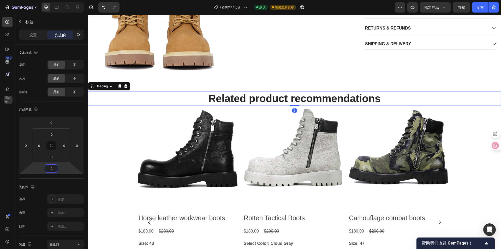
type input "0"
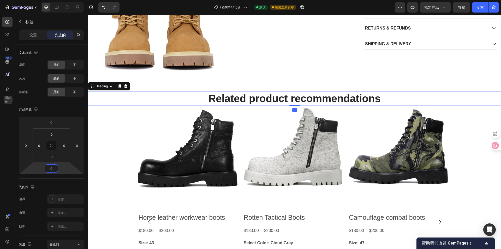
drag, startPoint x: 60, startPoint y: 168, endPoint x: 59, endPoint y: 174, distance: 6.4
click at [59, 0] on html "7 / GP产品页面 默认 需要重新发布 预览 指定产品 节省 发布 450 测试版 章节(18) 元素(84) 部分 元素 英雄部分 产品详情 品牌 可信徽…" at bounding box center [250, 0] width 501 height 0
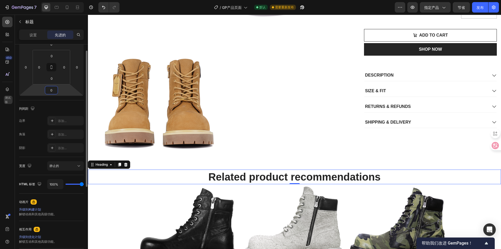
scroll to position [104, 0]
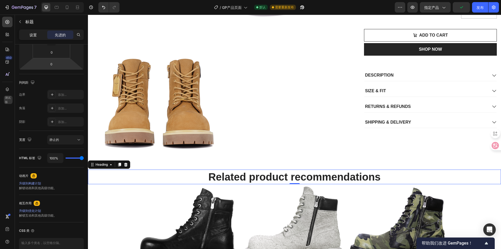
click at [28, 35] on div "设置" at bounding box center [33, 35] width 26 height 8
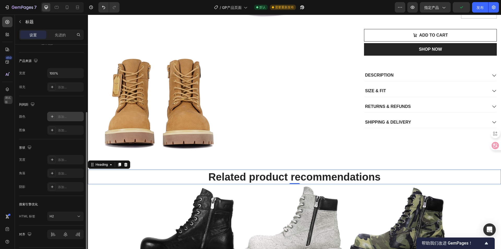
scroll to position [120, 0]
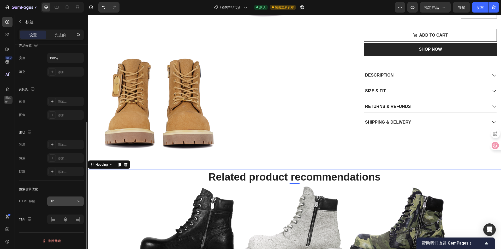
click at [69, 201] on div "H2" at bounding box center [63, 201] width 27 height 5
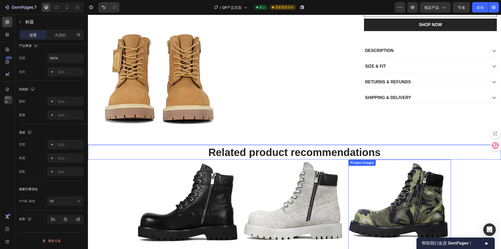
scroll to position [261, 0]
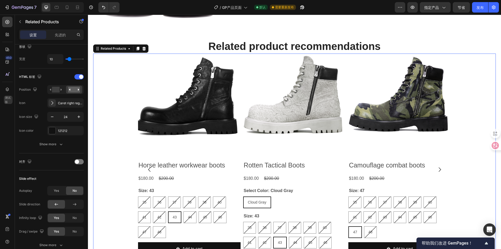
click at [478, 161] on div "Product Images Horse leather workwear boots Product Title $180.00 Product Price…" at bounding box center [294, 170] width 403 height 232
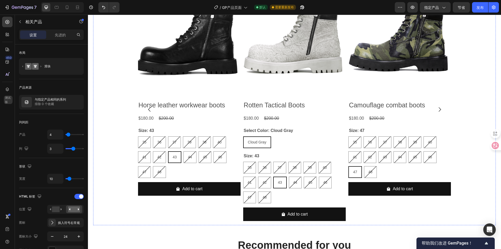
scroll to position [313, 0]
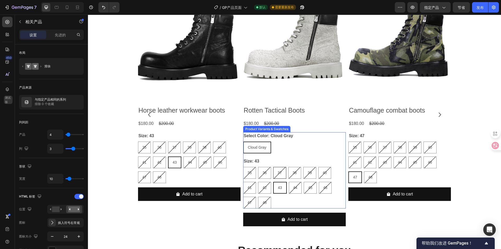
click at [281, 175] on div "37" at bounding box center [280, 172] width 13 height 11
click at [273, 167] on input "37 37 37" at bounding box center [273, 167] width 0 height 0
radio input "true"
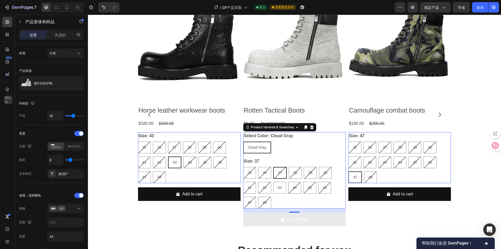
click at [254, 150] on div "Cloud Gray" at bounding box center [257, 147] width 27 height 11
click at [243, 142] on input "Cloud Gray Cloud Gray Cloud Gray" at bounding box center [243, 141] width 0 height 0
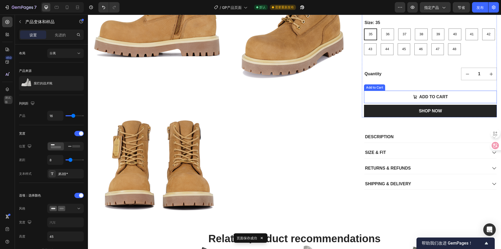
scroll to position [26, 0]
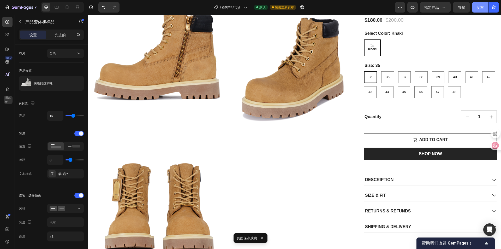
click at [477, 8] on button "发布" at bounding box center [480, 7] width 16 height 10
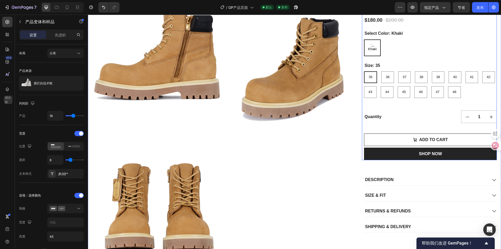
click at [421, 121] on div "Cowhide workwear boots Product Title $180.00 Product Price Product Price $200.0…" at bounding box center [430, 80] width 133 height 160
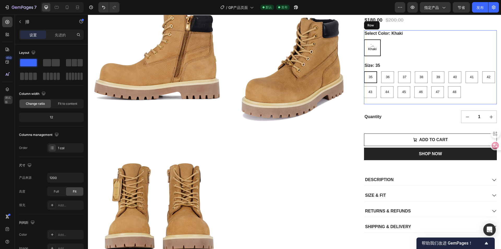
click at [421, 104] on div "Select Color: Khaki Khaki Khaki Khaki Size: 35 35 35 35 36 36 36 37 37 37 38 38…" at bounding box center [430, 67] width 133 height 74
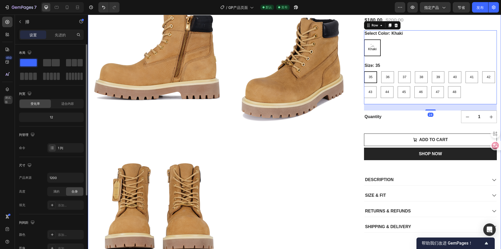
scroll to position [99, 0]
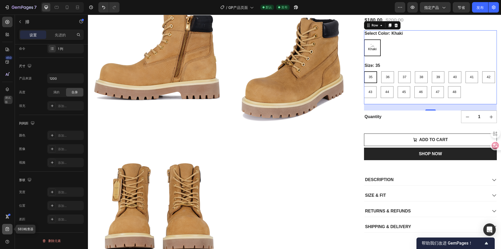
click at [4, 228] on div at bounding box center [7, 229] width 10 height 10
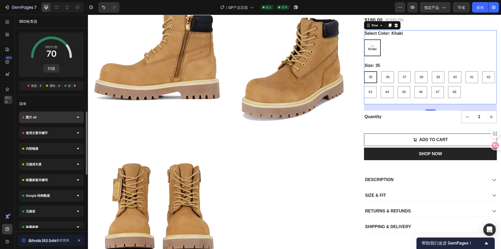
click at [49, 113] on div "图片 alt" at bounding box center [51, 116] width 65 height 11
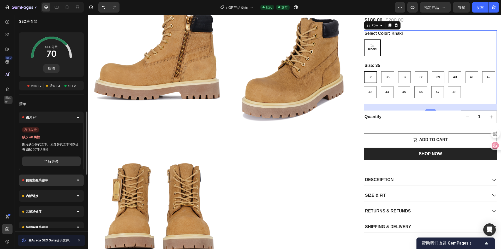
click at [58, 178] on div "使用主要关键字" at bounding box center [51, 179] width 65 height 11
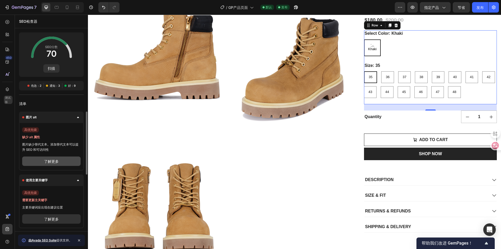
click at [57, 165] on button "了解更多" at bounding box center [51, 160] width 58 height 9
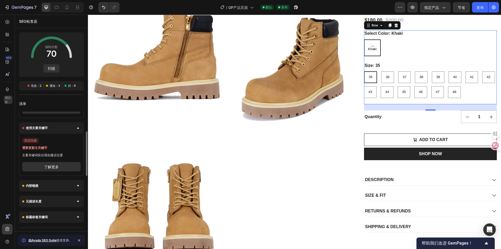
scroll to position [78, 0]
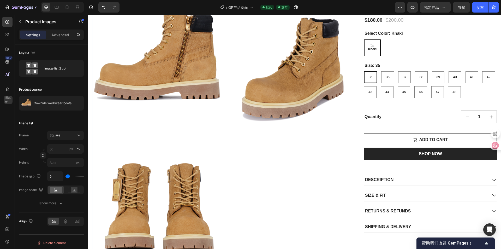
click at [140, 95] on img at bounding box center [159, 67] width 134 height 134
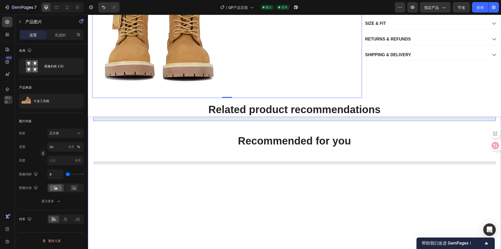
scroll to position [287, 0]
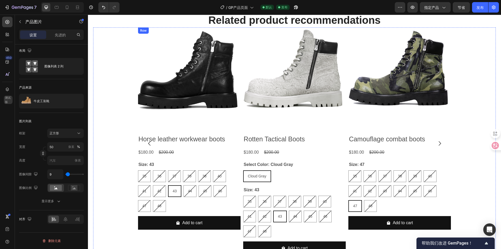
click at [236, 131] on div "Product Images Horse leather workwear boots Product Title $180.00 Product Price…" at bounding box center [189, 130] width 103 height 206
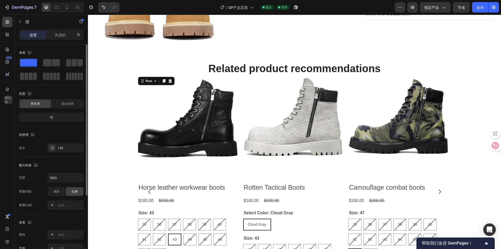
scroll to position [235, 0]
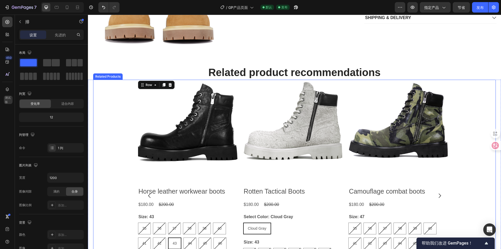
click at [239, 97] on div "Product Images Horse leather workwear boots Product Title $180.00 Product Price…" at bounding box center [294, 196] width 313 height 232
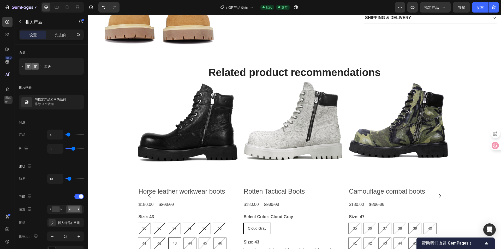
click at [102, 191] on div "Product Images Horse leather workwear boots Product Title $180.00 Product Price…" at bounding box center [294, 196] width 403 height 232
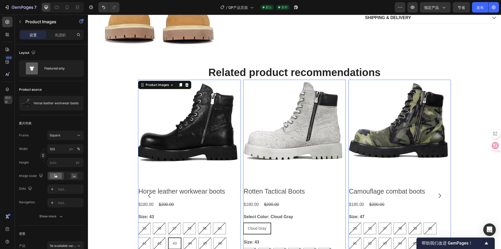
click at [157, 116] on img at bounding box center [189, 131] width 103 height 103
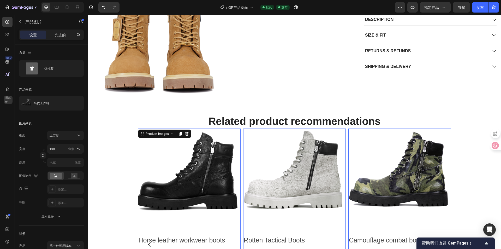
scroll to position [183, 0]
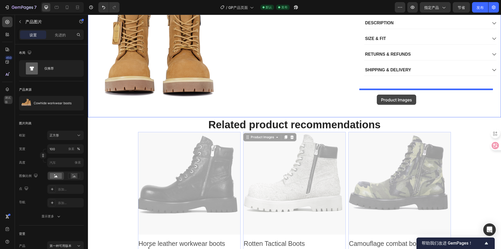
drag, startPoint x: 297, startPoint y: 117, endPoint x: 377, endPoint y: 95, distance: 83.1
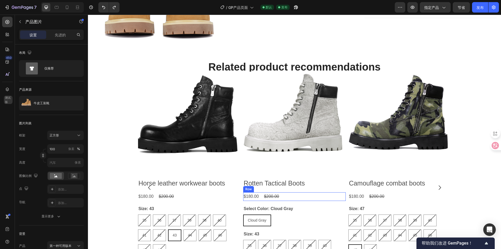
scroll to position [235, 0]
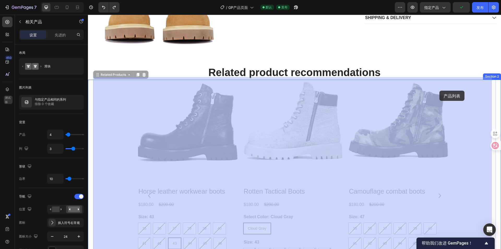
drag, startPoint x: 454, startPoint y: 170, endPoint x: 440, endPoint y: 91, distance: 80.5
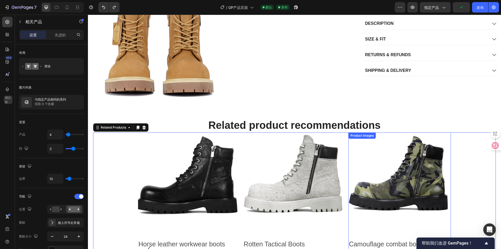
scroll to position [157, 0]
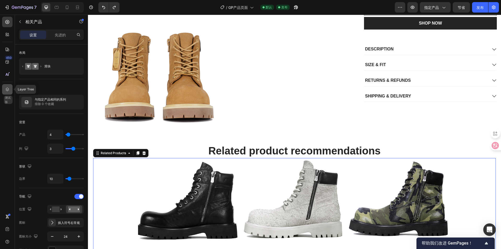
click at [7, 87] on icon at bounding box center [7, 89] width 5 height 5
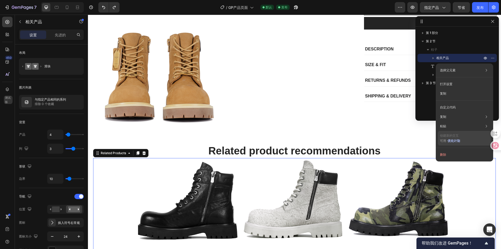
click at [456, 142] on font "优化计划" at bounding box center [454, 141] width 13 height 4
click at [440, 58] on font "相关产品" at bounding box center [443, 58] width 13 height 4
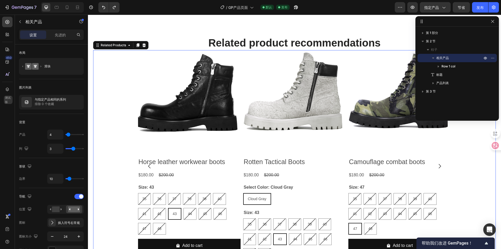
scroll to position [279, 0]
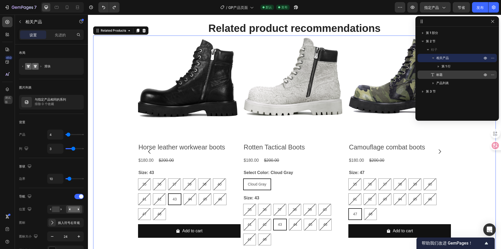
click at [437, 74] on font "标题" at bounding box center [440, 75] width 6 height 4
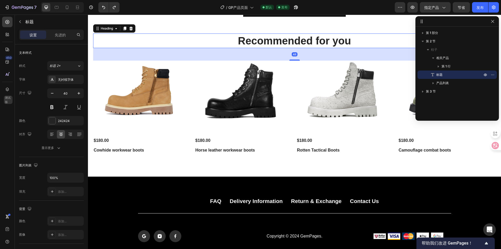
scroll to position [523, 0]
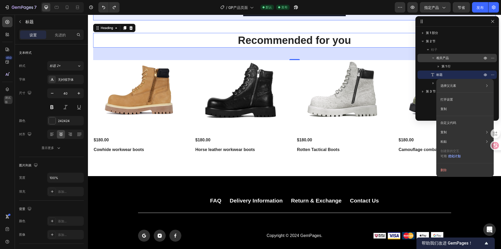
click at [440, 61] on div "相关产品" at bounding box center [457, 58] width 75 height 8
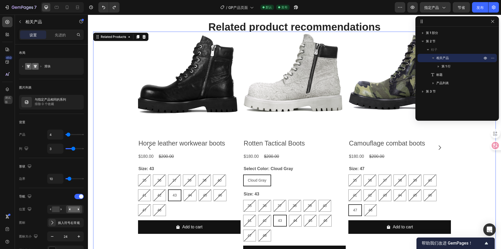
scroll to position [279, 0]
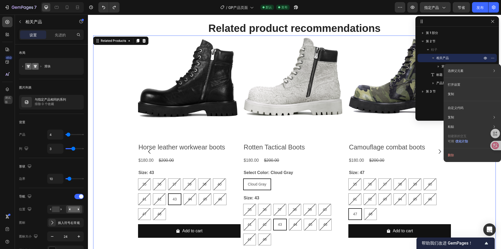
click at [445, 60] on span "相关产品" at bounding box center [443, 57] width 13 height 5
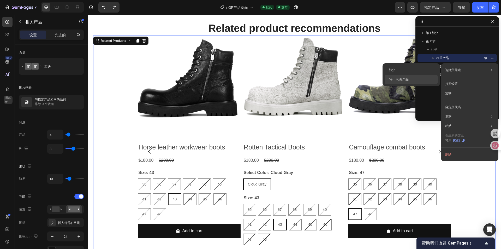
click at [456, 68] on font "选择父元素" at bounding box center [453, 70] width 16 height 4
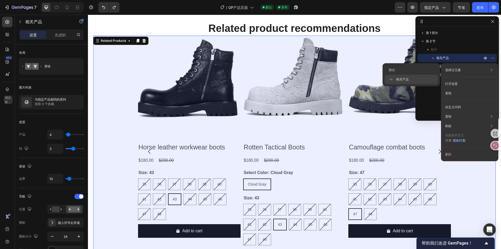
click at [413, 77] on div "相关产品" at bounding box center [411, 79] width 53 height 9
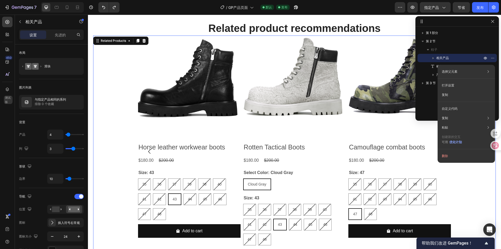
drag, startPoint x: 441, startPoint y: 58, endPoint x: 439, endPoint y: 57, distance: 2.7
click at [438, 57] on font "相关产品" at bounding box center [443, 58] width 13 height 4
drag, startPoint x: 446, startPoint y: 56, endPoint x: 459, endPoint y: 56, distance: 12.8
click at [448, 56] on span "相关产品" at bounding box center [443, 57] width 13 height 5
click at [495, 58] on button "button" at bounding box center [493, 58] width 6 height 6
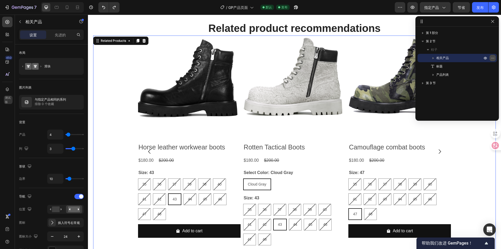
click at [495, 58] on button "button" at bounding box center [493, 58] width 6 height 6
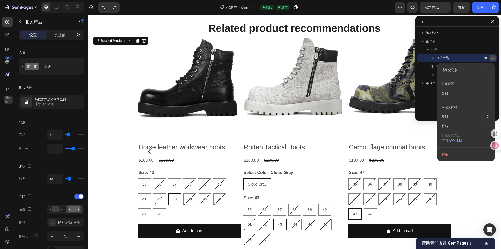
click at [495, 58] on button "button" at bounding box center [493, 58] width 6 height 6
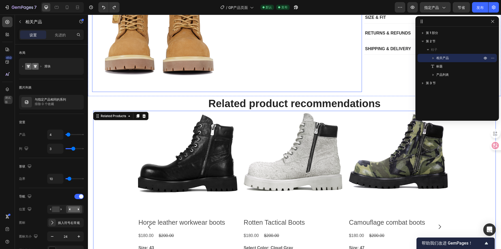
scroll to position [201, 0]
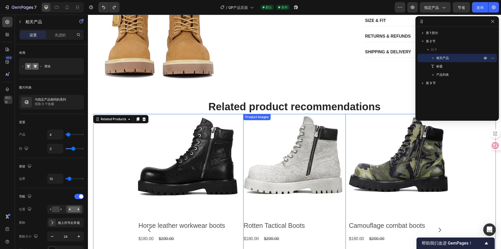
click at [292, 116] on div "Product Images" at bounding box center [294, 165] width 103 height 103
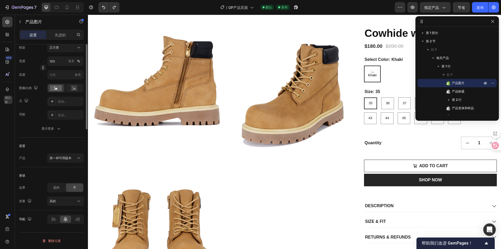
scroll to position [0, 0]
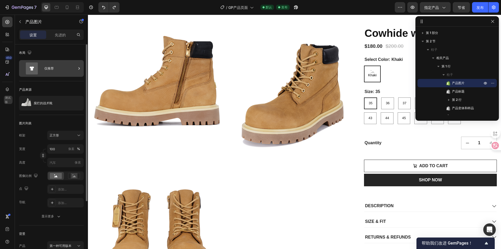
click at [57, 75] on div "仅推荐" at bounding box center [51, 68] width 65 height 17
click at [59, 55] on div "布局" at bounding box center [51, 53] width 65 height 8
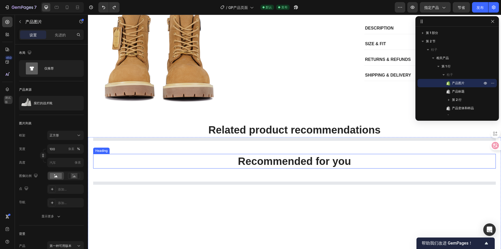
scroll to position [104, 0]
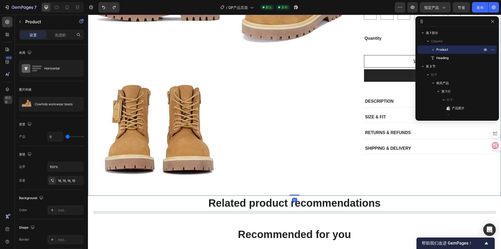
click at [430, 174] on div "Cowhide workwear boots Product Title $180.00 Product Price Product Price $200.0…" at bounding box center [429, 56] width 135 height 270
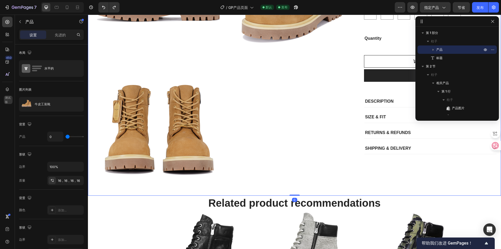
click at [425, 169] on div "Cowhide workwear boots Product Title $180.00 Product Price Product Price $200.0…" at bounding box center [429, 56] width 135 height 270
click at [427, 154] on div "SHIPPING & DELIVERY" at bounding box center [431, 149] width 132 height 9
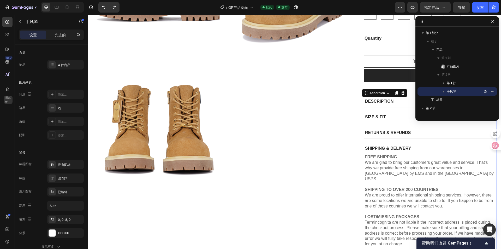
click at [411, 105] on div "DESCRIPTION" at bounding box center [427, 101] width 124 height 7
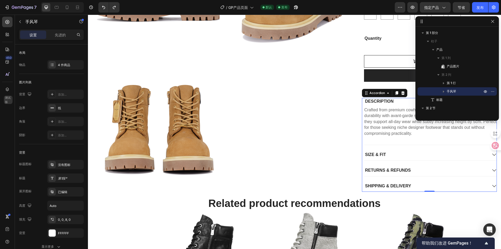
click at [411, 105] on div "DESCRIPTION" at bounding box center [427, 101] width 124 height 7
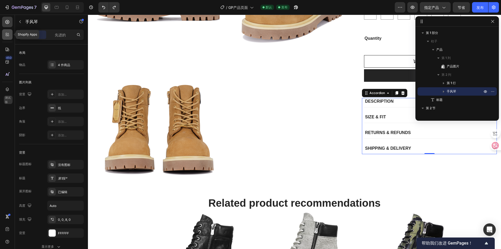
click at [7, 35] on icon at bounding box center [7, 34] width 5 height 5
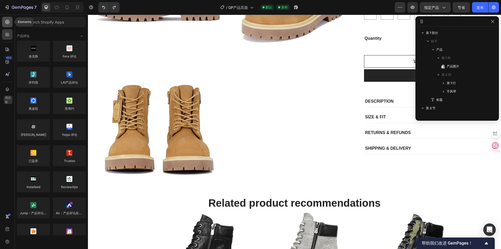
click at [5, 23] on icon at bounding box center [7, 21] width 5 height 5
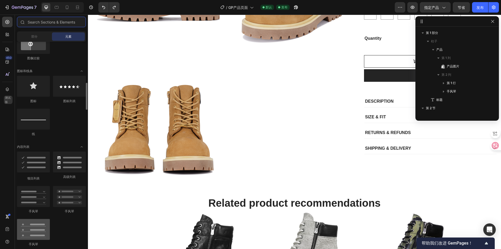
scroll to position [366, 0]
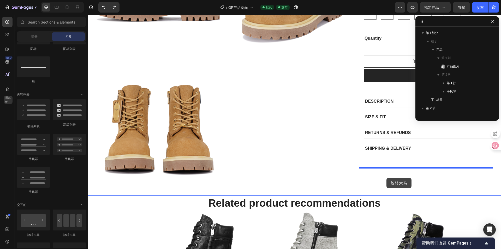
drag, startPoint x: 128, startPoint y: 238, endPoint x: 387, endPoint y: 178, distance: 265.2
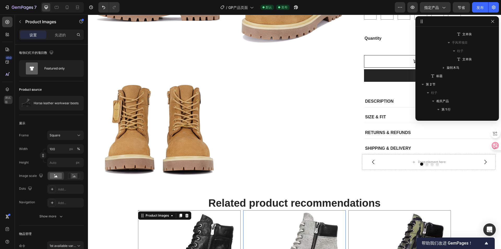
scroll to position [249, 0]
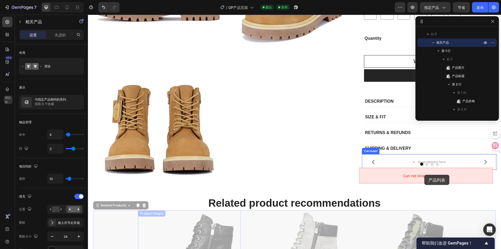
drag, startPoint x: 115, startPoint y: 222, endPoint x: 425, endPoint y: 175, distance: 313.6
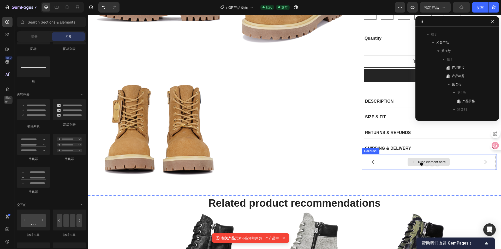
click at [425, 164] on div "Drop element here" at bounding box center [432, 162] width 28 height 4
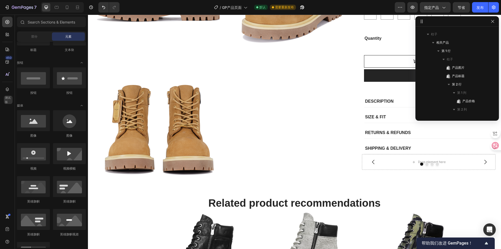
scroll to position [26, 0]
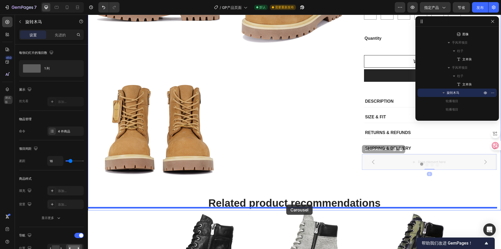
drag, startPoint x: 392, startPoint y: 177, endPoint x: 286, endPoint y: 204, distance: 109.4
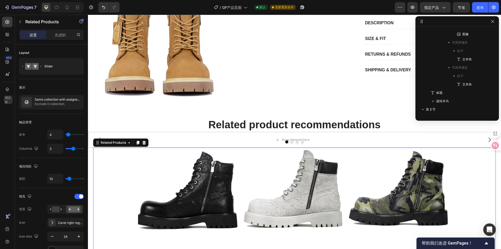
scroll to position [308, 0]
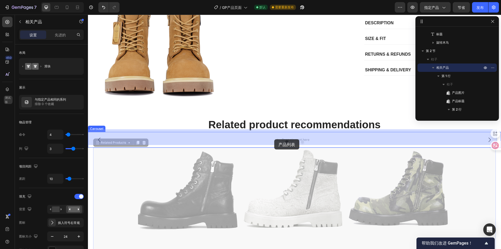
drag, startPoint x: 239, startPoint y: 148, endPoint x: 276, endPoint y: 138, distance: 38.0
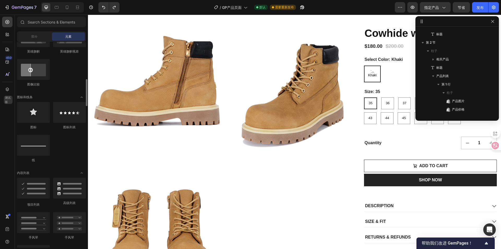
scroll to position [392, 0]
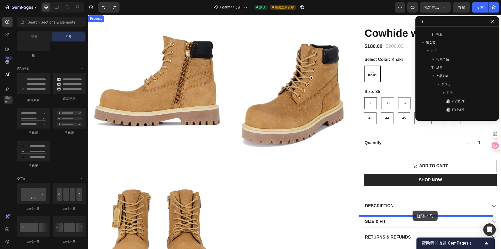
drag, startPoint x: 158, startPoint y: 210, endPoint x: 413, endPoint y: 210, distance: 255.1
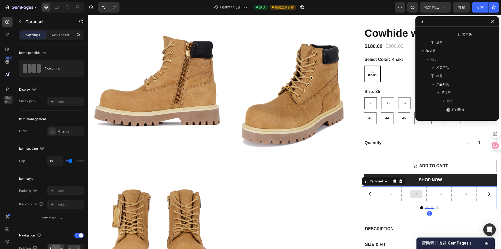
scroll to position [166, 0]
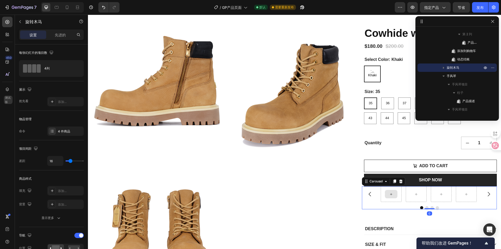
click at [387, 198] on div at bounding box center [391, 194] width 13 height 8
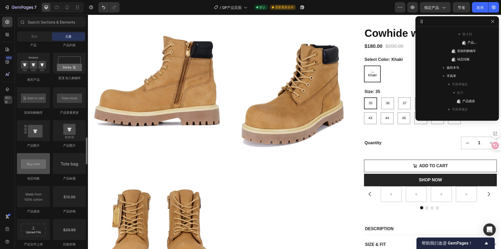
scroll to position [679, 0]
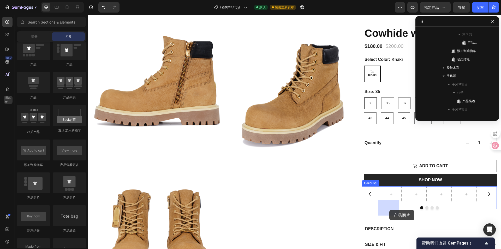
drag, startPoint x: 137, startPoint y: 192, endPoint x: 390, endPoint y: 210, distance: 252.8
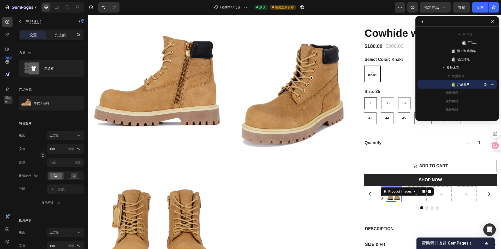
click at [392, 202] on img at bounding box center [394, 194] width 16 height 16
click at [387, 202] on img at bounding box center [394, 194] width 16 height 16
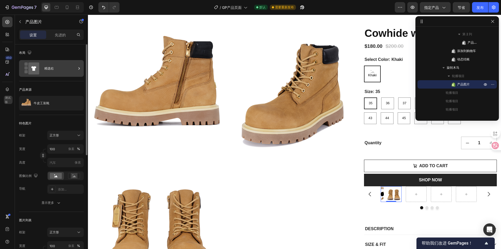
click at [63, 73] on div "精选右" at bounding box center [60, 68] width 32 height 12
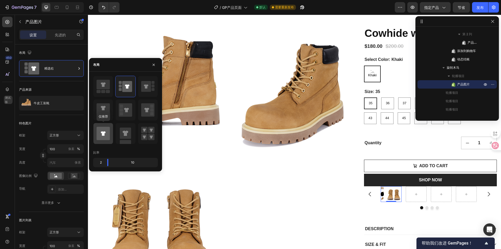
click at [106, 130] on icon at bounding box center [103, 133] width 13 height 13
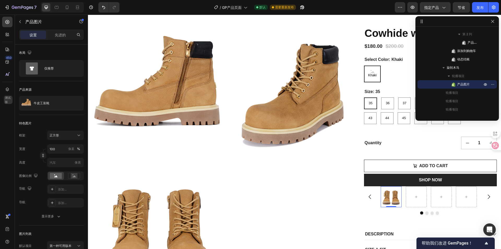
click at [393, 207] on img at bounding box center [391, 196] width 21 height 21
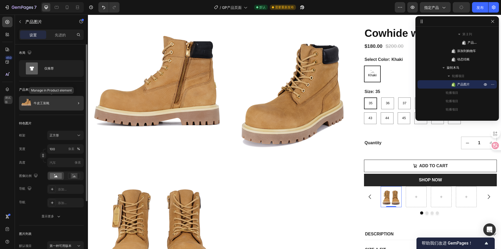
click at [46, 100] on div "牛皮工装靴" at bounding box center [51, 103] width 65 height 15
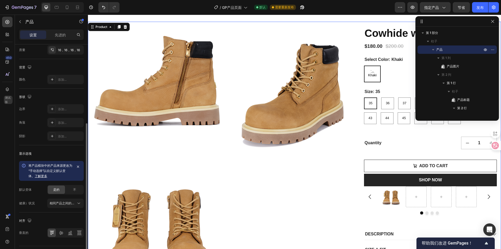
scroll to position [144, 0]
